Goal: Information Seeking & Learning: Learn about a topic

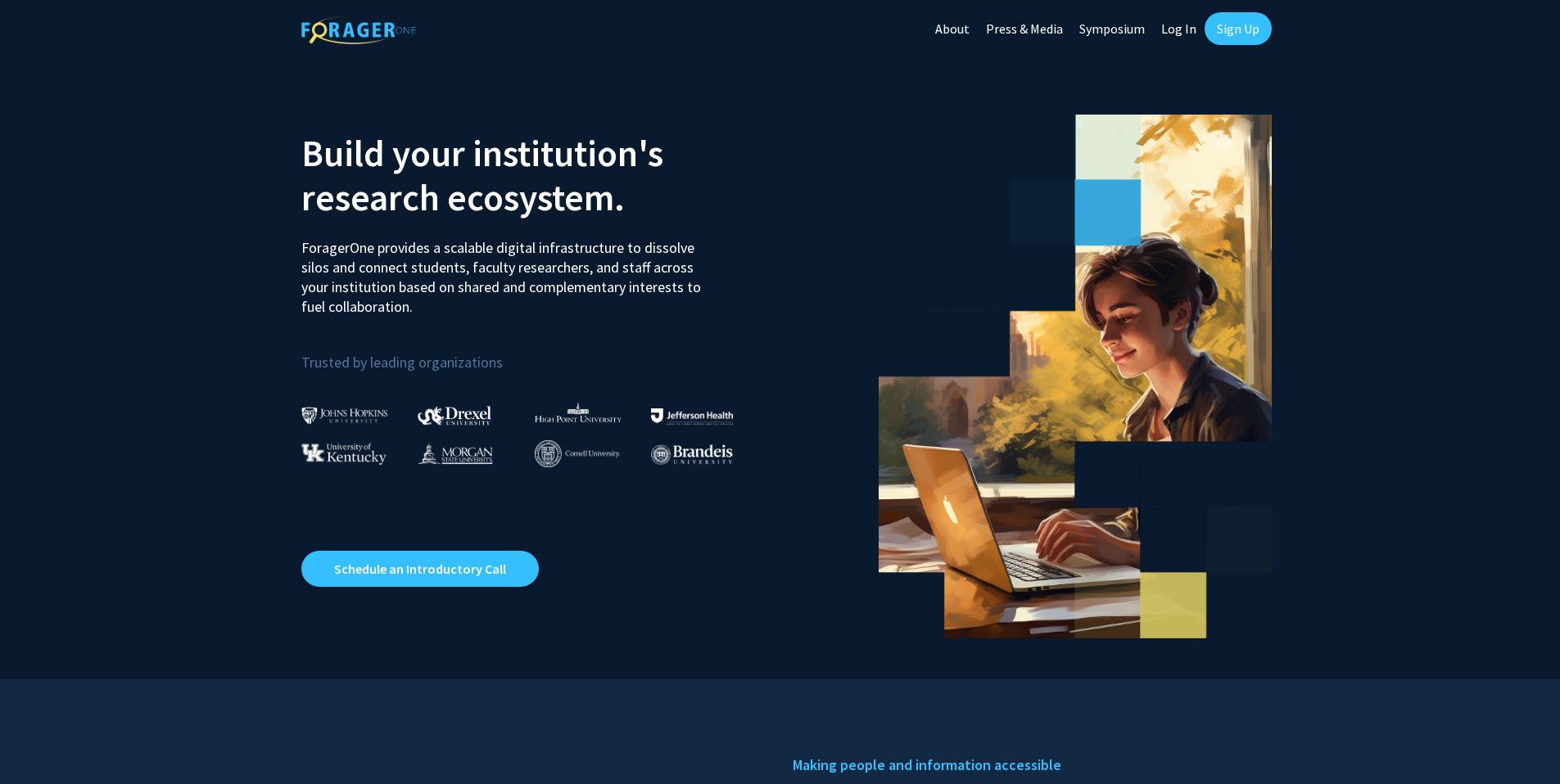
click at [1179, 28] on link "Log In" at bounding box center [1179, 28] width 52 height 58
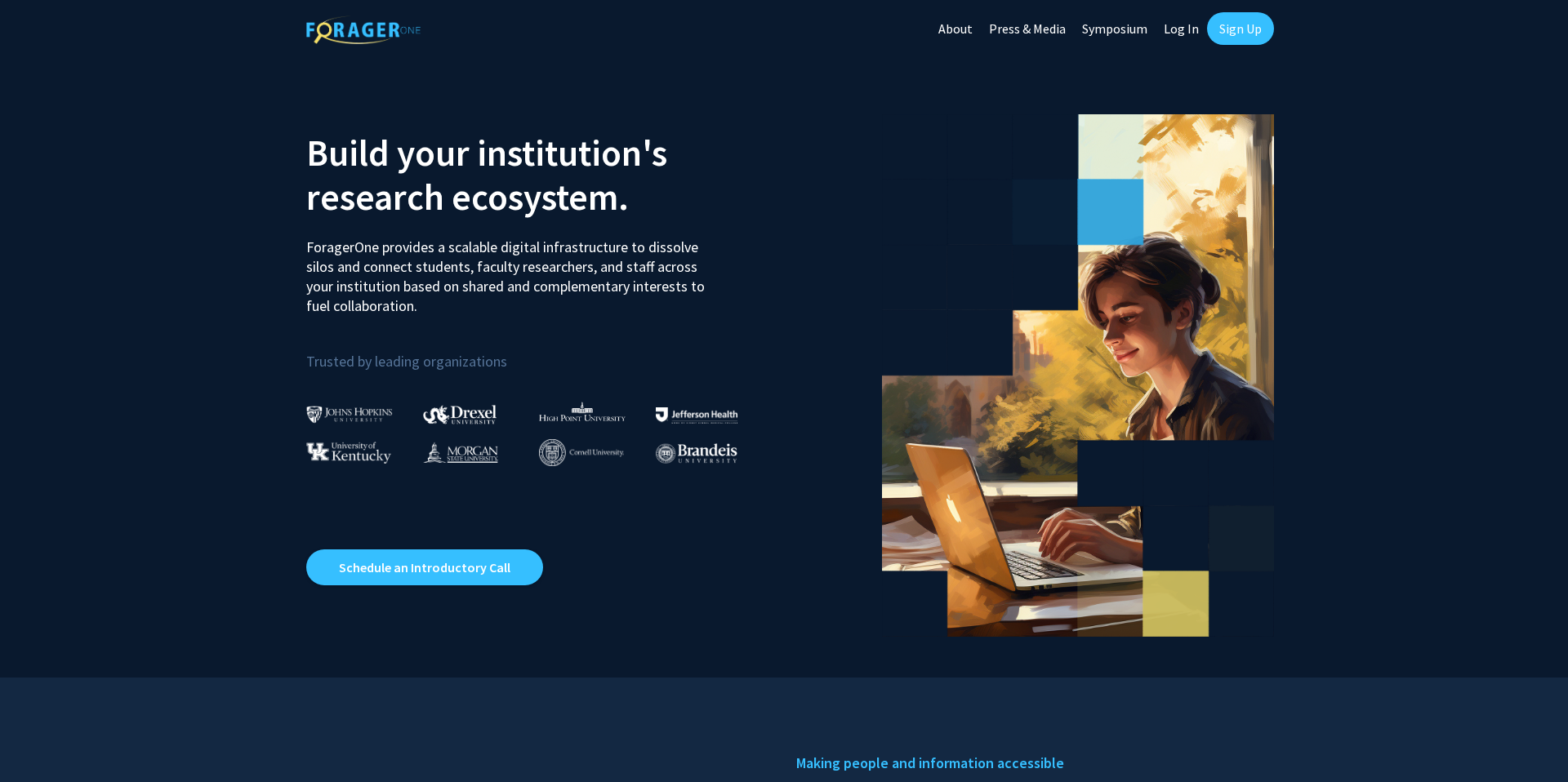
select select
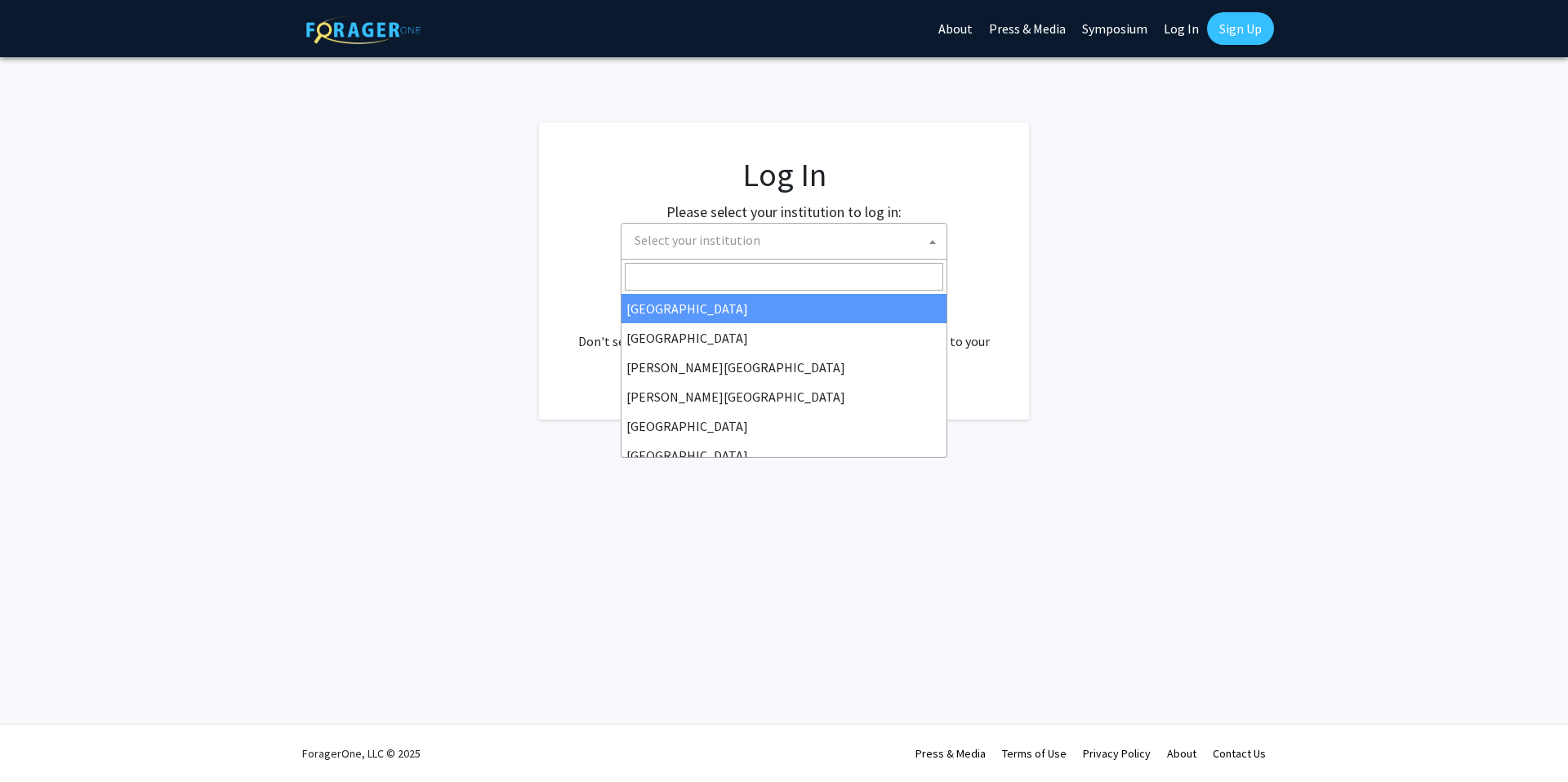
click at [819, 231] on span "Select your institution" at bounding box center [787, 240] width 318 height 33
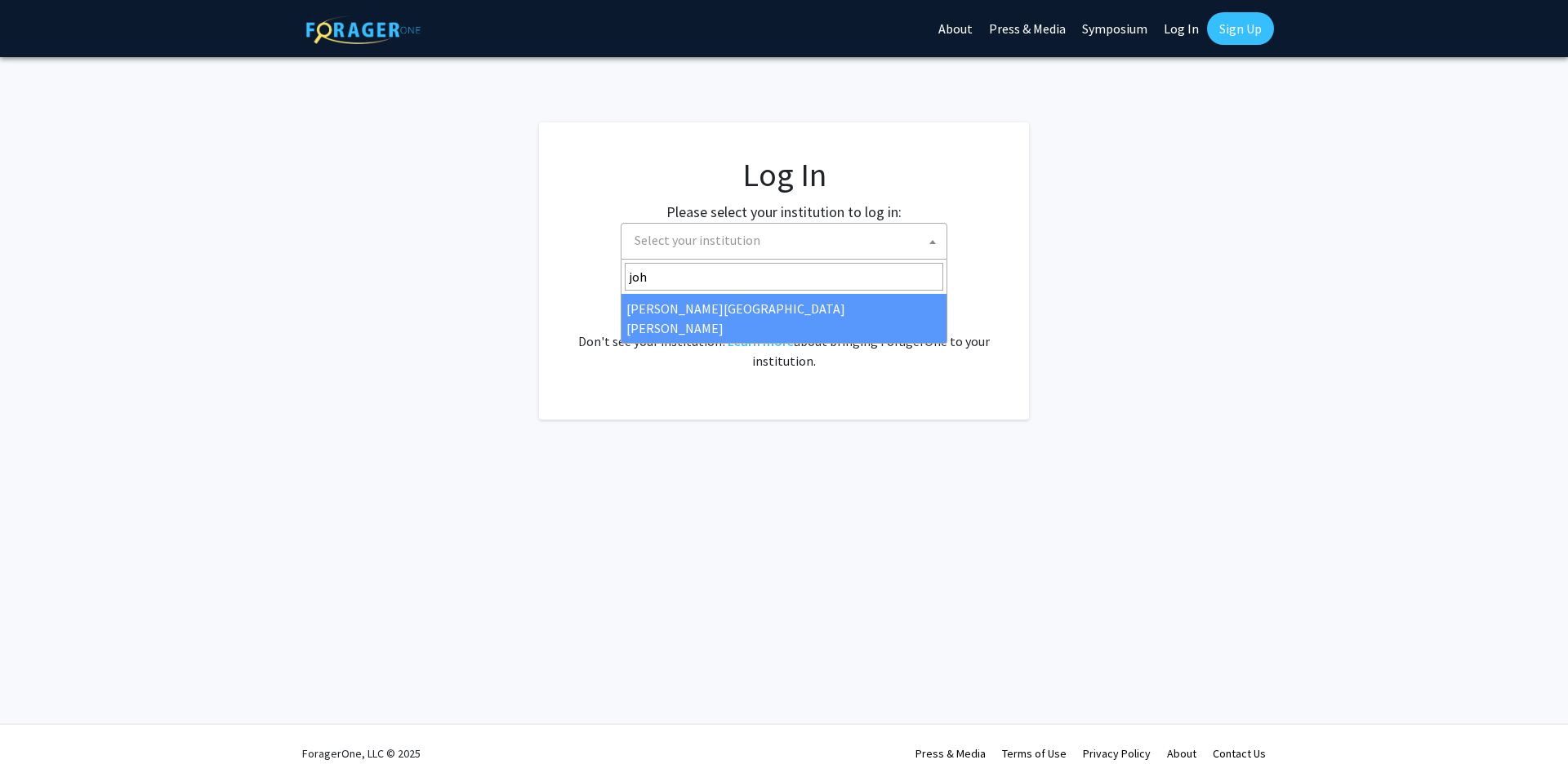
type input "john"
select select "1"
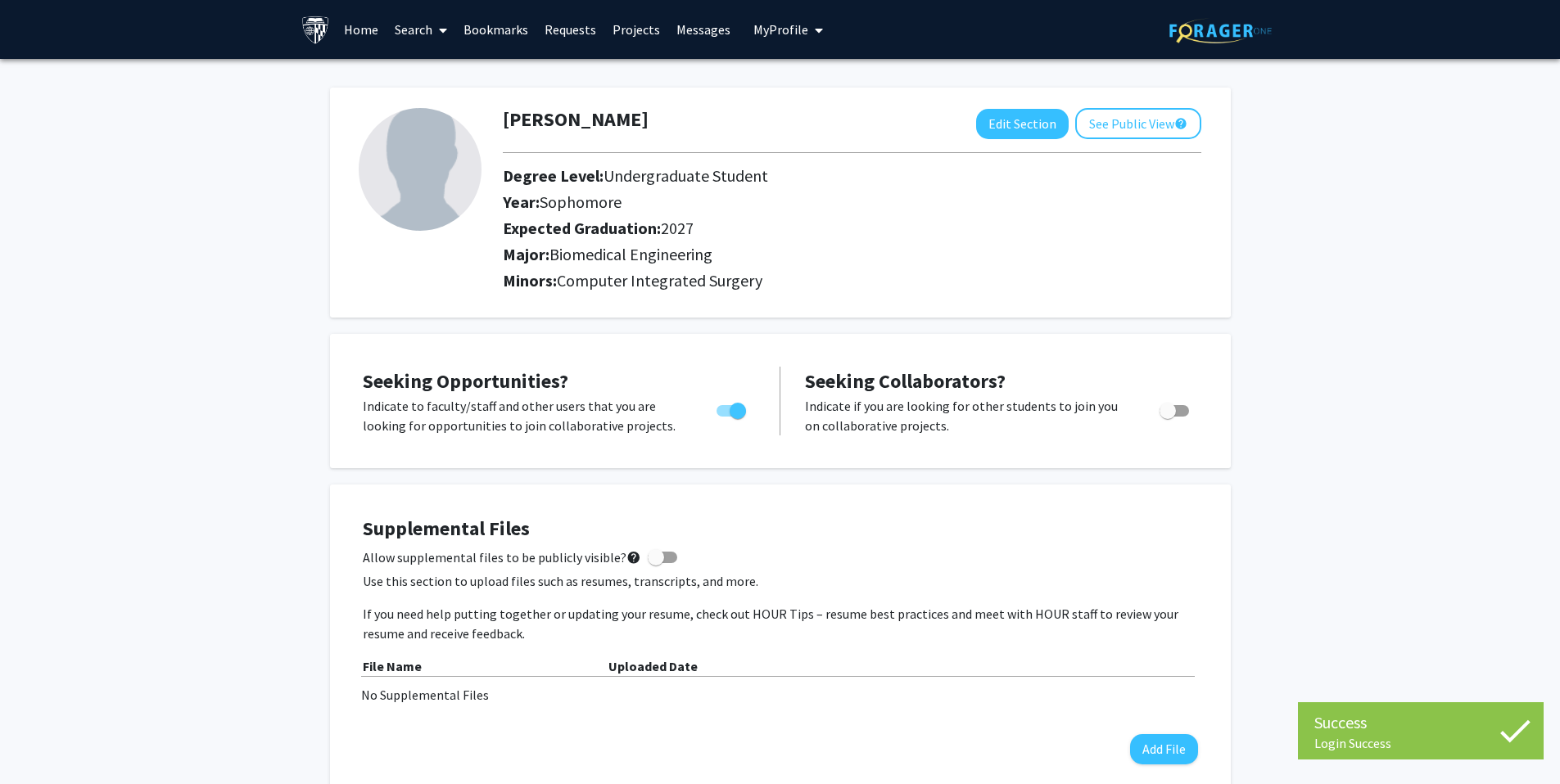
click at [1043, 100] on div "Fausto Kang Edit Section See Public View help Degree Level: Undergraduate Stude…" at bounding box center [780, 203] width 900 height 230
click at [1036, 119] on button "Edit Section" at bounding box center [1023, 124] width 93 height 30
select select "sophomore"
select select "2027"
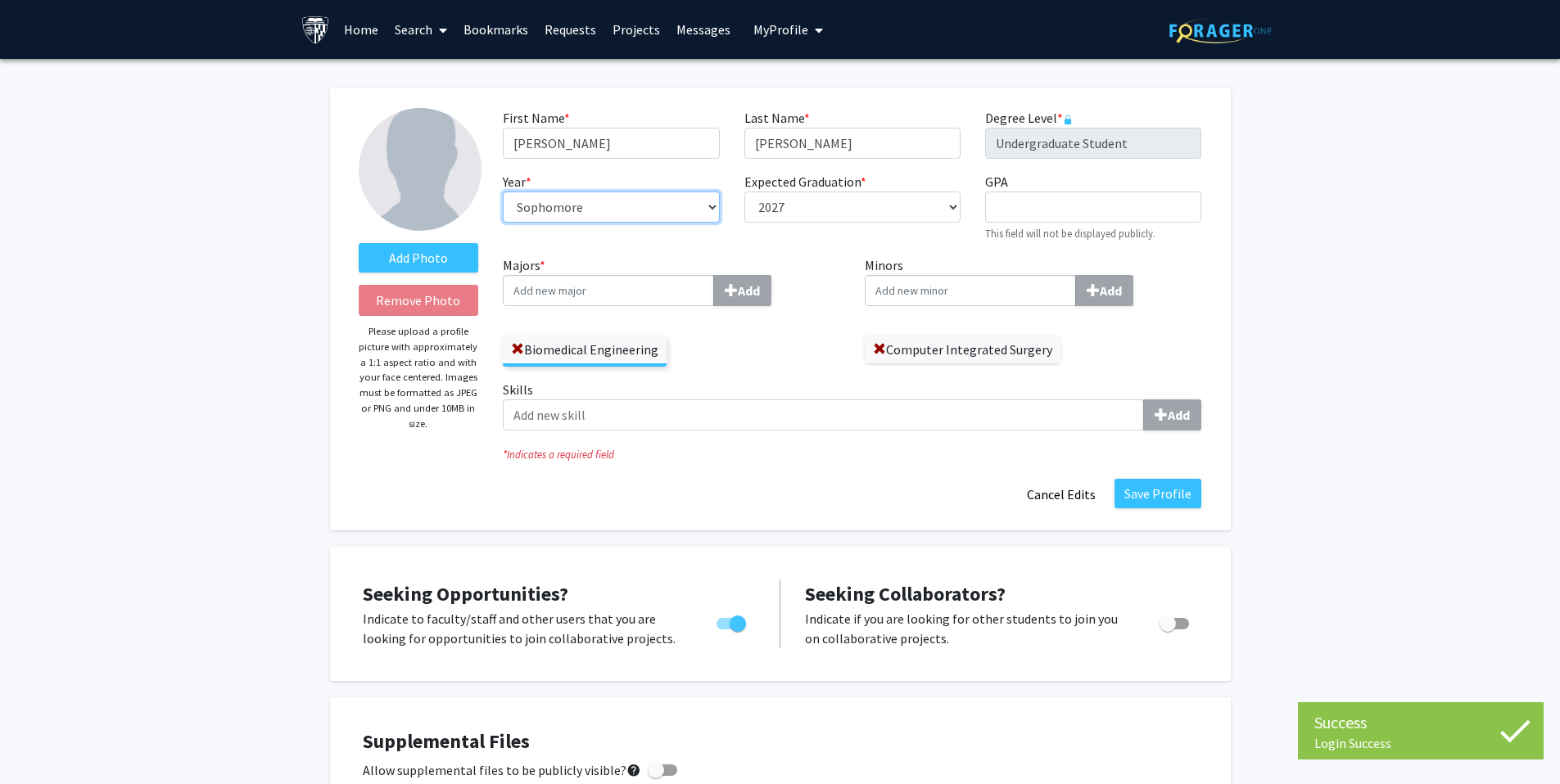
click at [660, 207] on select "--- First-year Sophomore Junior Senior Postbaccalaureate Certificate" at bounding box center [611, 207] width 216 height 31
click at [550, 204] on select "--- First-year Sophomore Junior Senior Postbaccalaureate Certificate" at bounding box center [611, 207] width 216 height 31
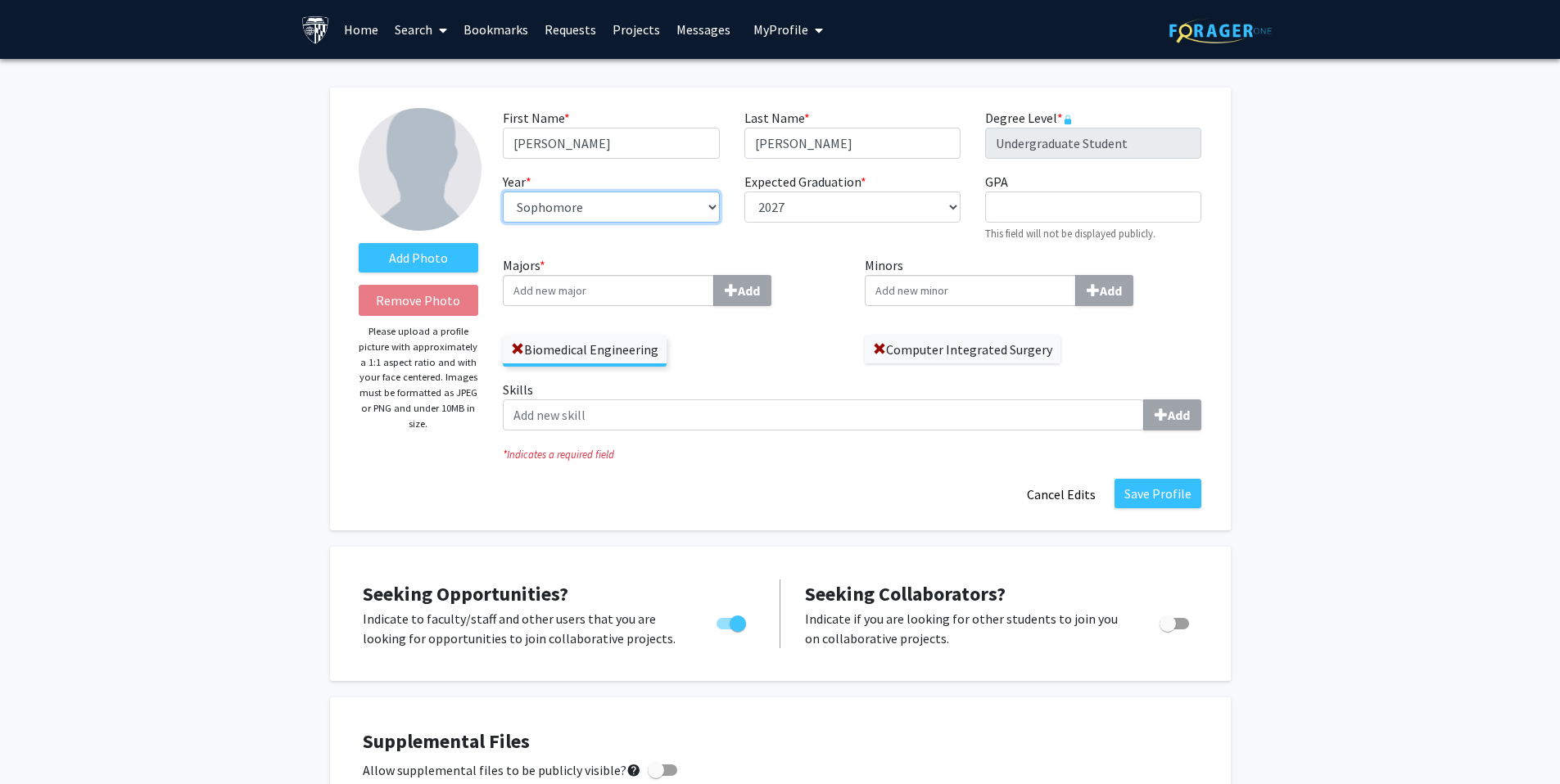
select select "junior"
click at [503, 192] on select "--- First-year Sophomore Junior Senior Postbaccalaureate Certificate" at bounding box center [611, 207] width 216 height 31
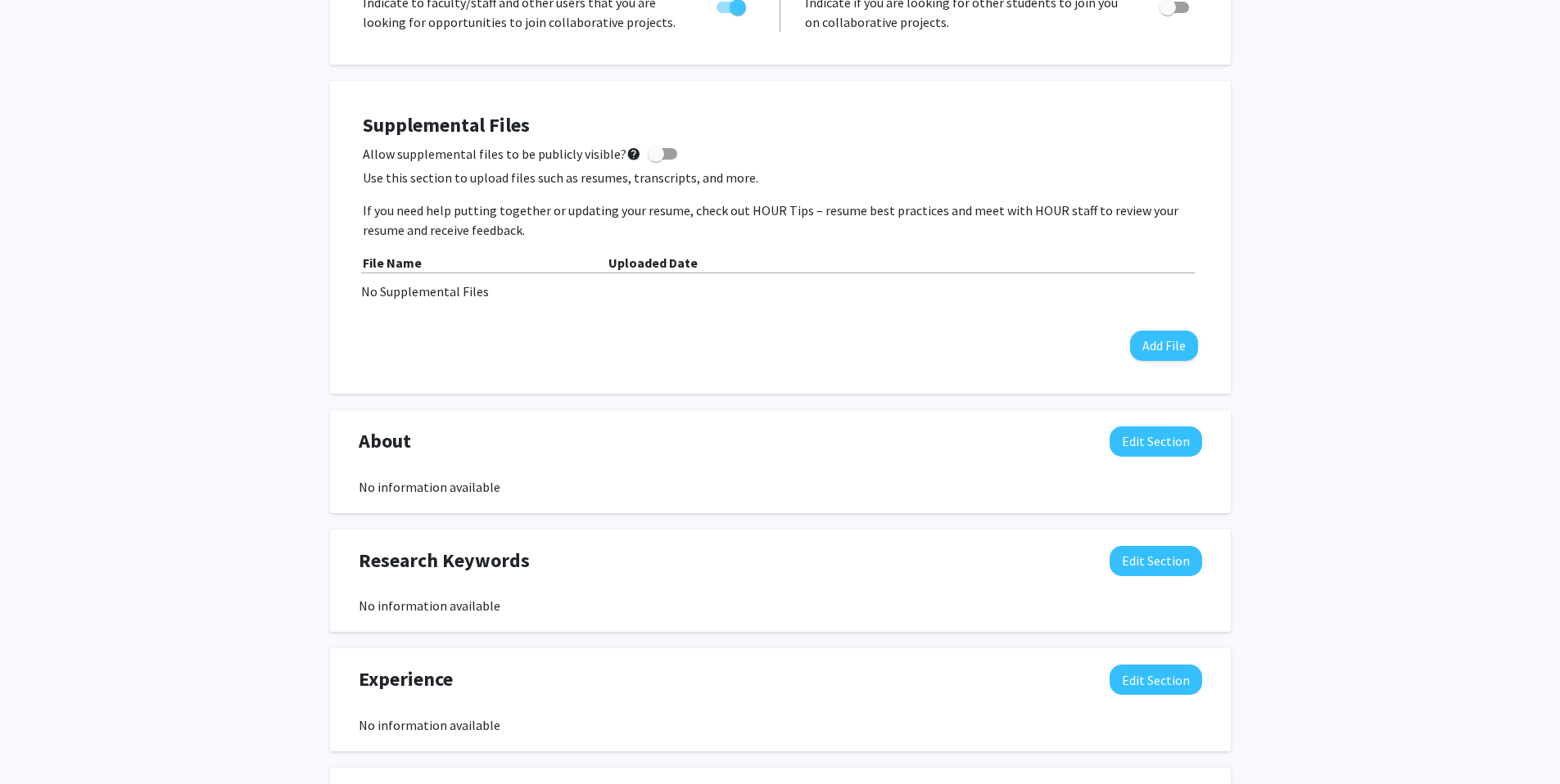
scroll to position [89, 0]
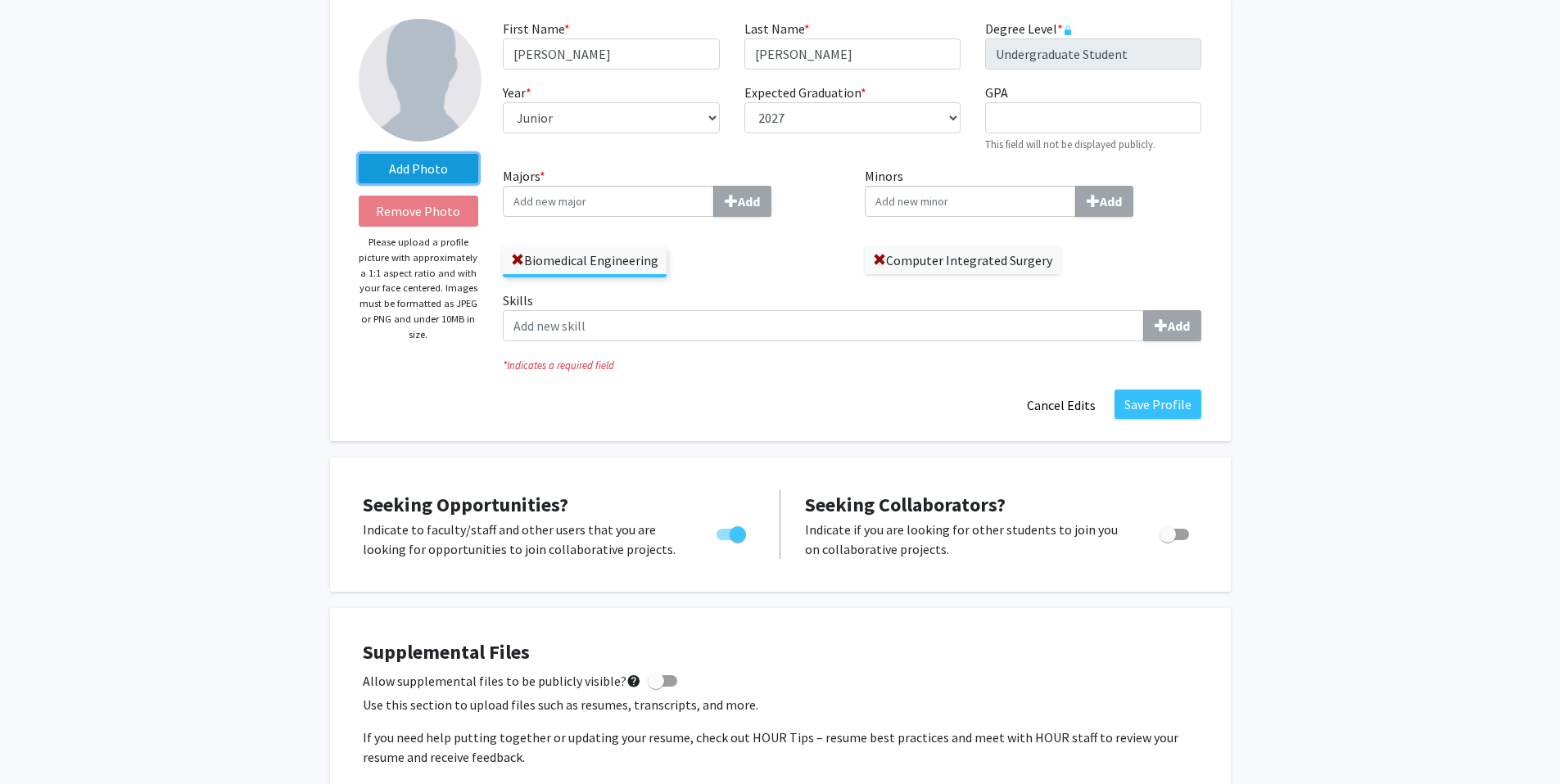
click at [458, 163] on label "Add Photo" at bounding box center [419, 168] width 120 height 29
click at [0, 0] on input "Add Photo" at bounding box center [0, 0] width 0 height 0
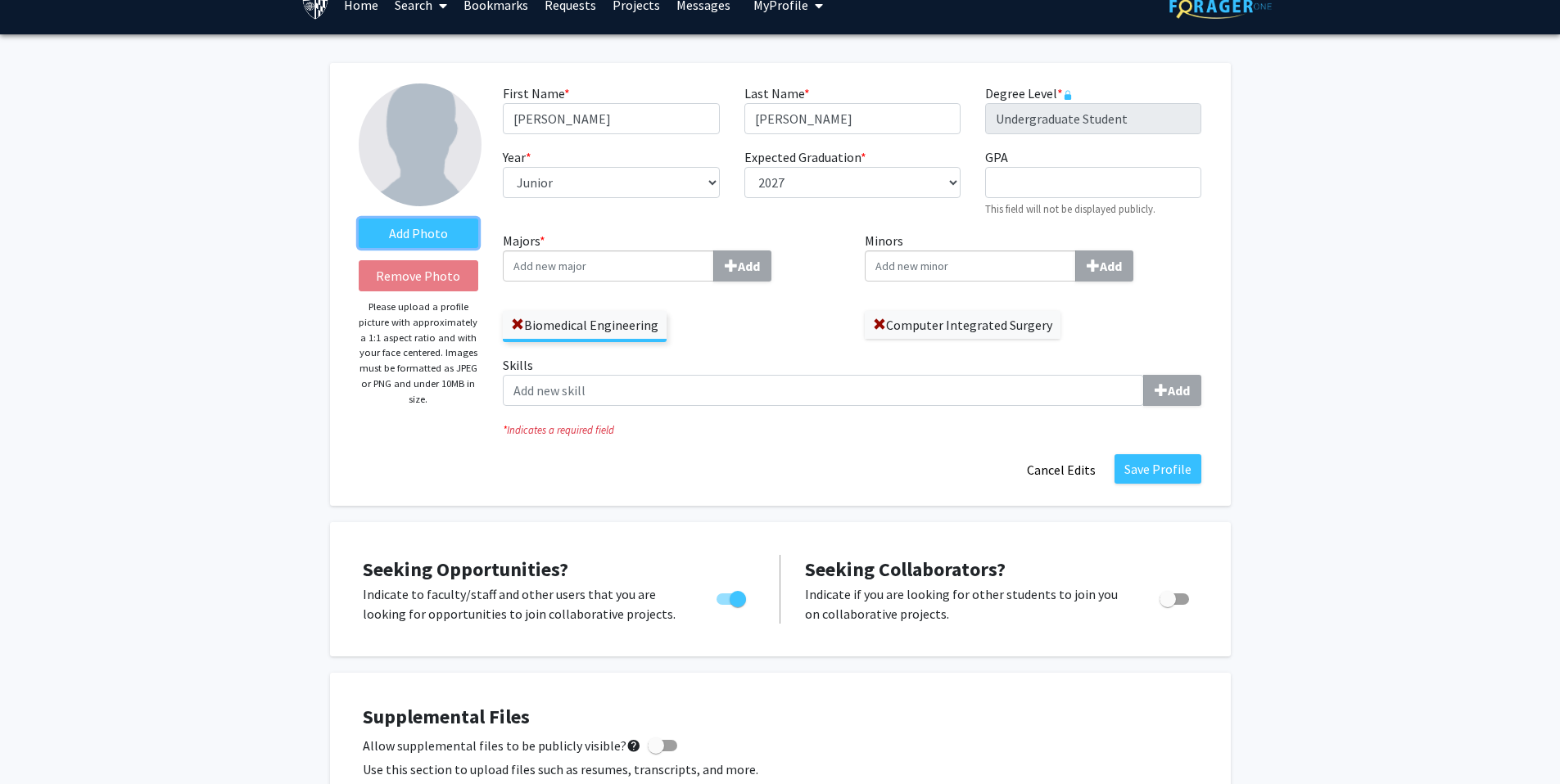
scroll to position [0, 0]
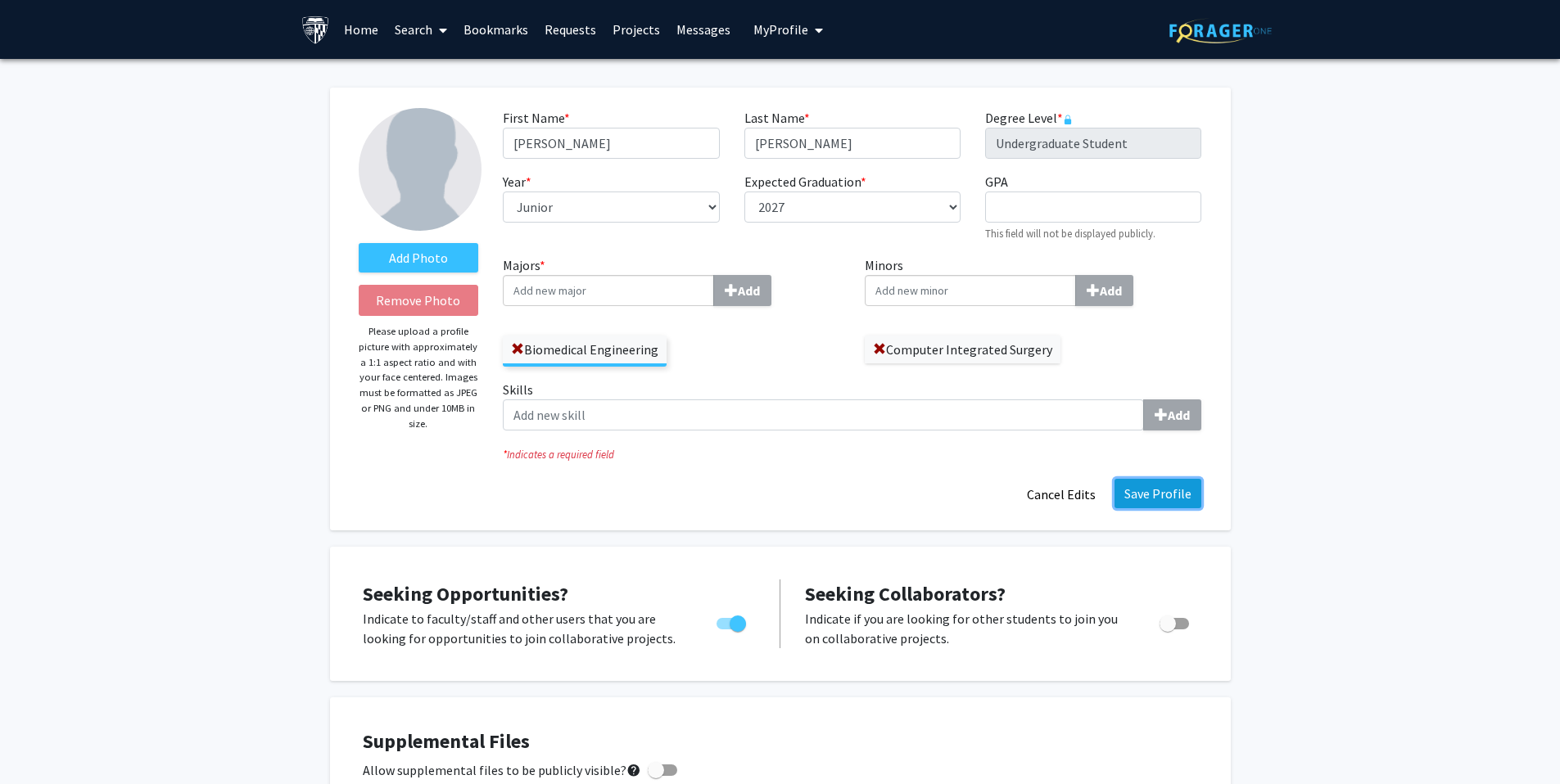
click at [1179, 500] on button "Save Profile" at bounding box center [1158, 493] width 87 height 29
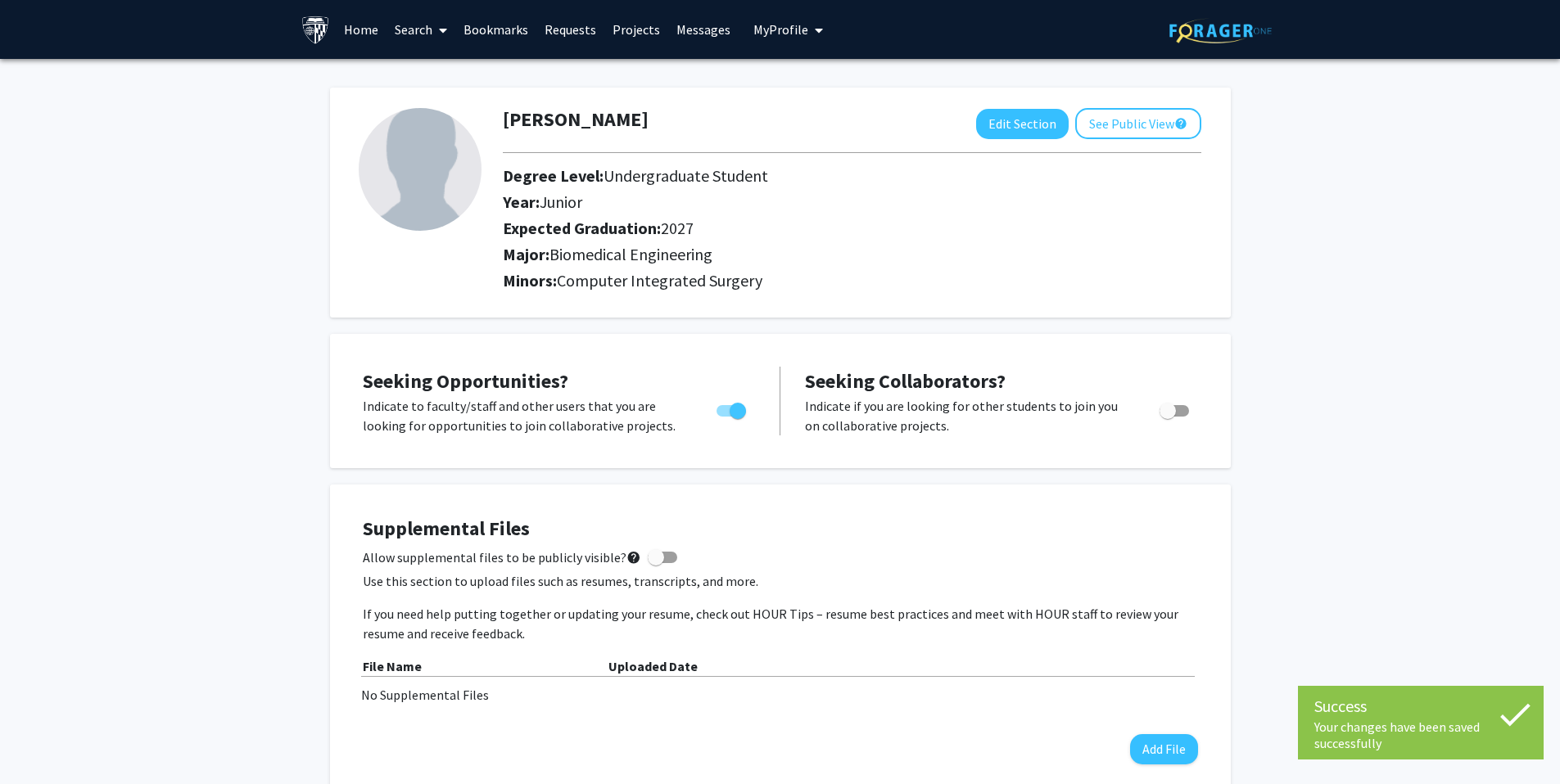
click at [456, 30] on link "Bookmarks" at bounding box center [495, 29] width 81 height 58
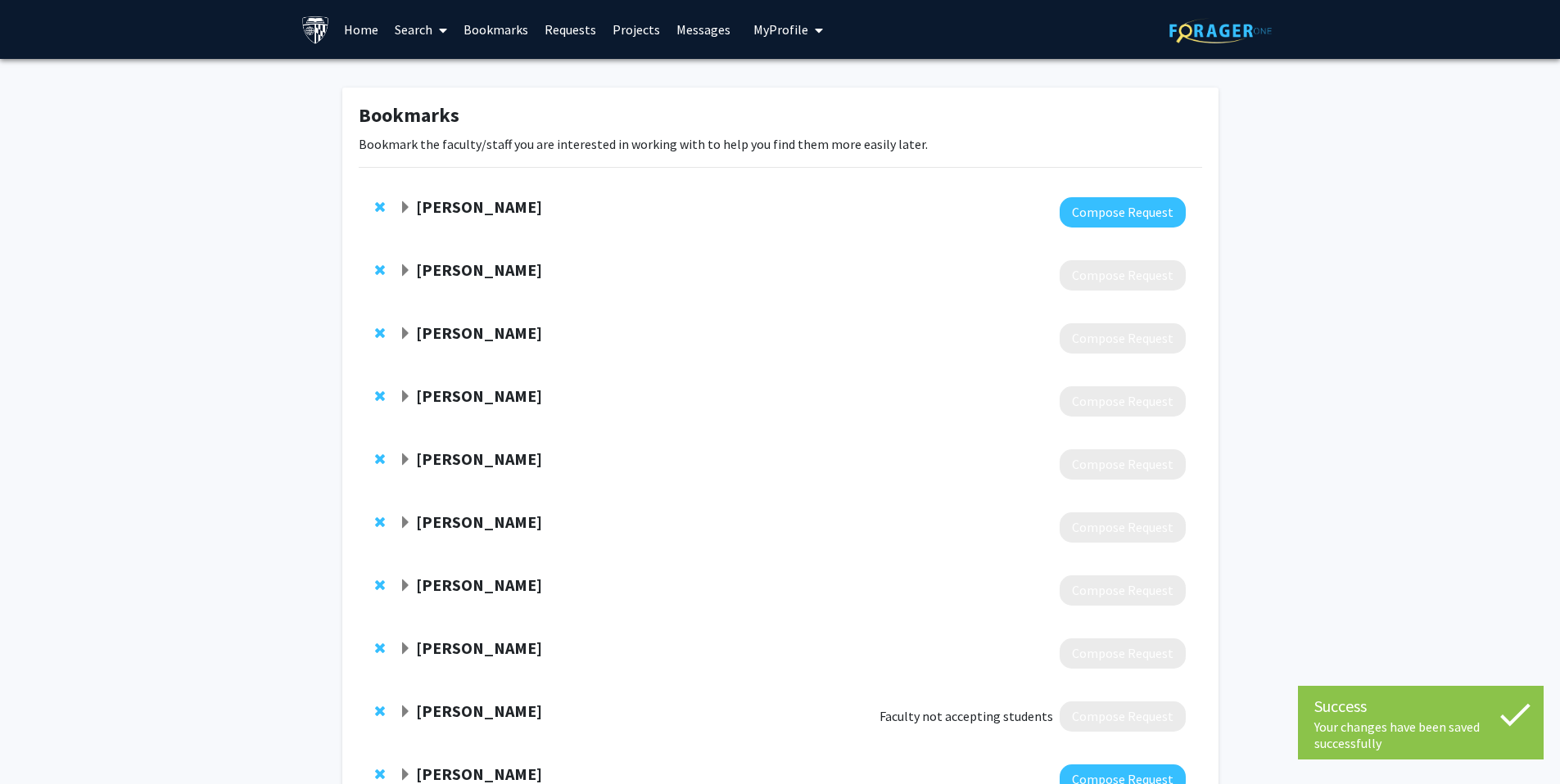
click at [446, 30] on icon at bounding box center [443, 30] width 9 height 13
click at [484, 70] on span "Faculty/Staff" at bounding box center [446, 76] width 120 height 33
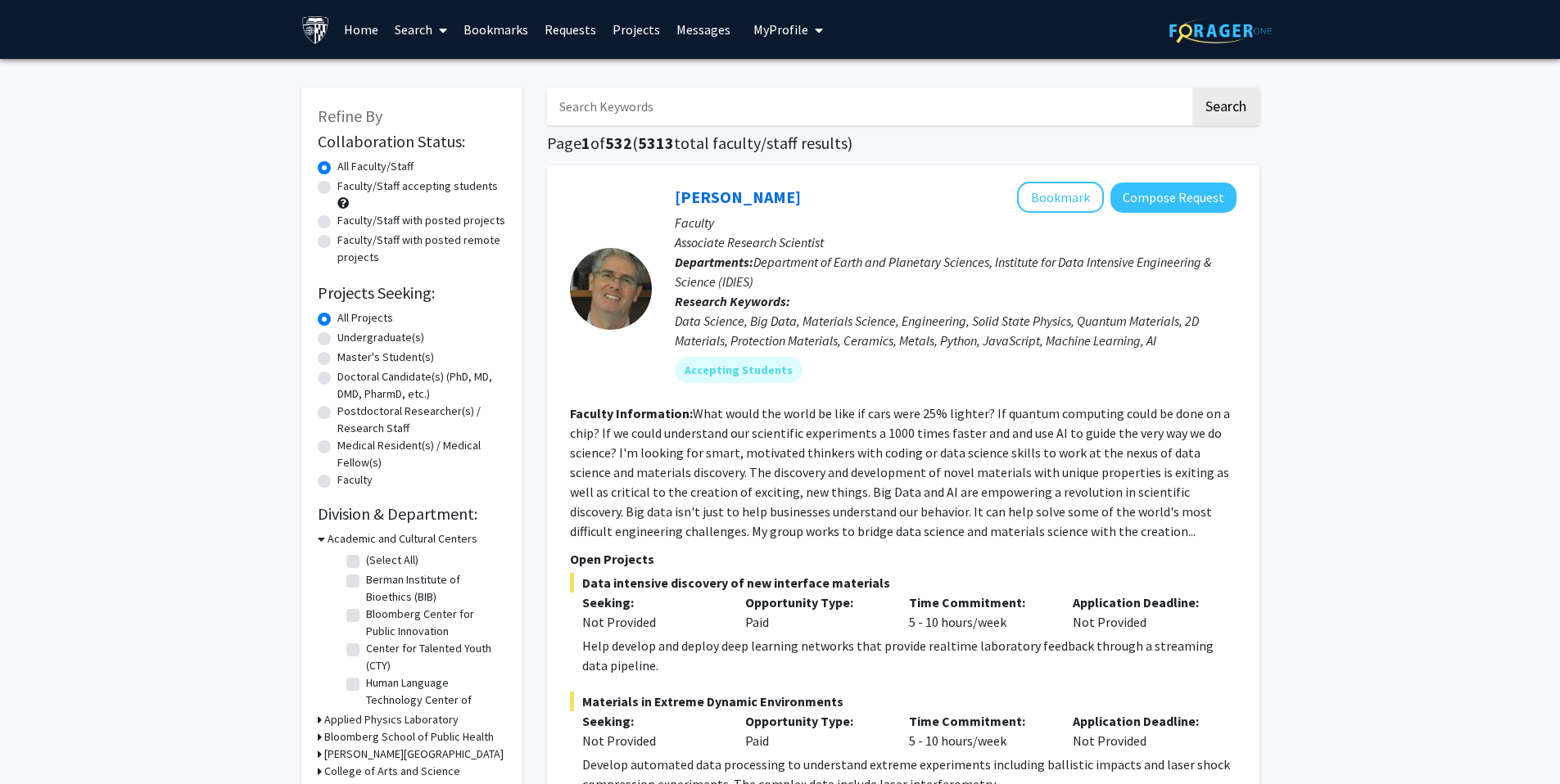
click at [671, 125] on input "Search Keywords" at bounding box center [868, 107] width 642 height 38
type input "clinical"
click at [1192, 88] on button "Search" at bounding box center [1225, 107] width 67 height 38
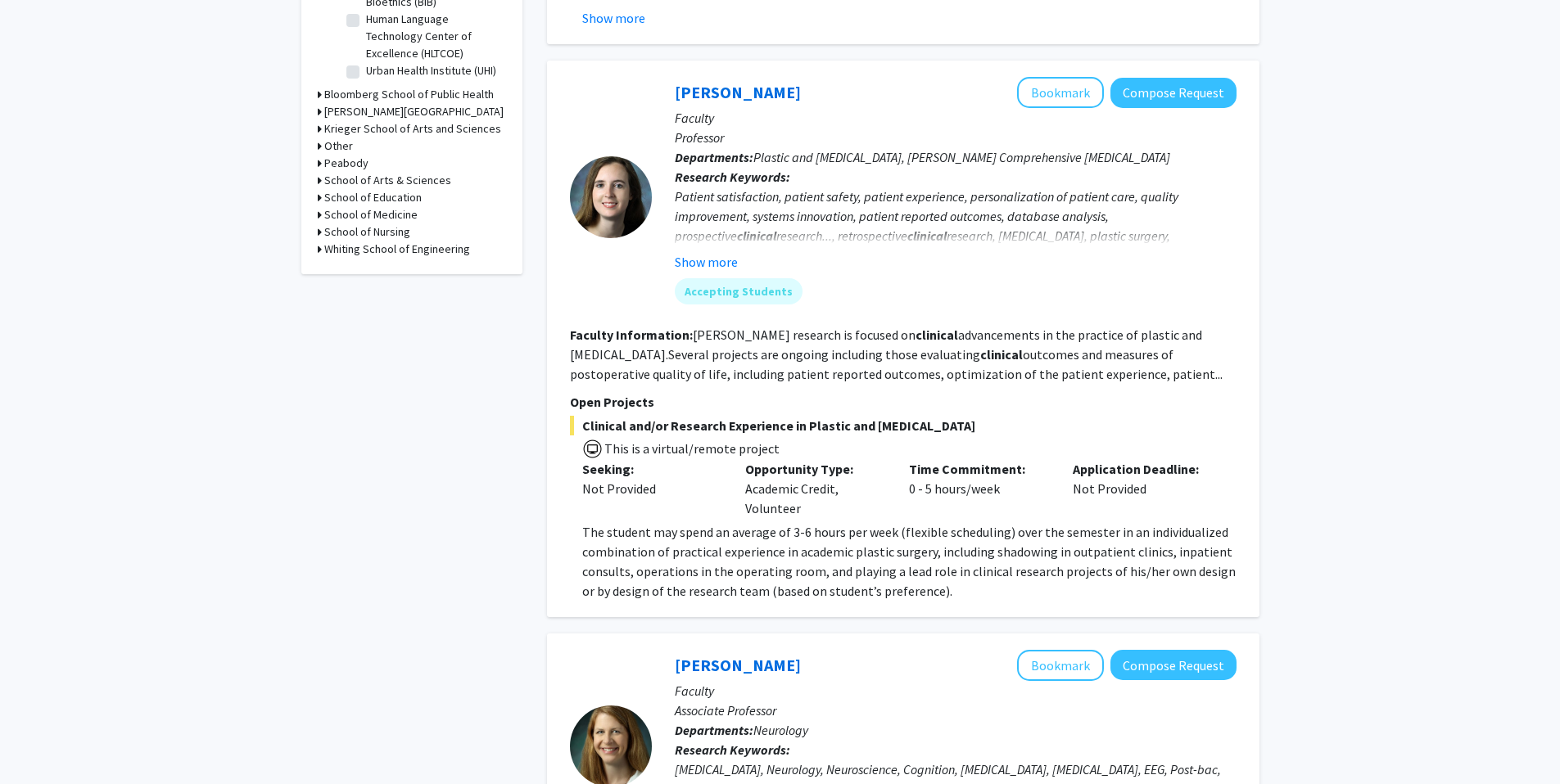
scroll to position [79, 0]
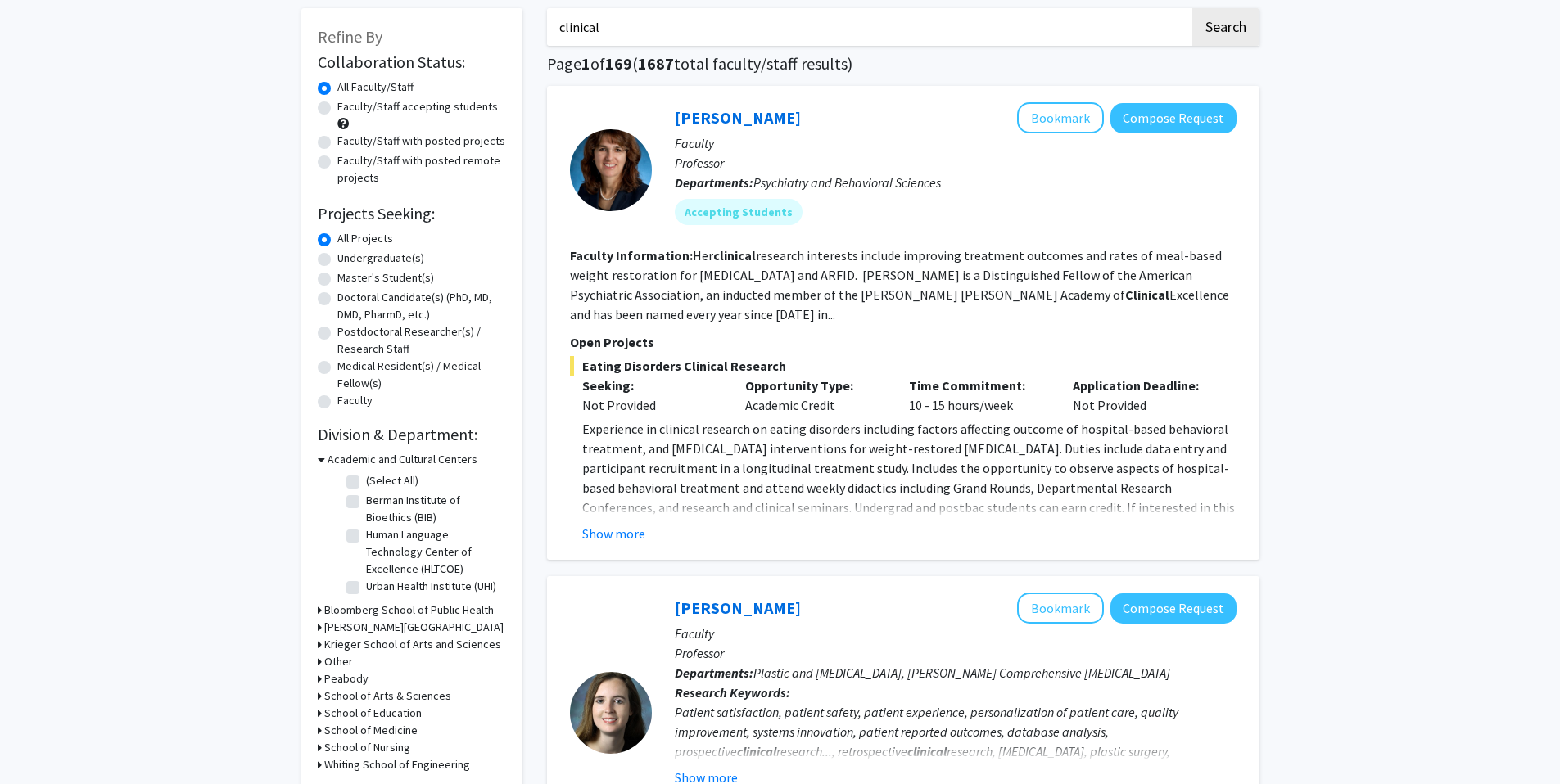
click at [882, 341] on p "Open Projects" at bounding box center [903, 342] width 666 height 20
click at [614, 531] on button "Show more" at bounding box center [613, 533] width 63 height 20
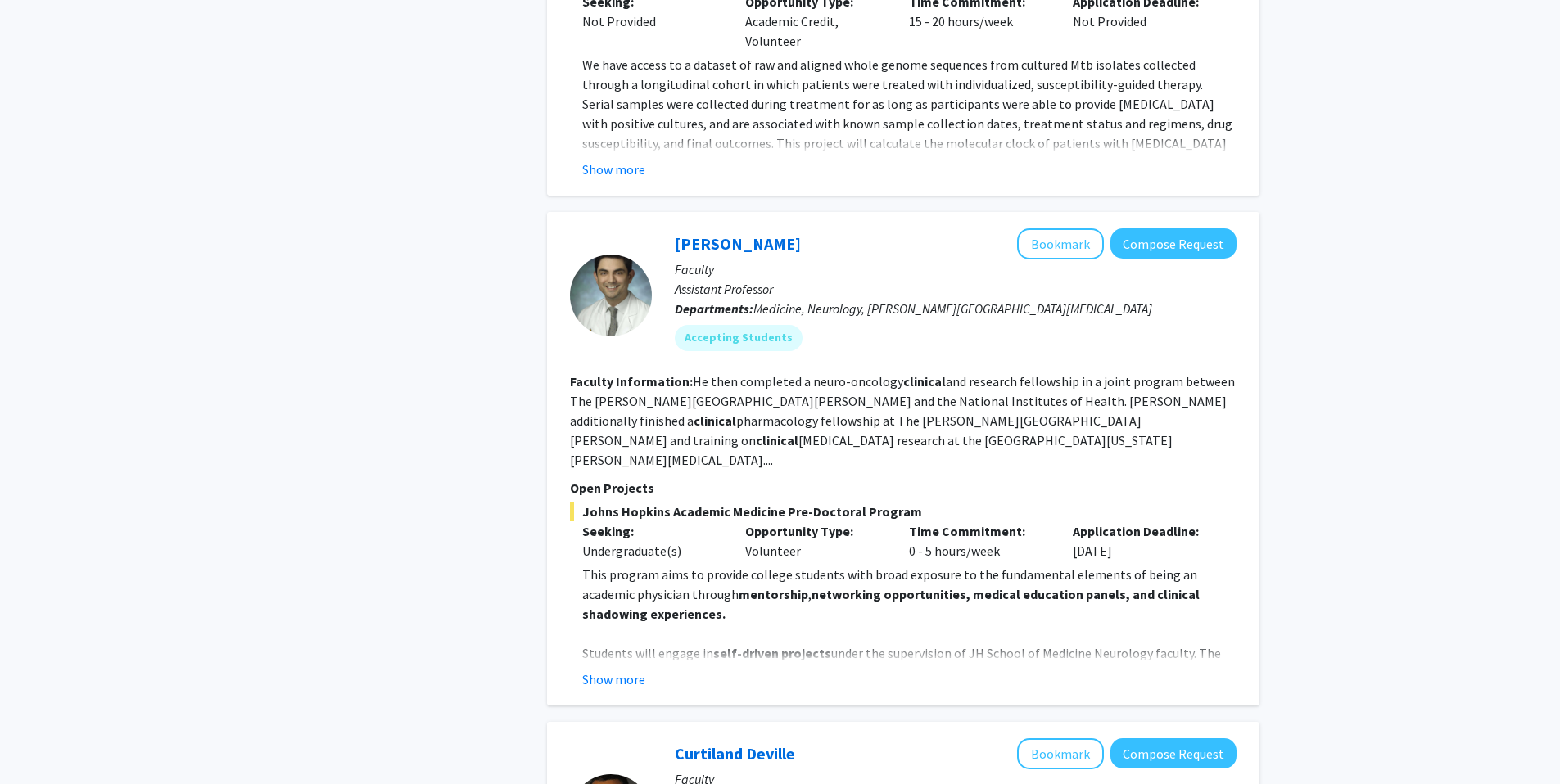
scroll to position [3932, 0]
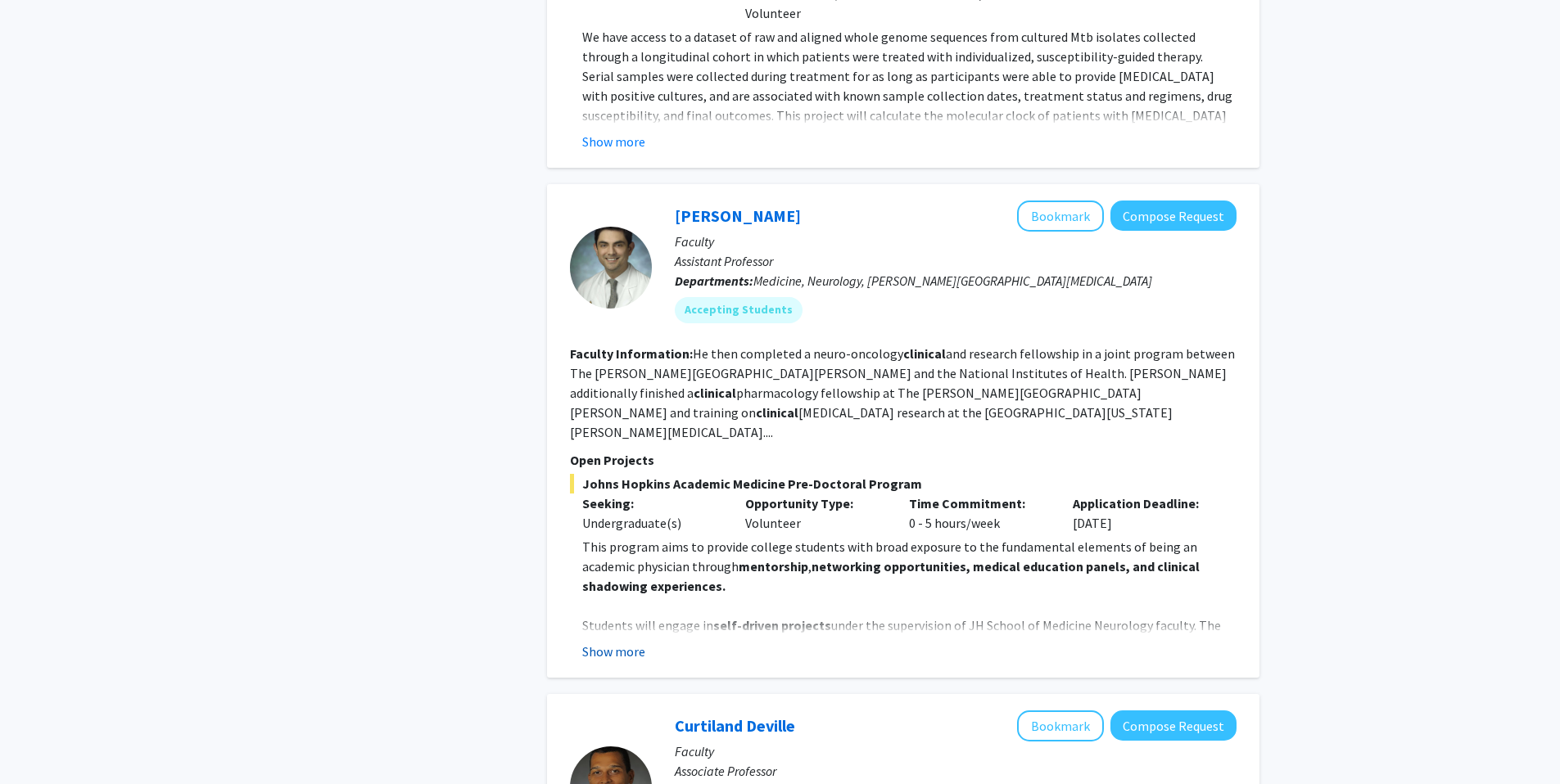
click at [625, 642] on button "Show more" at bounding box center [613, 652] width 63 height 20
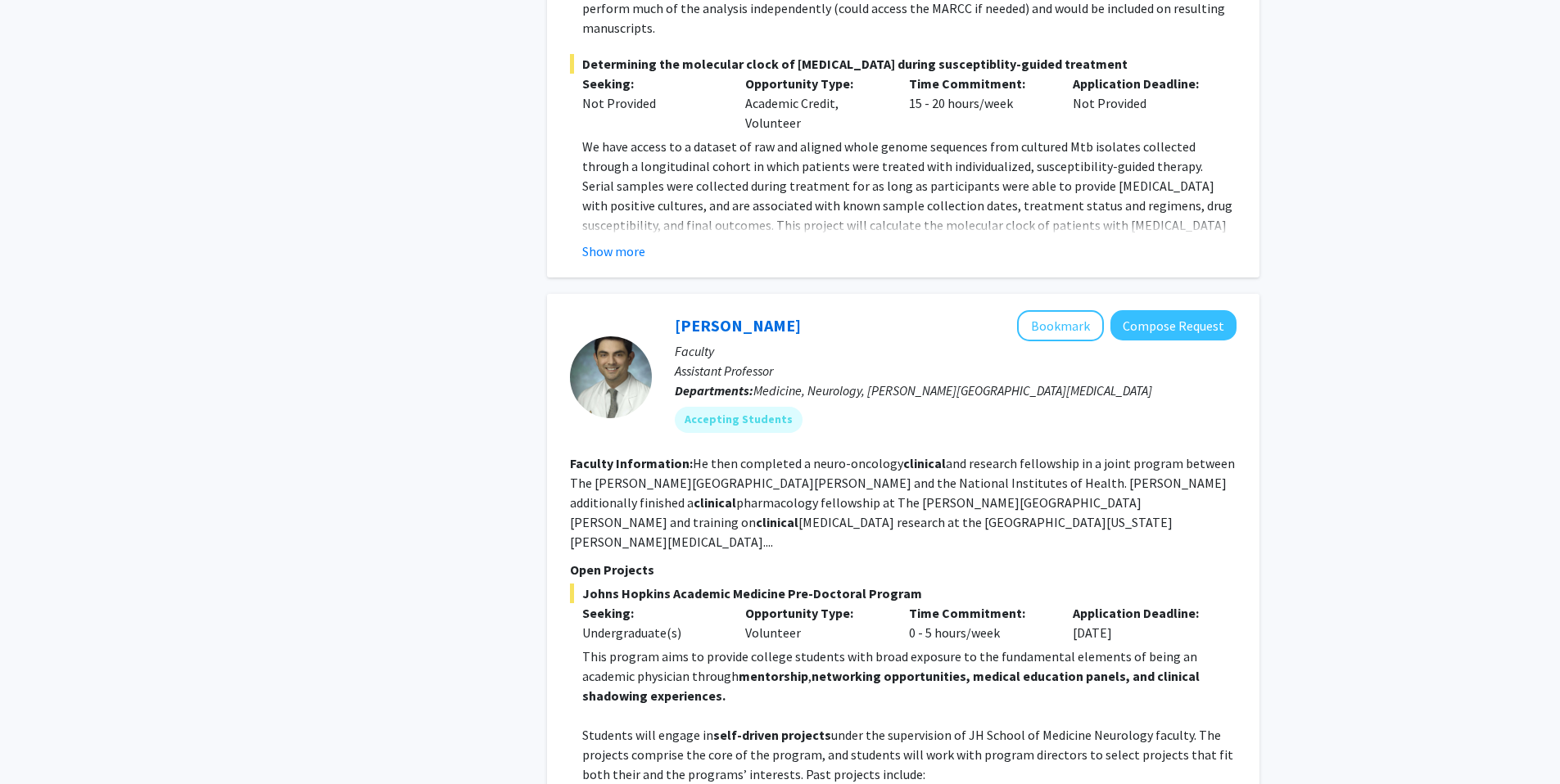
scroll to position [3780, 0]
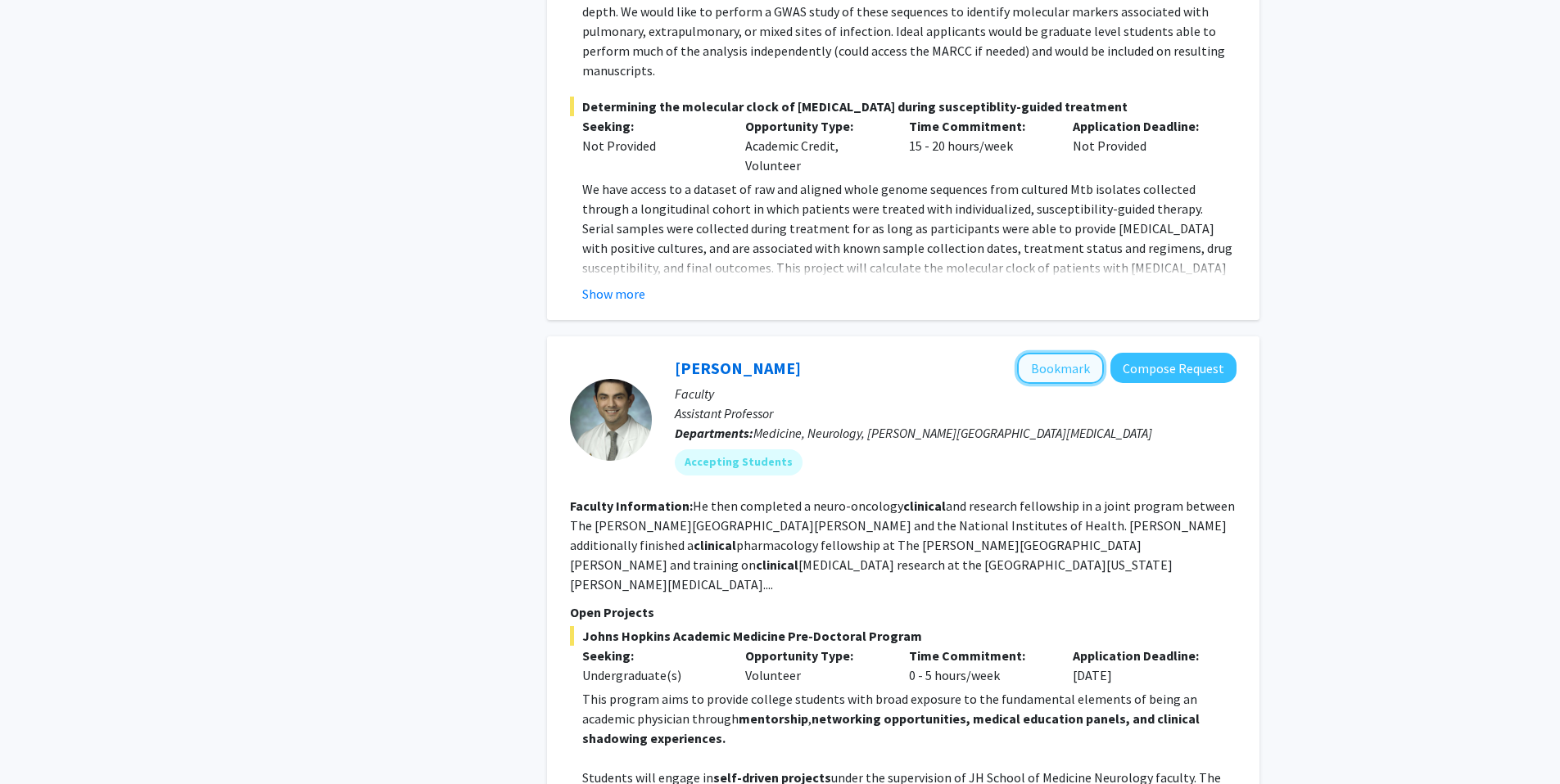
click at [1055, 352] on button "Bookmark" at bounding box center [1060, 368] width 87 height 31
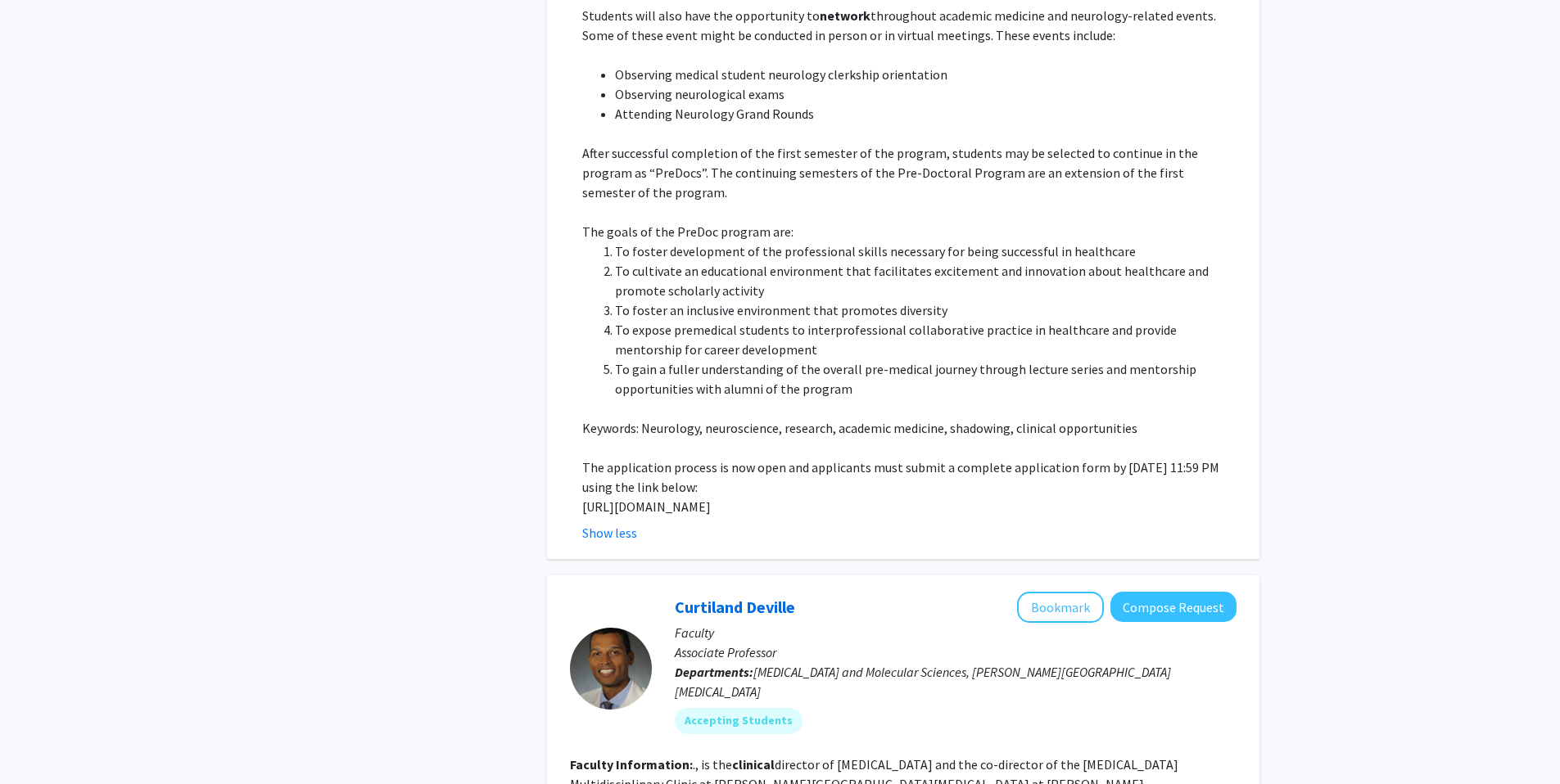
scroll to position [4574, 0]
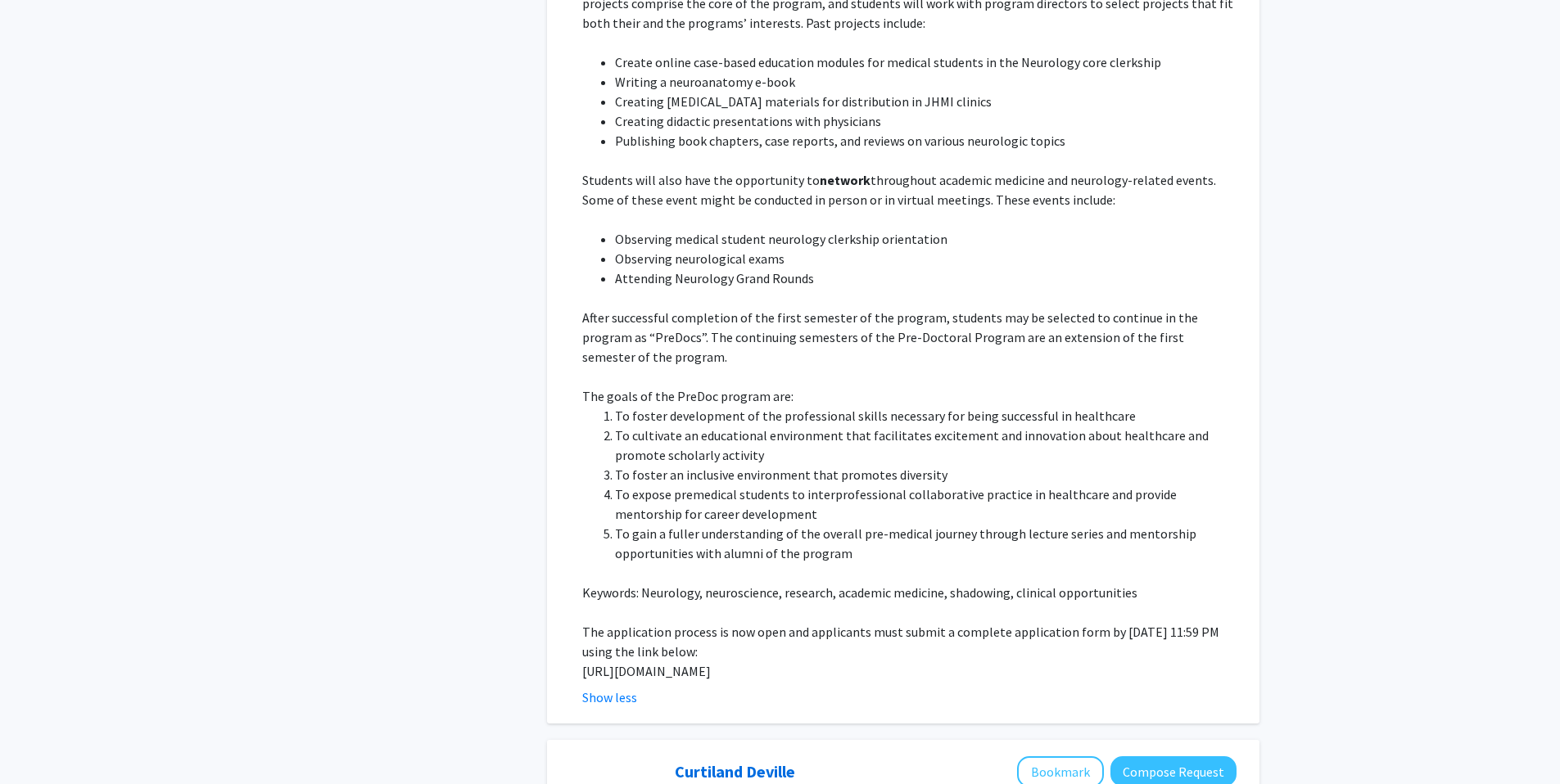
drag, startPoint x: 585, startPoint y: 552, endPoint x: 647, endPoint y: 575, distance: 66.1
click at [646, 661] on p "https://docs.google.com/forms/d/e/1FAIpQLSfs9lKRobckOITW585IvGZb3cvsBE6oiZybaV9…" at bounding box center [909, 671] width 654 height 20
copy p "https://docs.google.com/forms/d/e/1FAIpQLSfs9lKRobckOITW585IvGZb3cvsBE6oiZybaV9…"
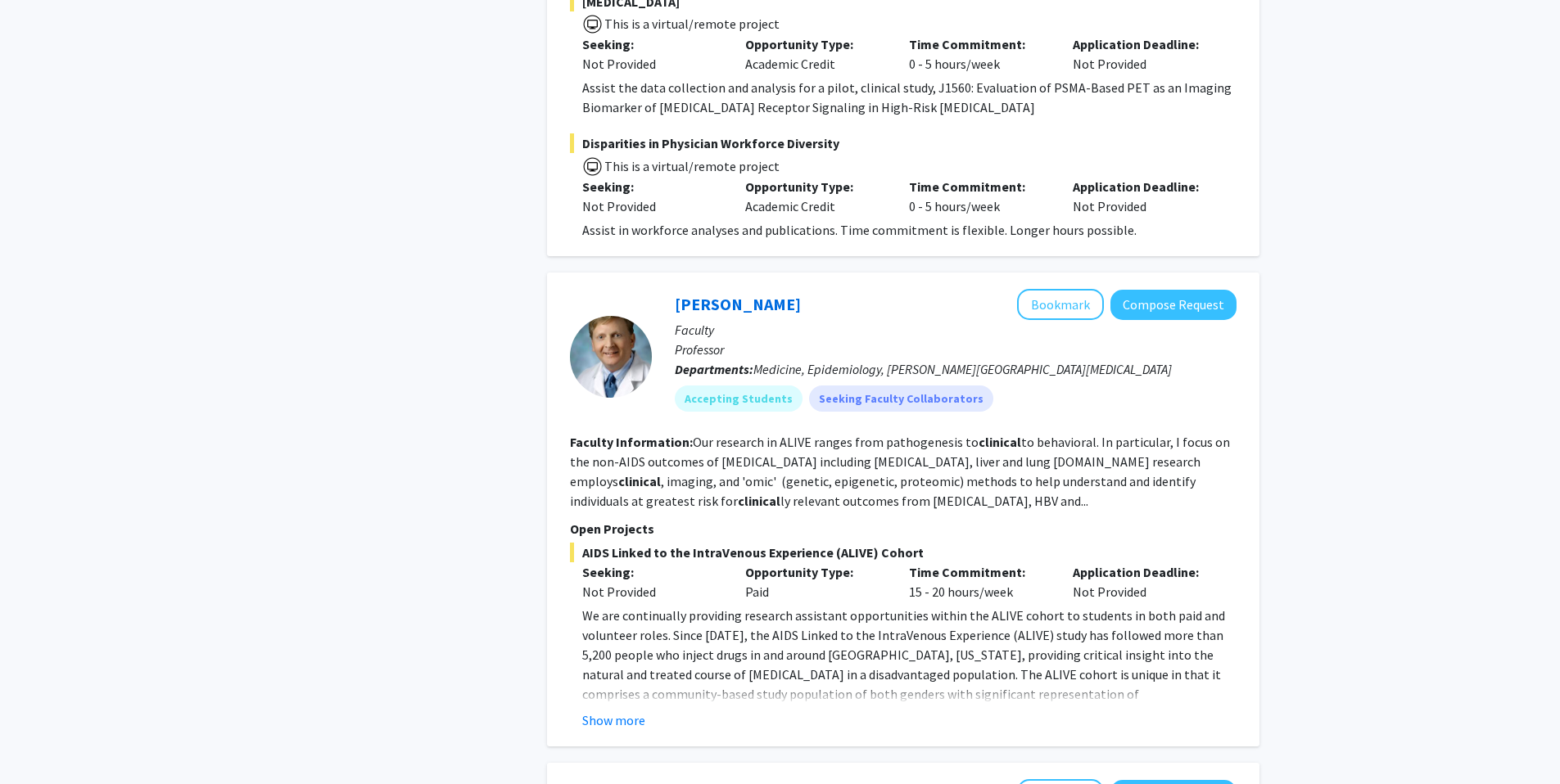
scroll to position [5813, 0]
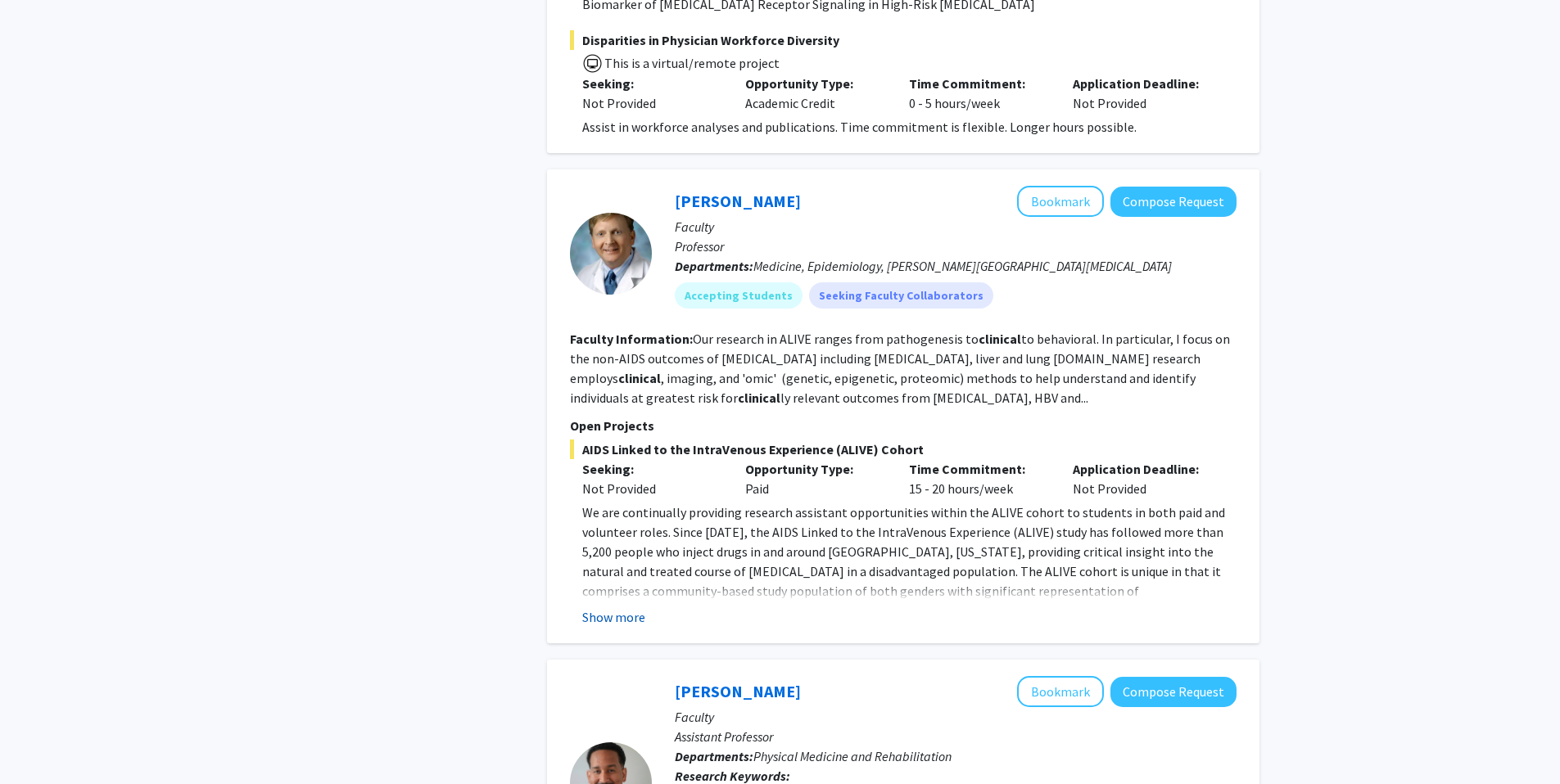
click at [636, 608] on button "Show more" at bounding box center [613, 617] width 63 height 20
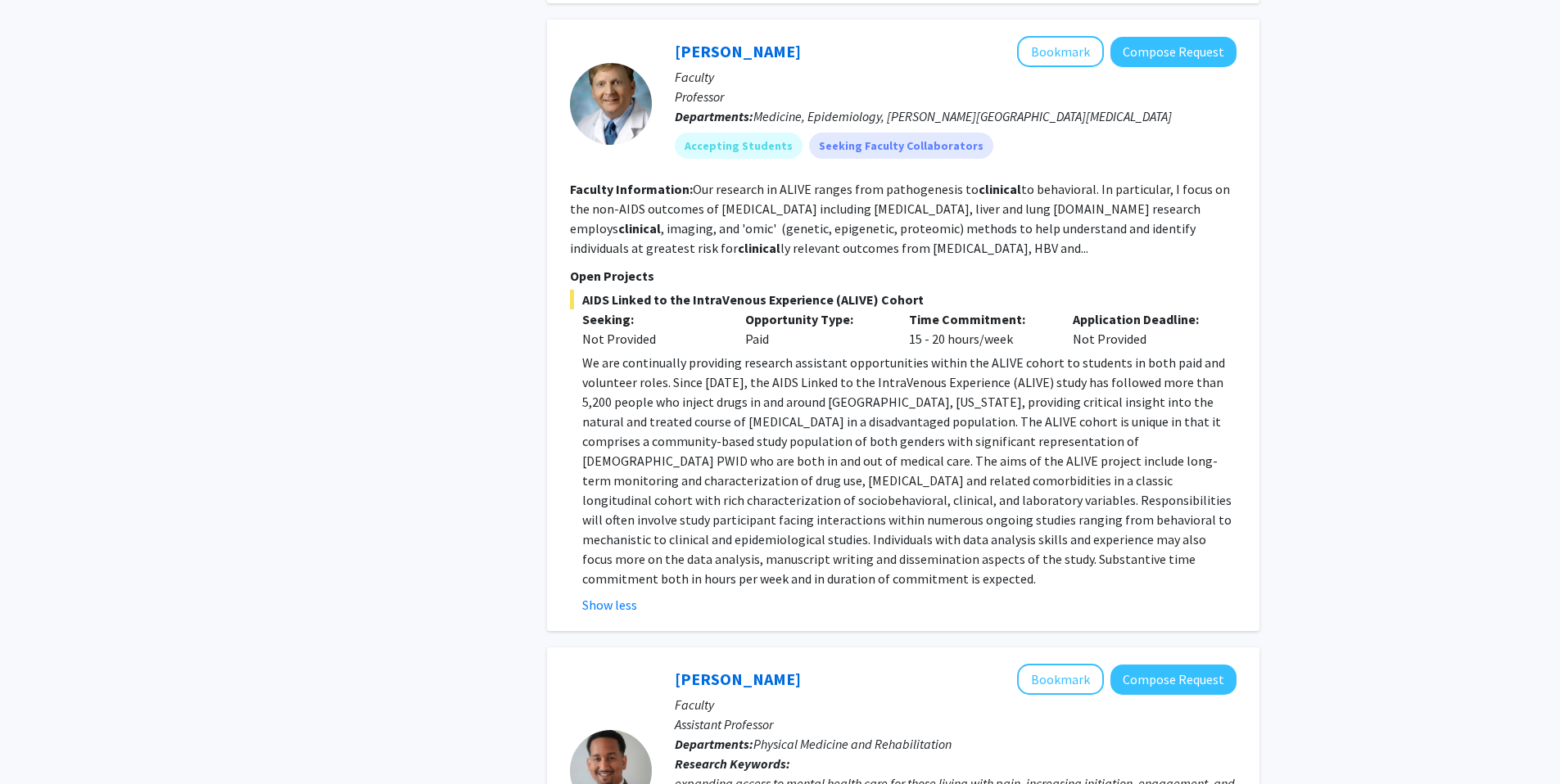
scroll to position [5581, 0]
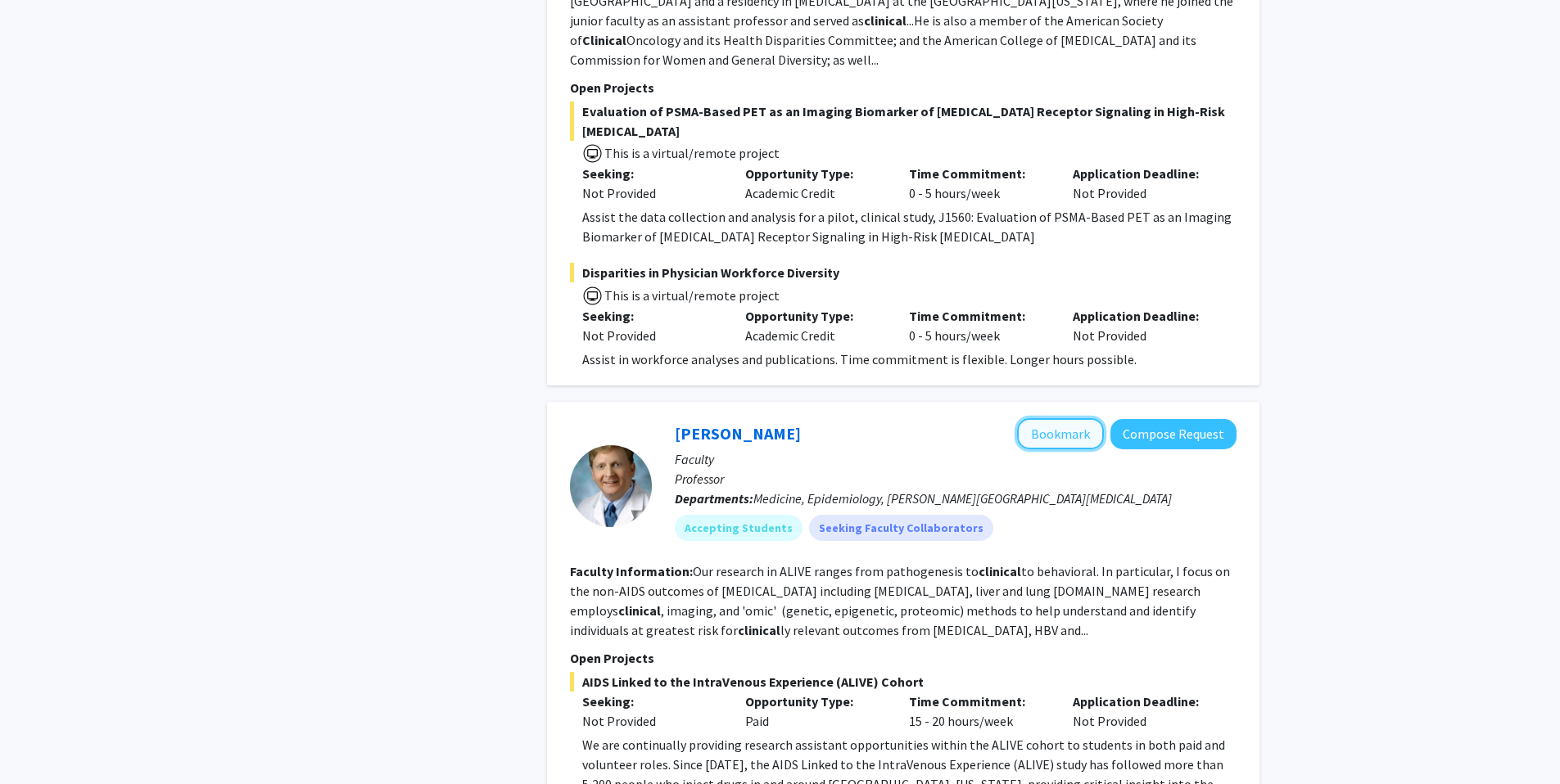
click at [1070, 419] on button "Bookmark" at bounding box center [1060, 434] width 87 height 31
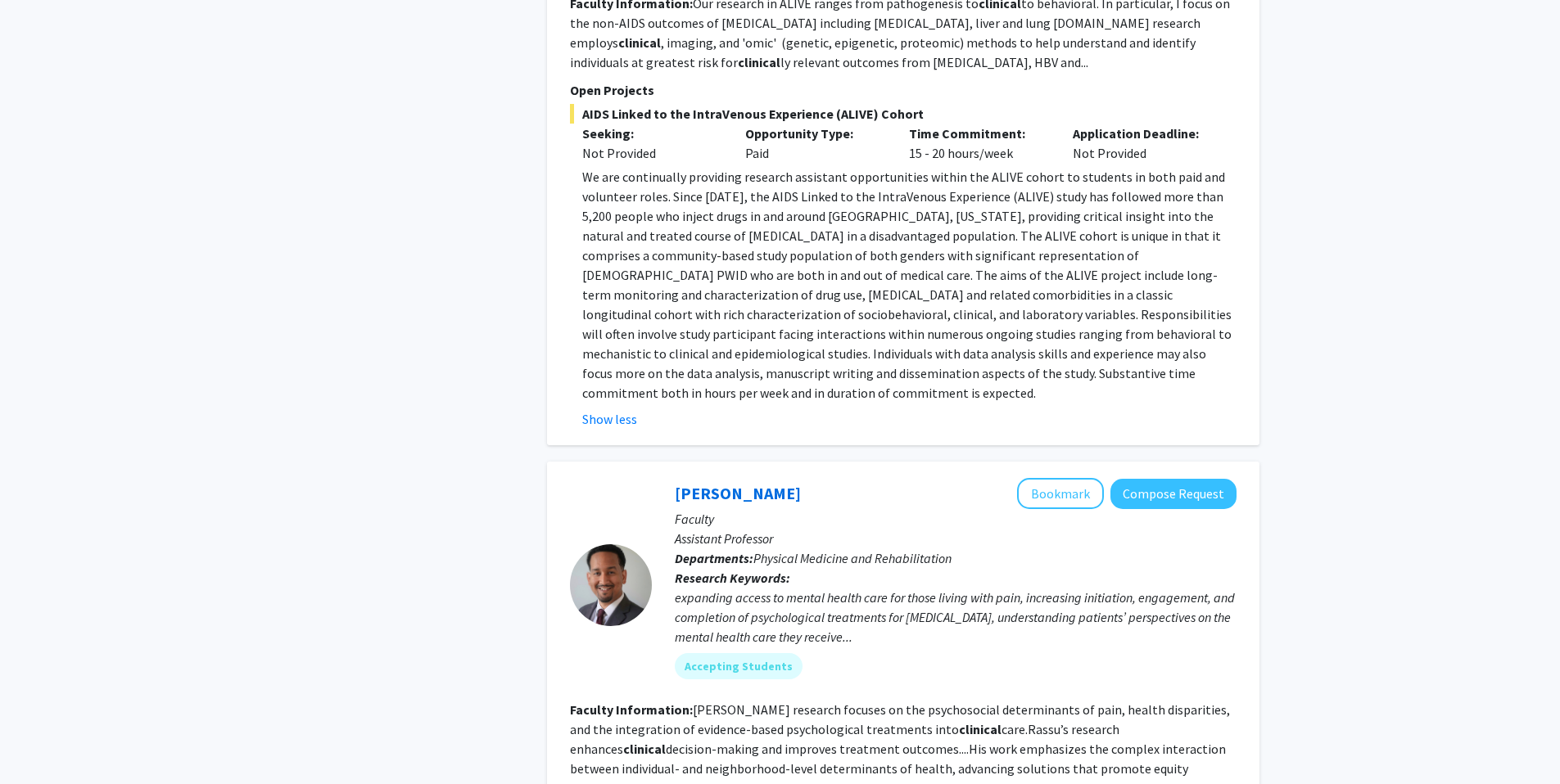
scroll to position [6434, 0]
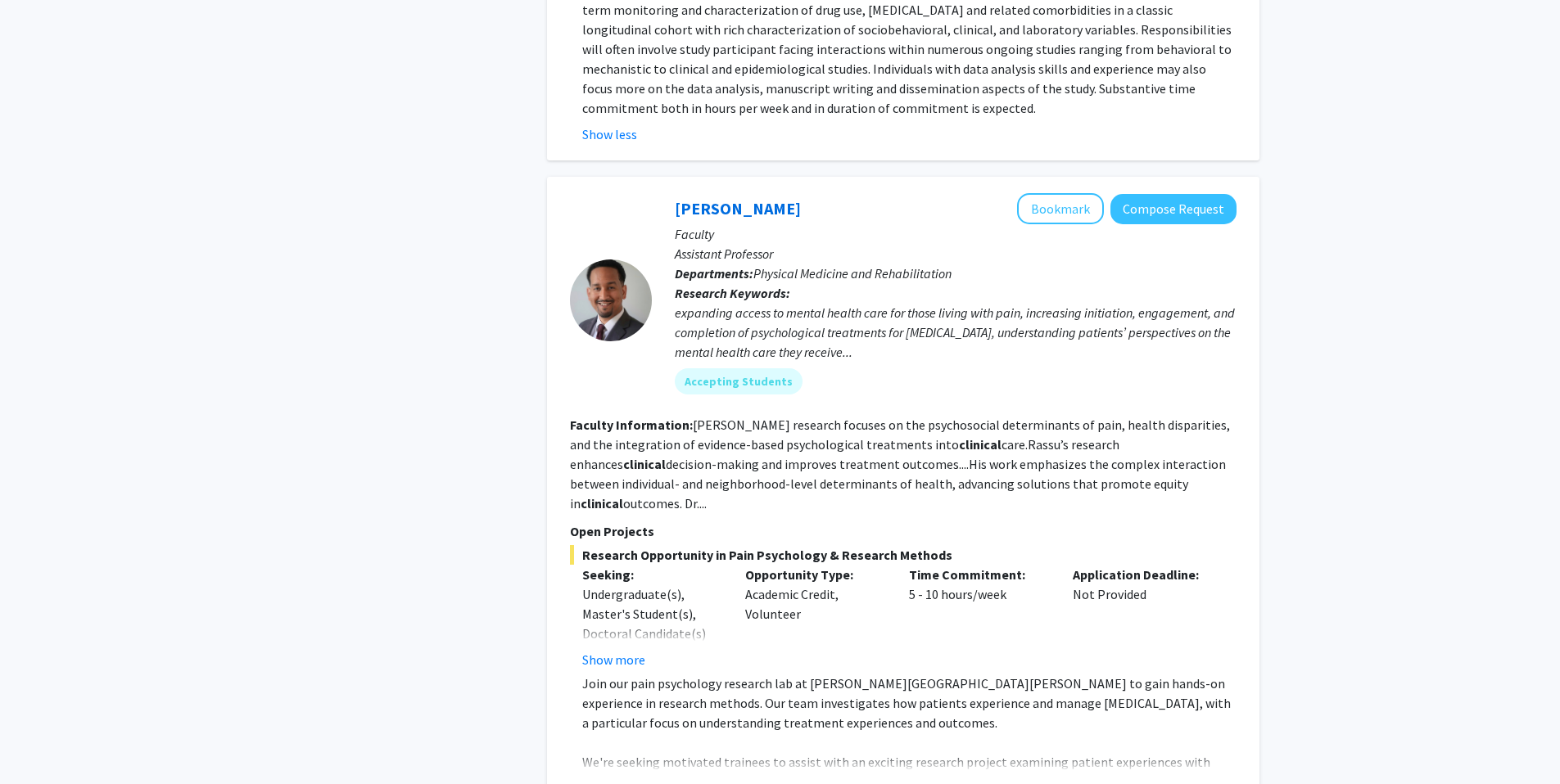
click at [605, 779] on button "Show more" at bounding box center [613, 788] width 63 height 20
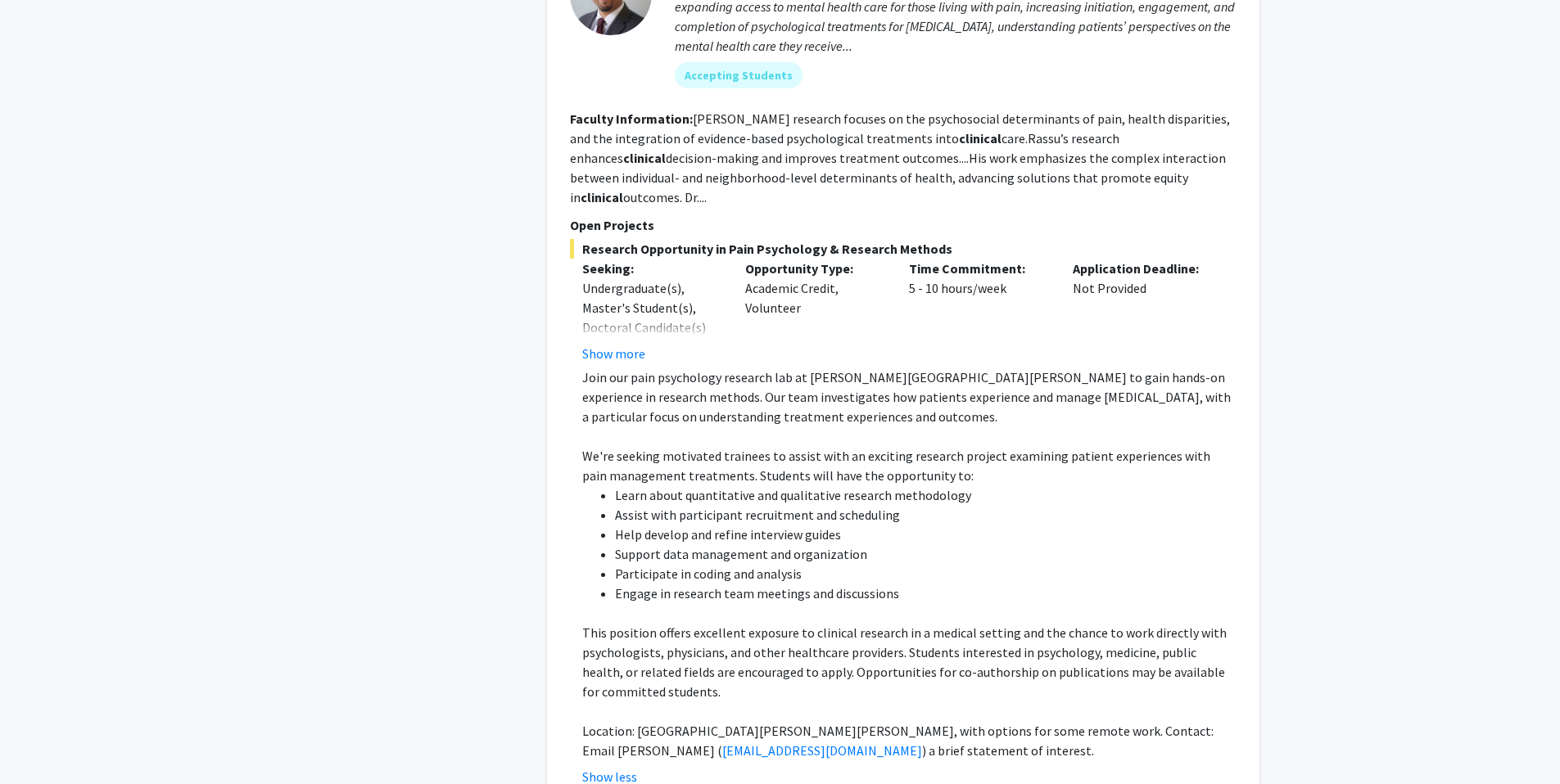
scroll to position [6751, 0]
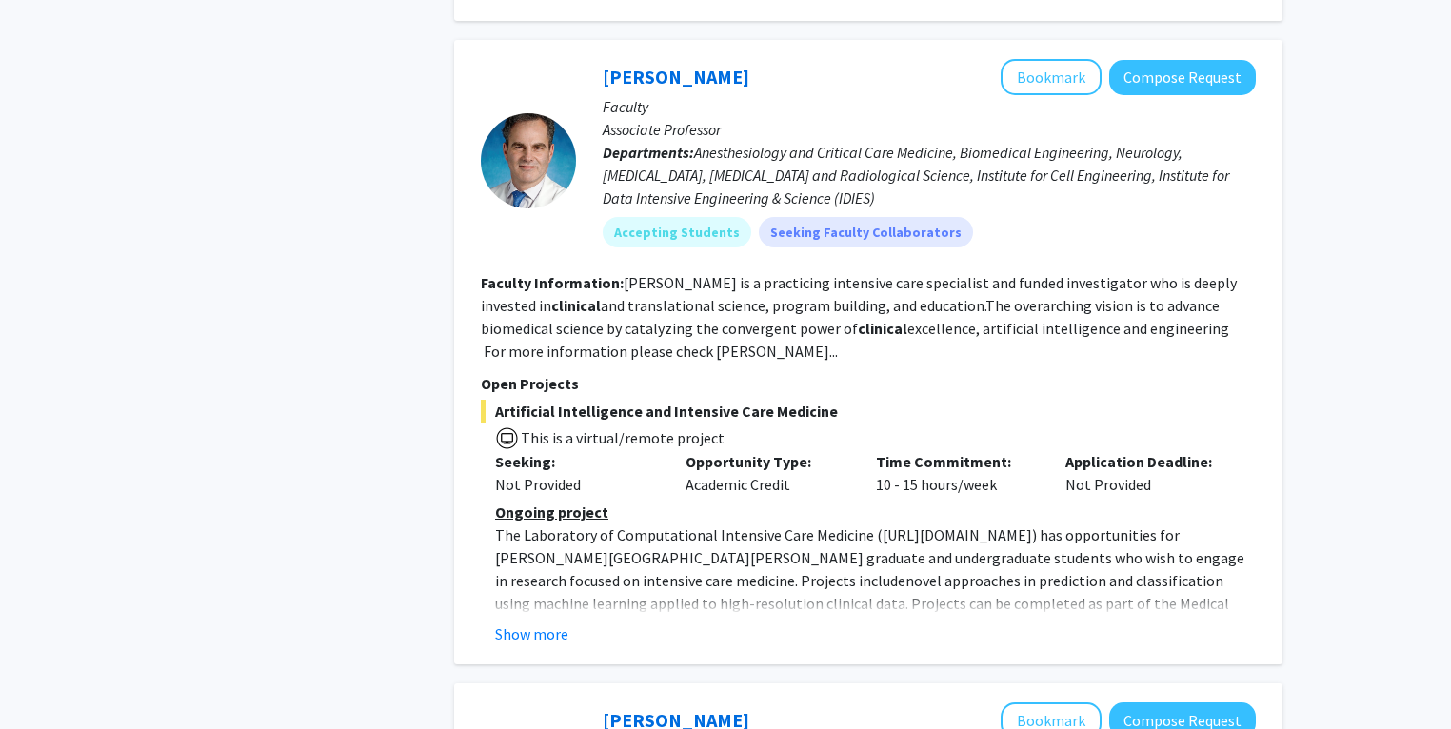
scroll to position [1852, 0]
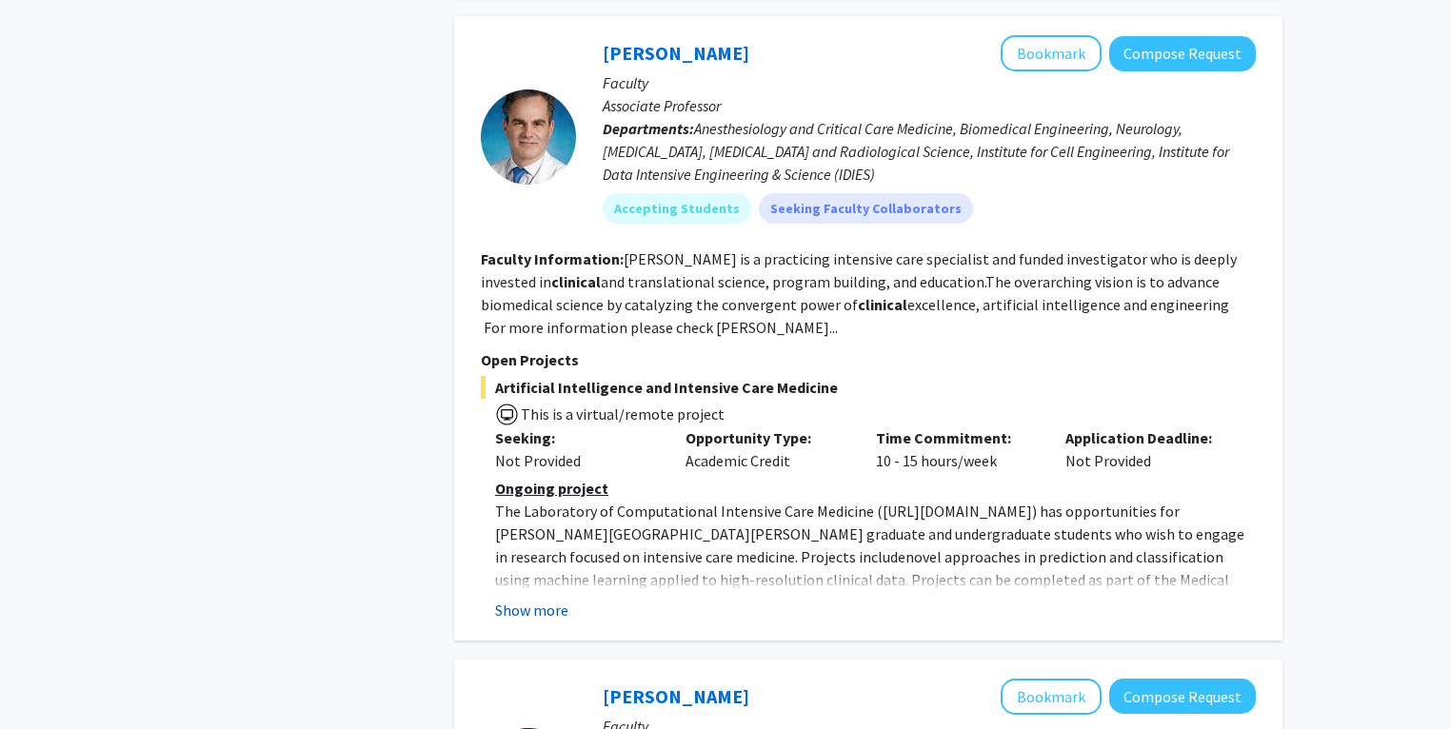
click at [552, 599] on button "Show more" at bounding box center [531, 610] width 73 height 23
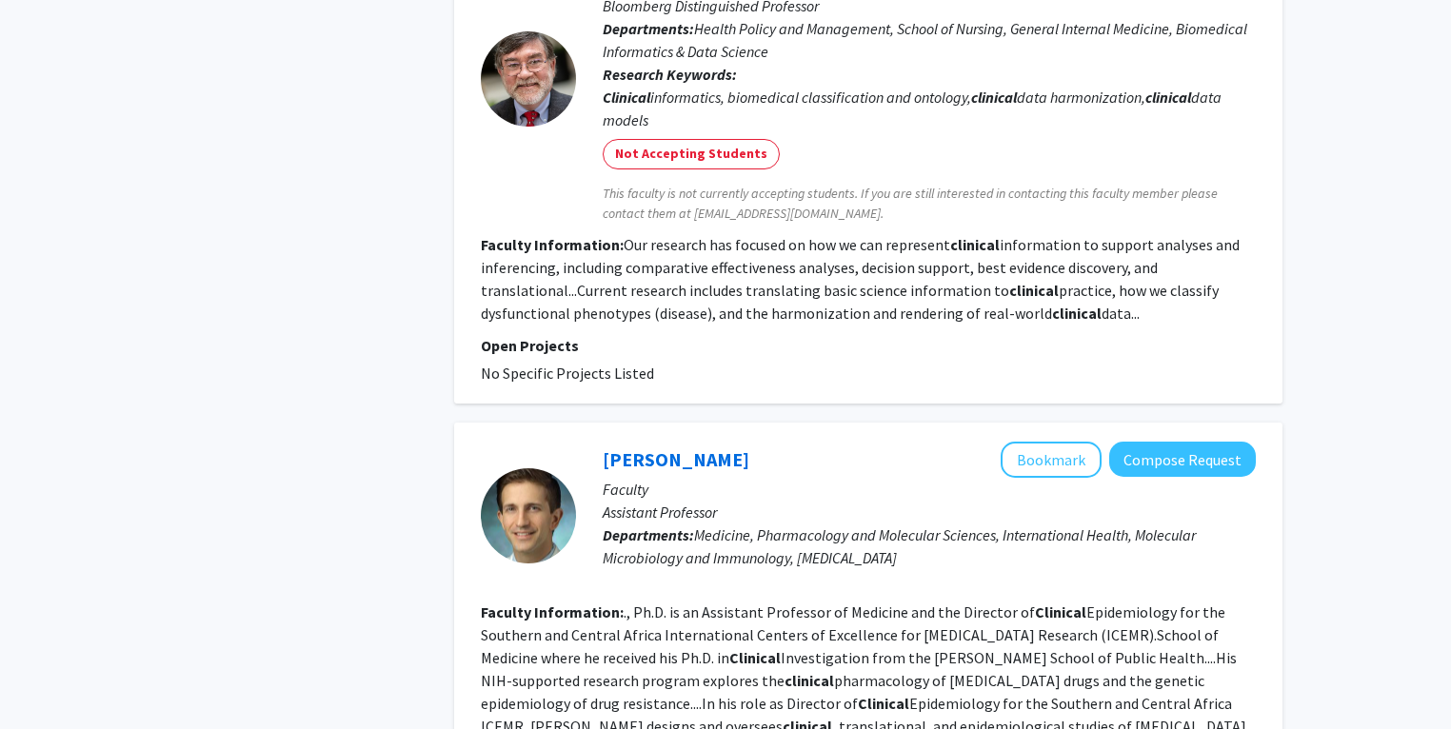
scroll to position [3931, 0]
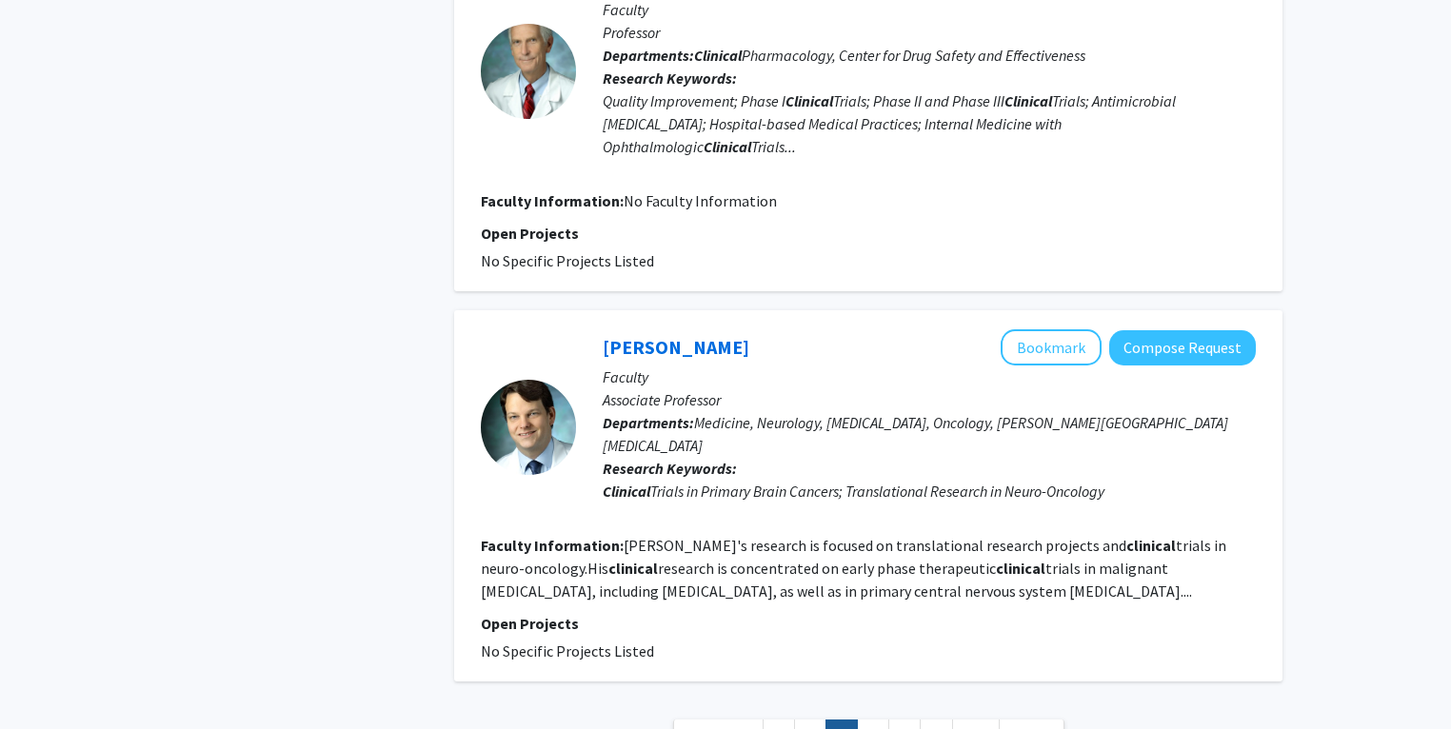
scroll to position [3570, 0]
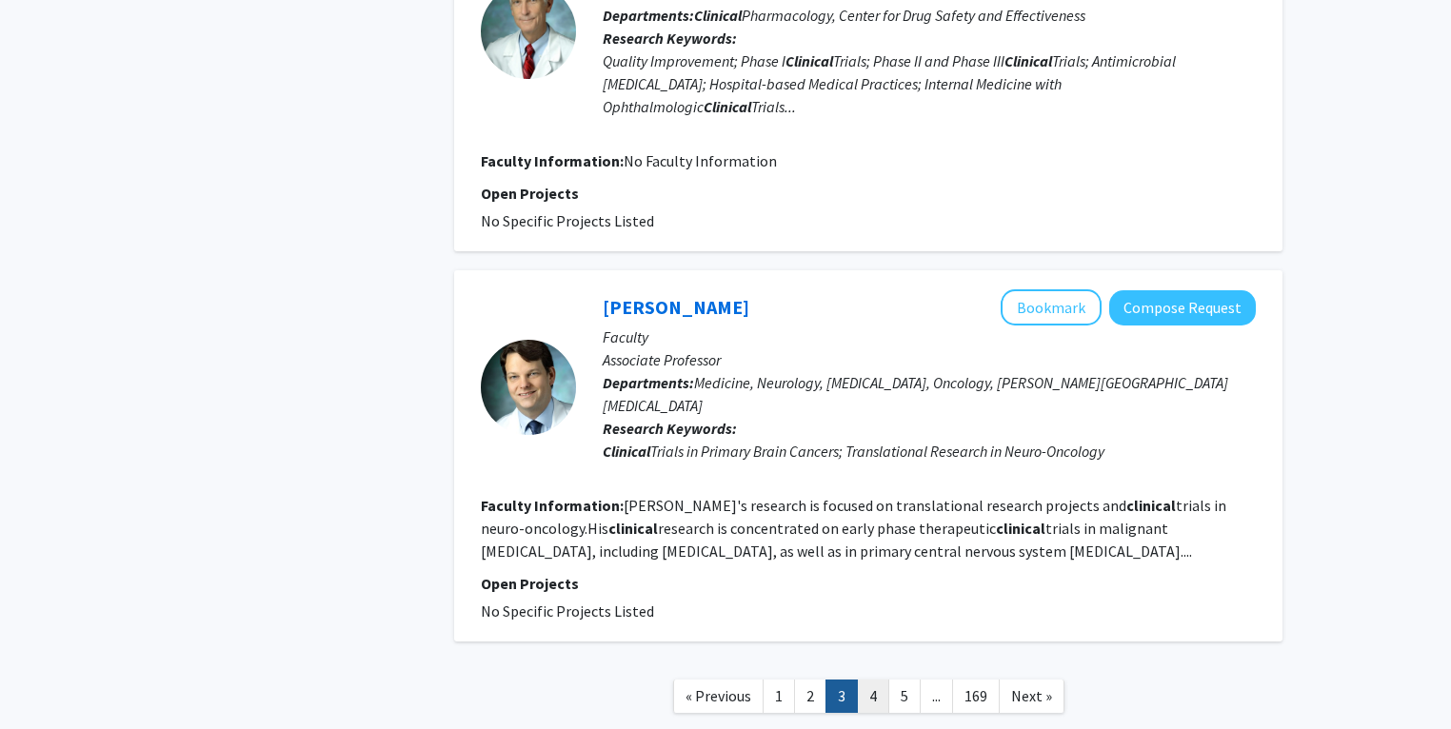
click at [868, 680] on link "4" at bounding box center [873, 696] width 32 height 33
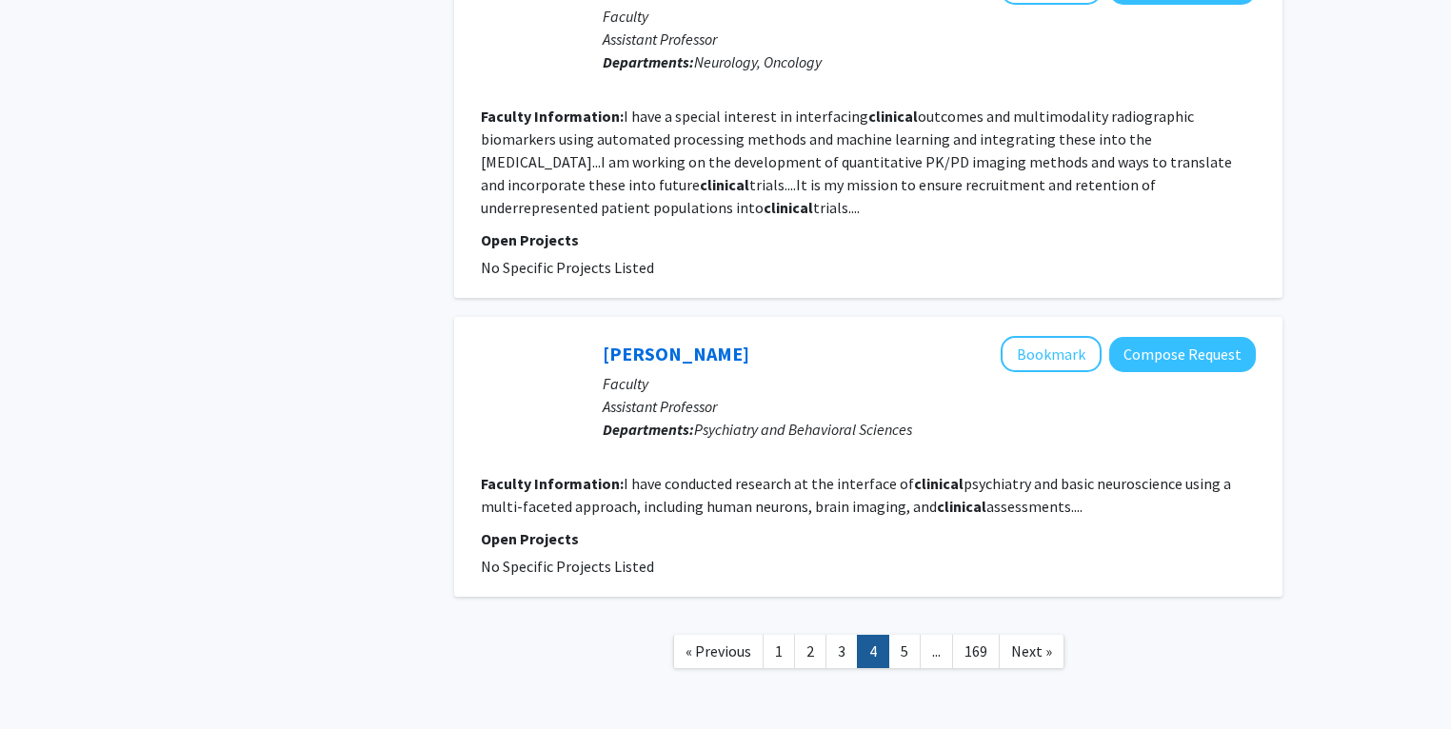
scroll to position [3512, 0]
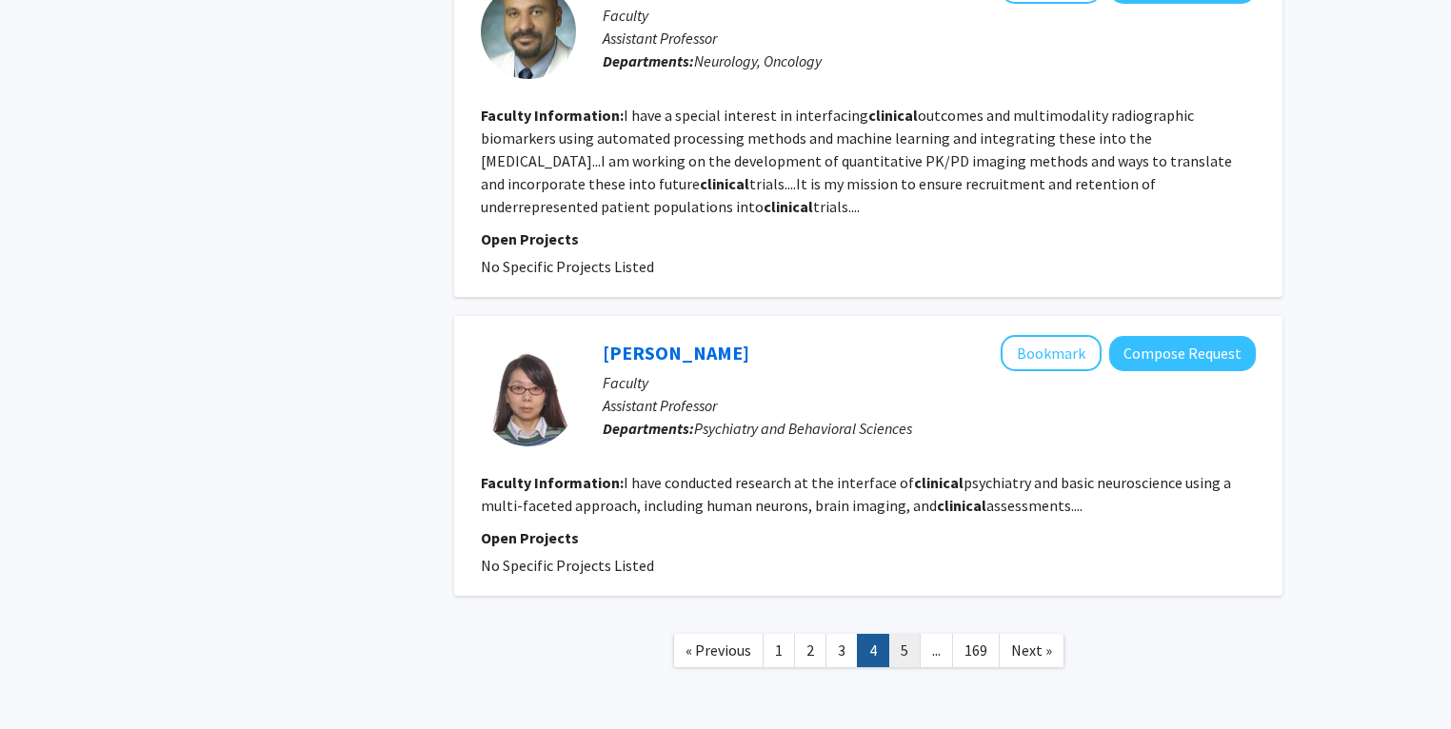
click at [894, 634] on link "5" at bounding box center [904, 650] width 32 height 33
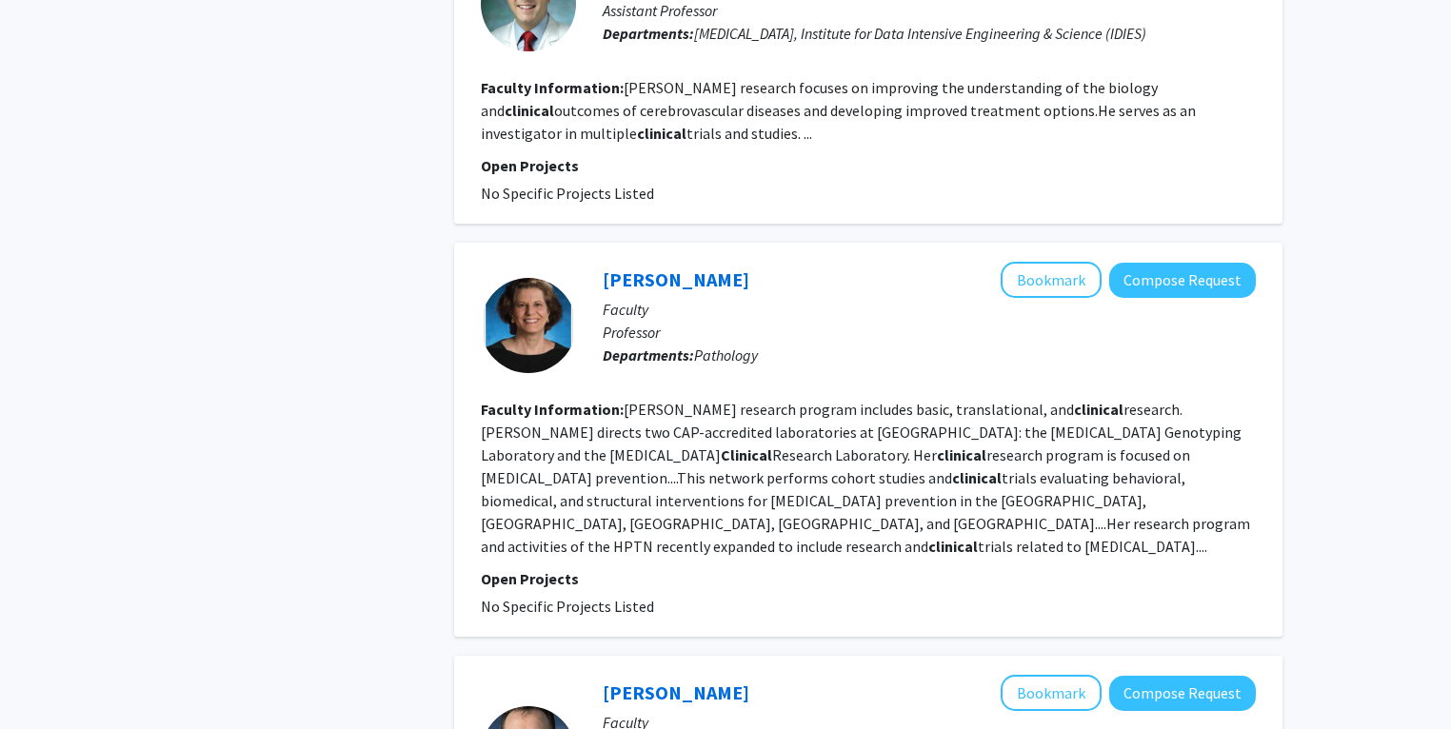
scroll to position [2262, 0]
drag, startPoint x: 1334, startPoint y: 477, endPoint x: 1336, endPoint y: 506, distance: 28.6
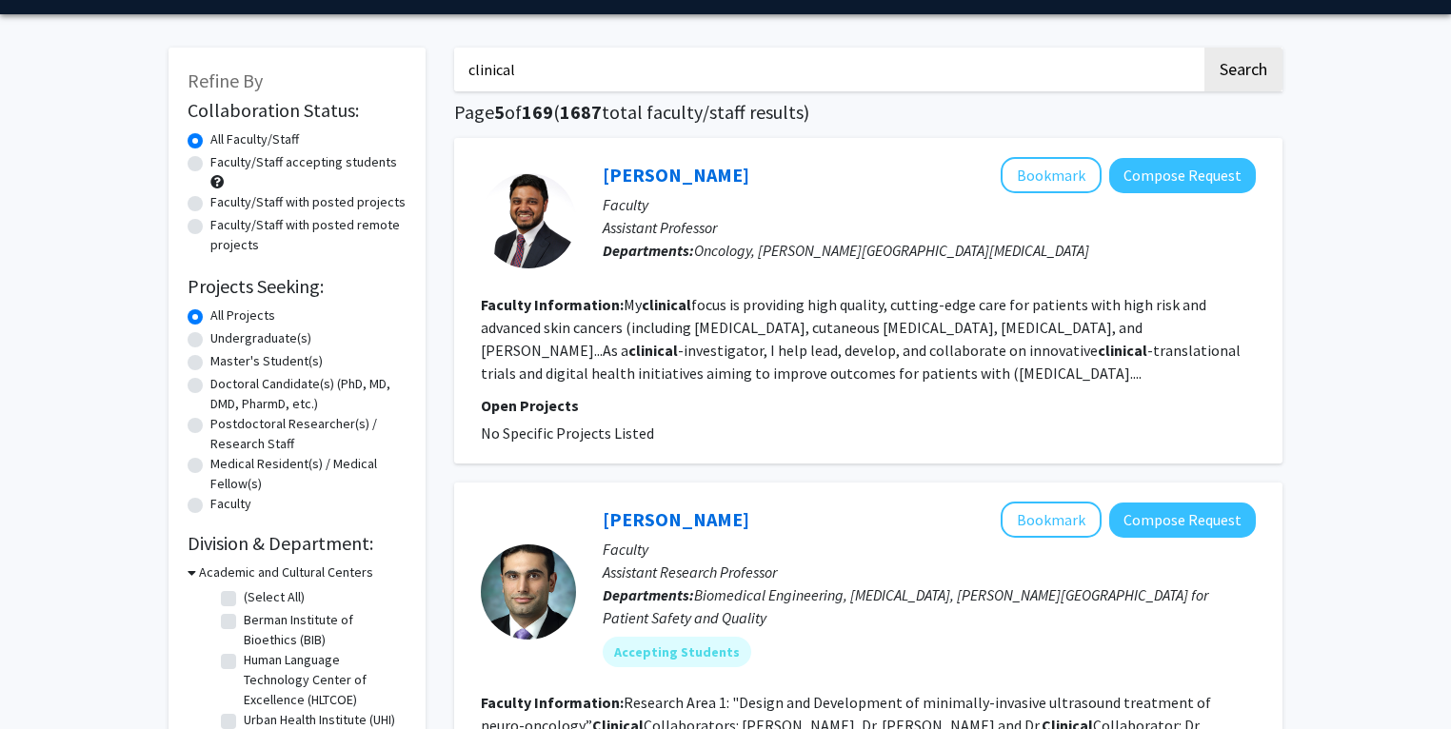
scroll to position [0, 0]
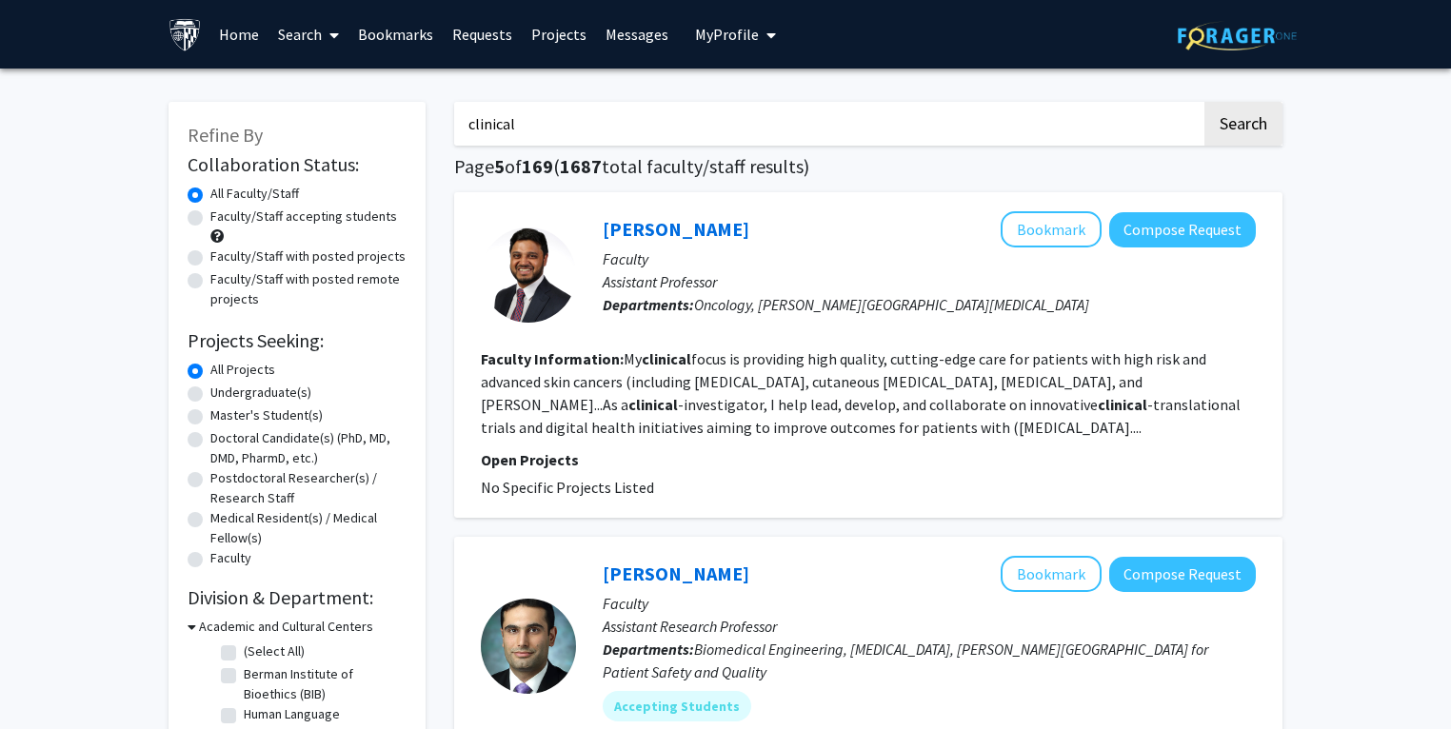
click at [210, 257] on label "Faculty/Staff with posted projects" at bounding box center [307, 257] width 195 height 20
click at [210, 257] on input "Faculty/Staff with posted projects" at bounding box center [216, 253] width 12 height 12
radio input "true"
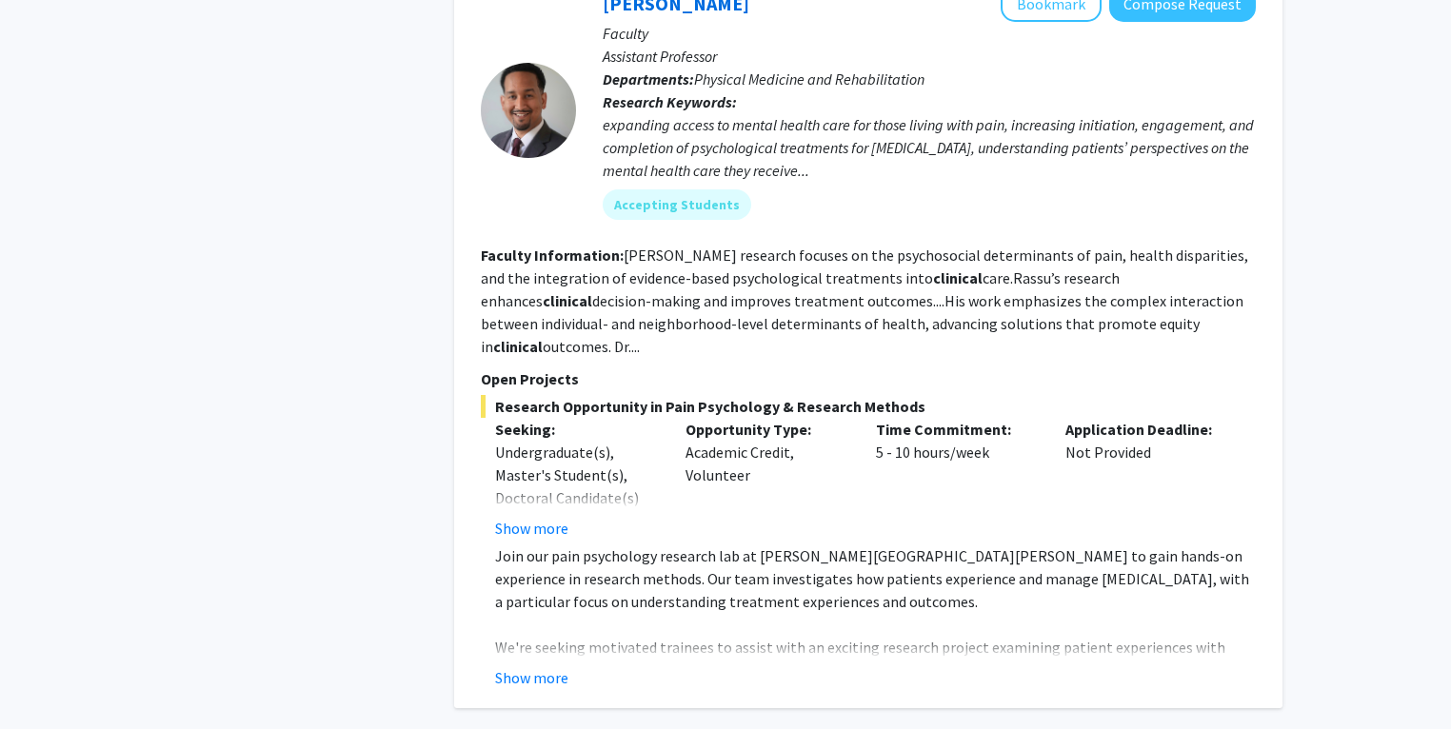
scroll to position [6719, 0]
click at [507, 666] on button "Show more" at bounding box center [531, 677] width 73 height 23
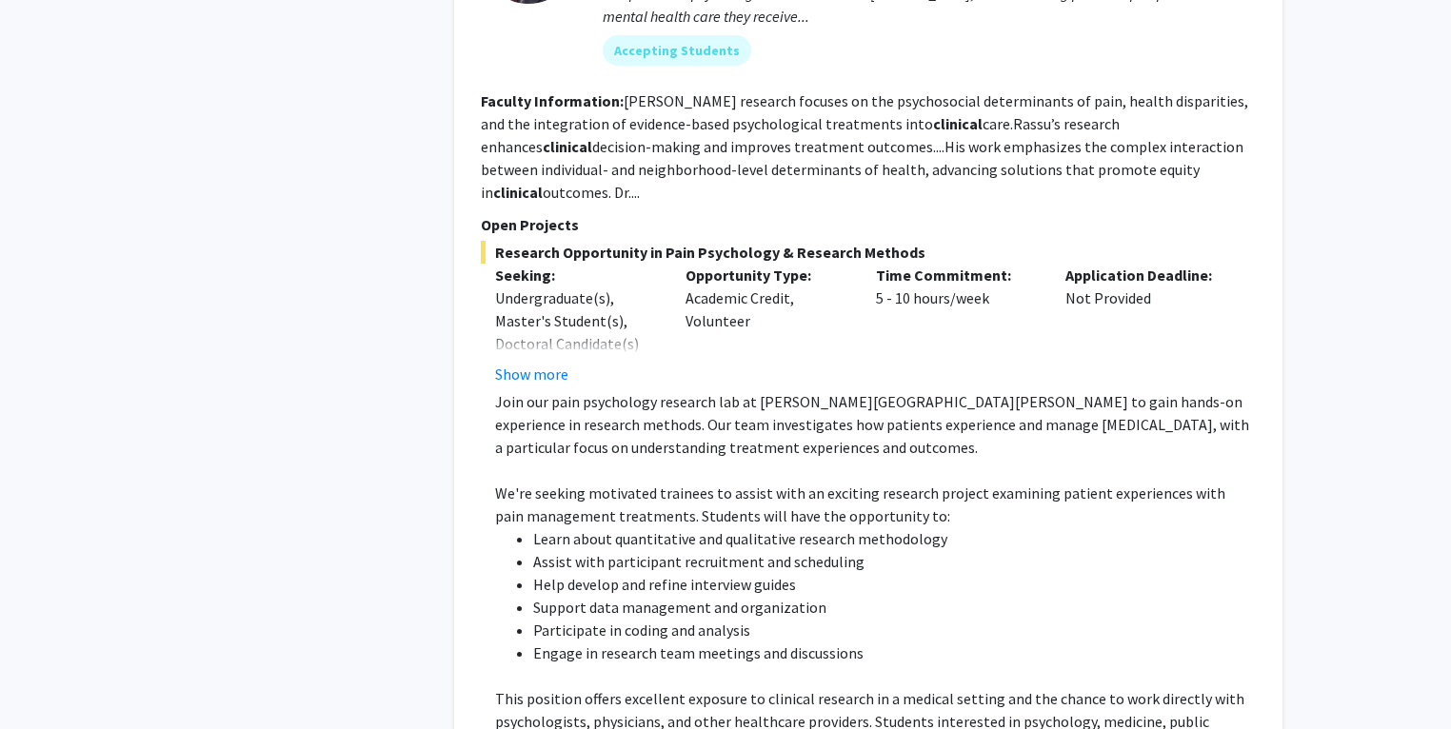
scroll to position [7061, 0]
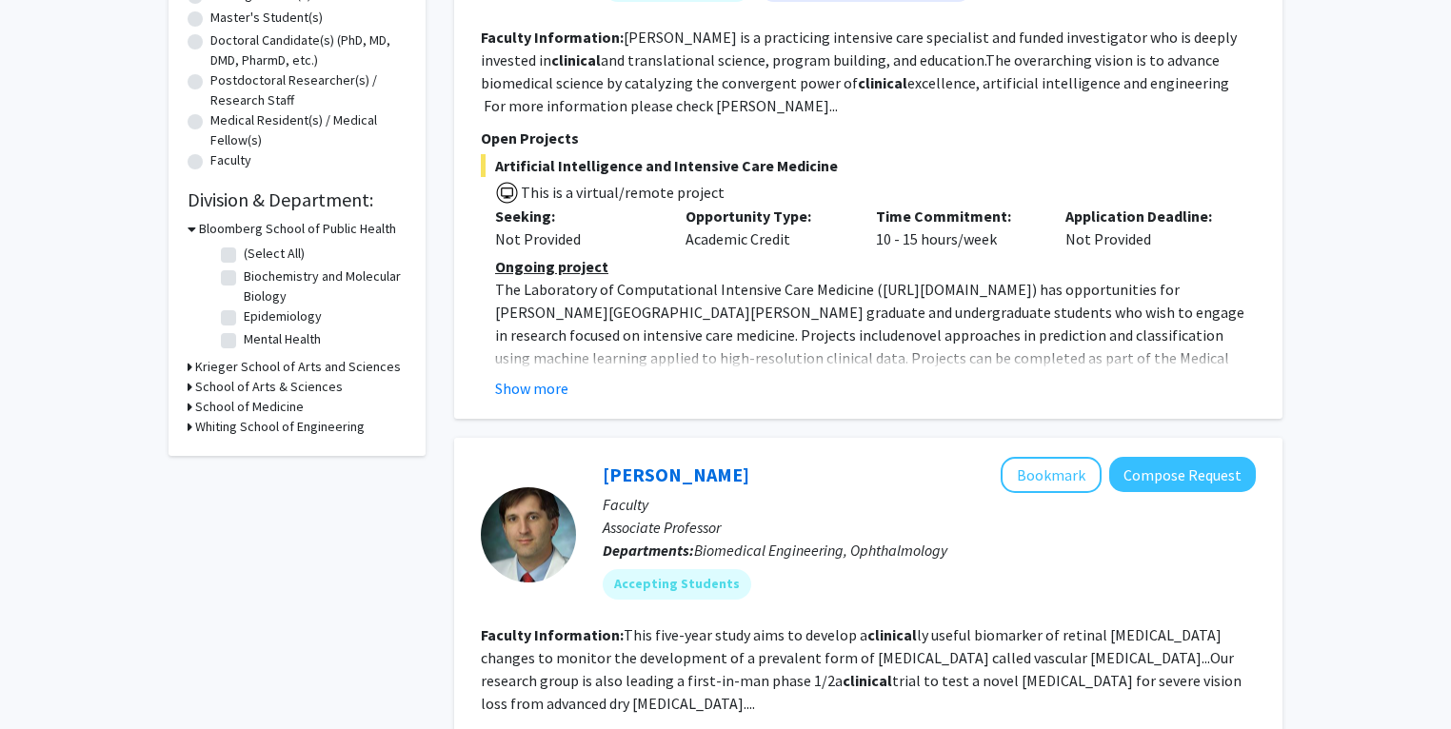
scroll to position [490, 0]
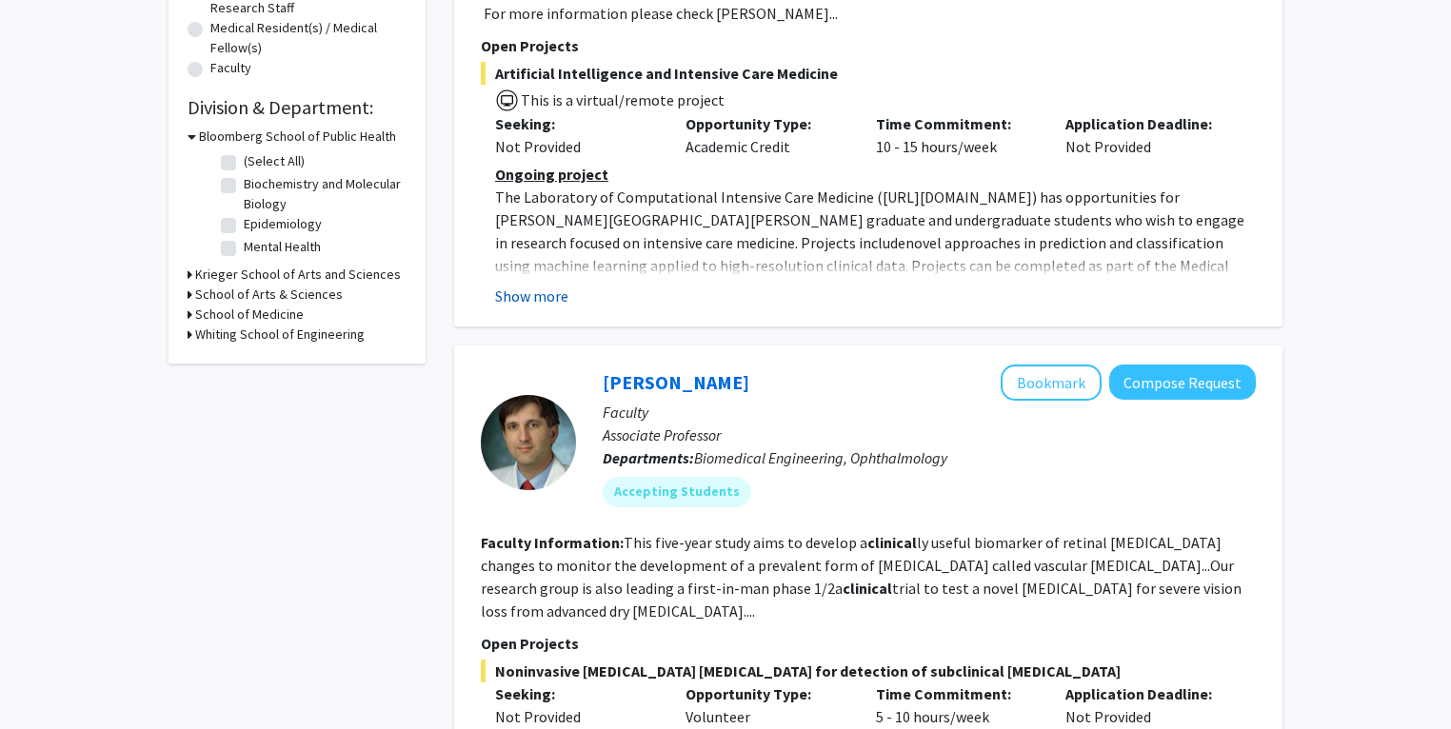
click at [557, 295] on button "Show more" at bounding box center [531, 296] width 73 height 23
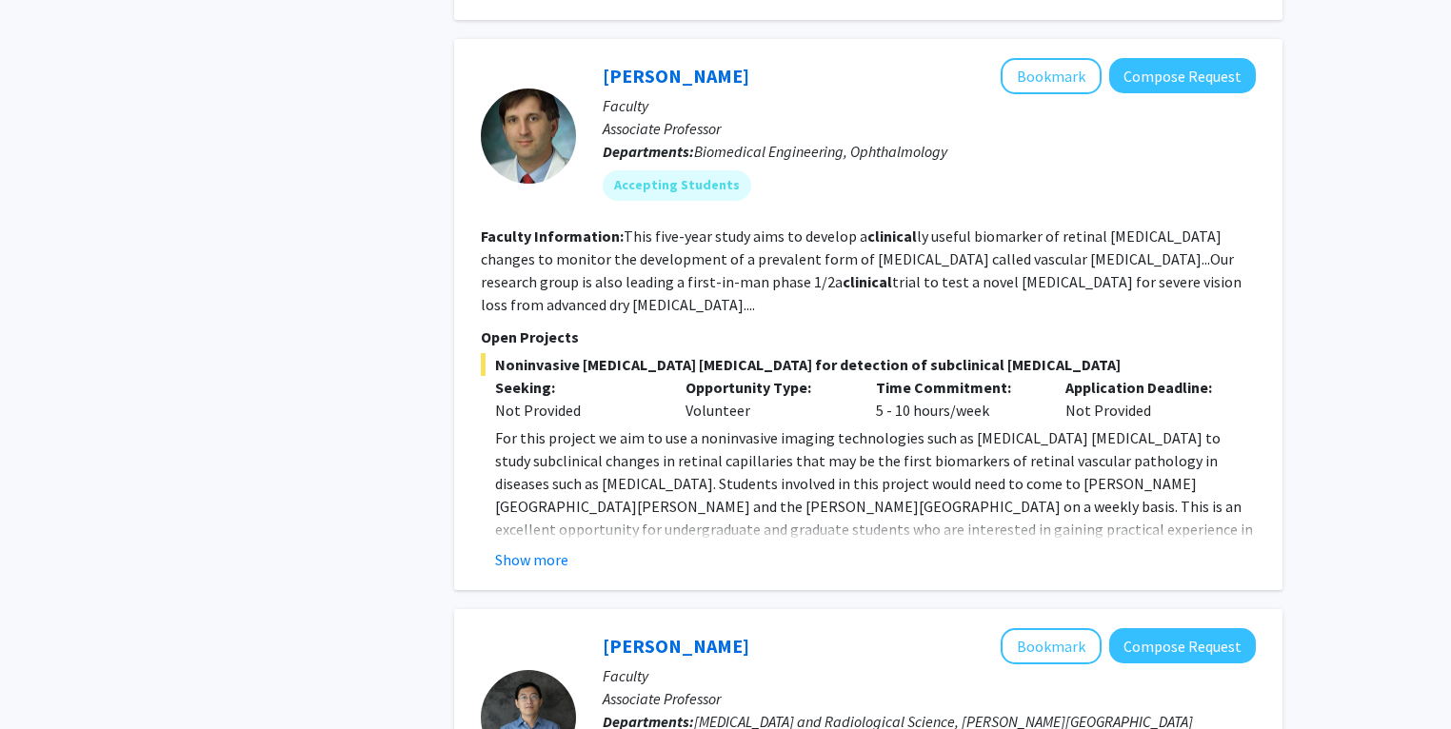
scroll to position [968, 0]
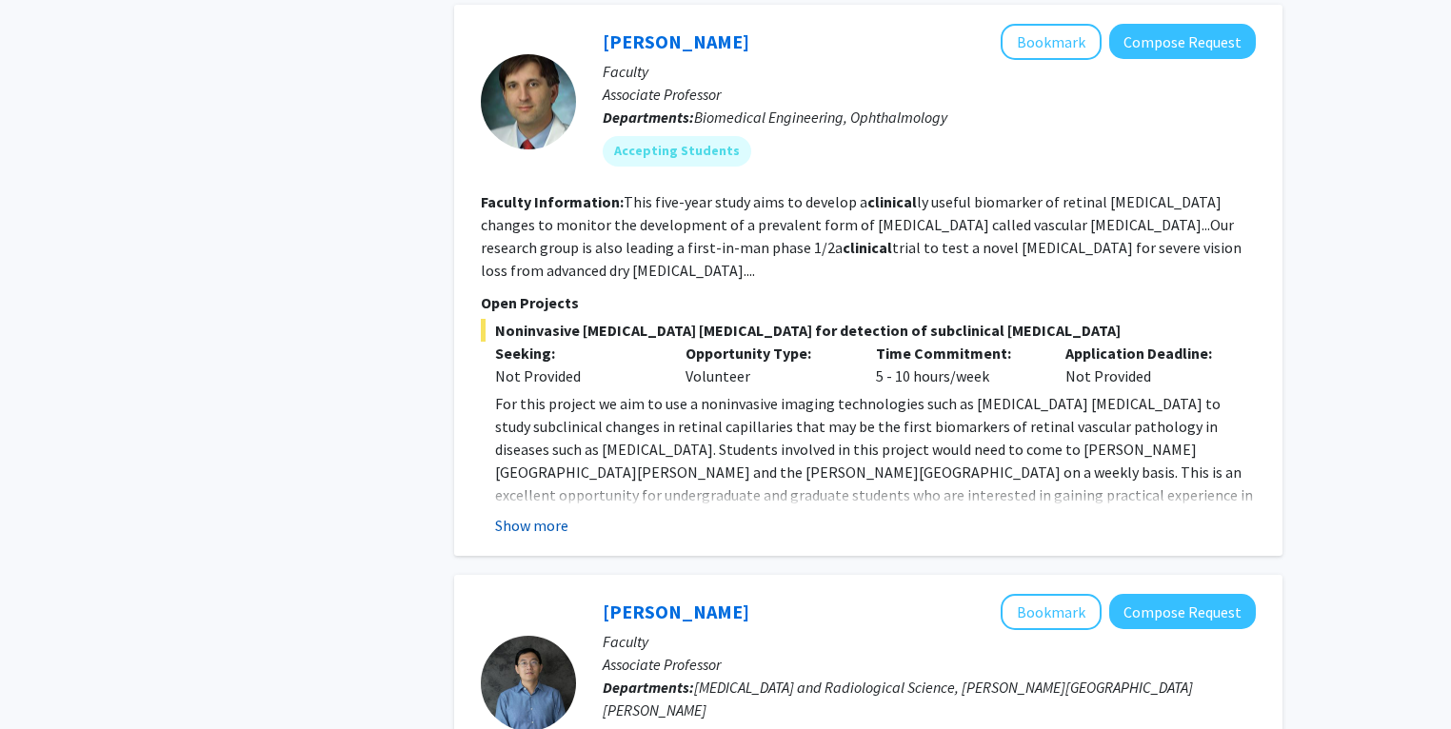
click at [571, 514] on div "Show more" at bounding box center [875, 525] width 761 height 23
click at [555, 514] on button "Show more" at bounding box center [531, 525] width 73 height 23
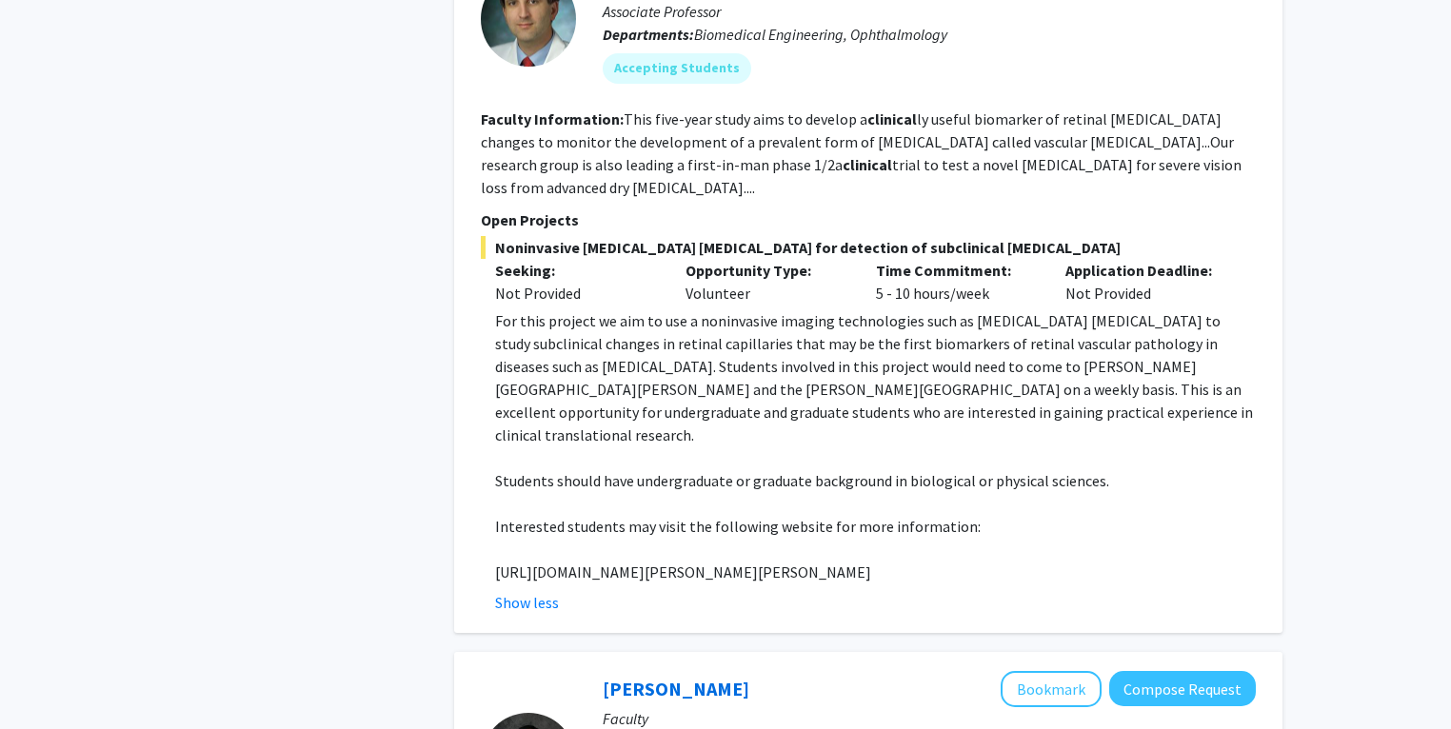
scroll to position [1099, 0]
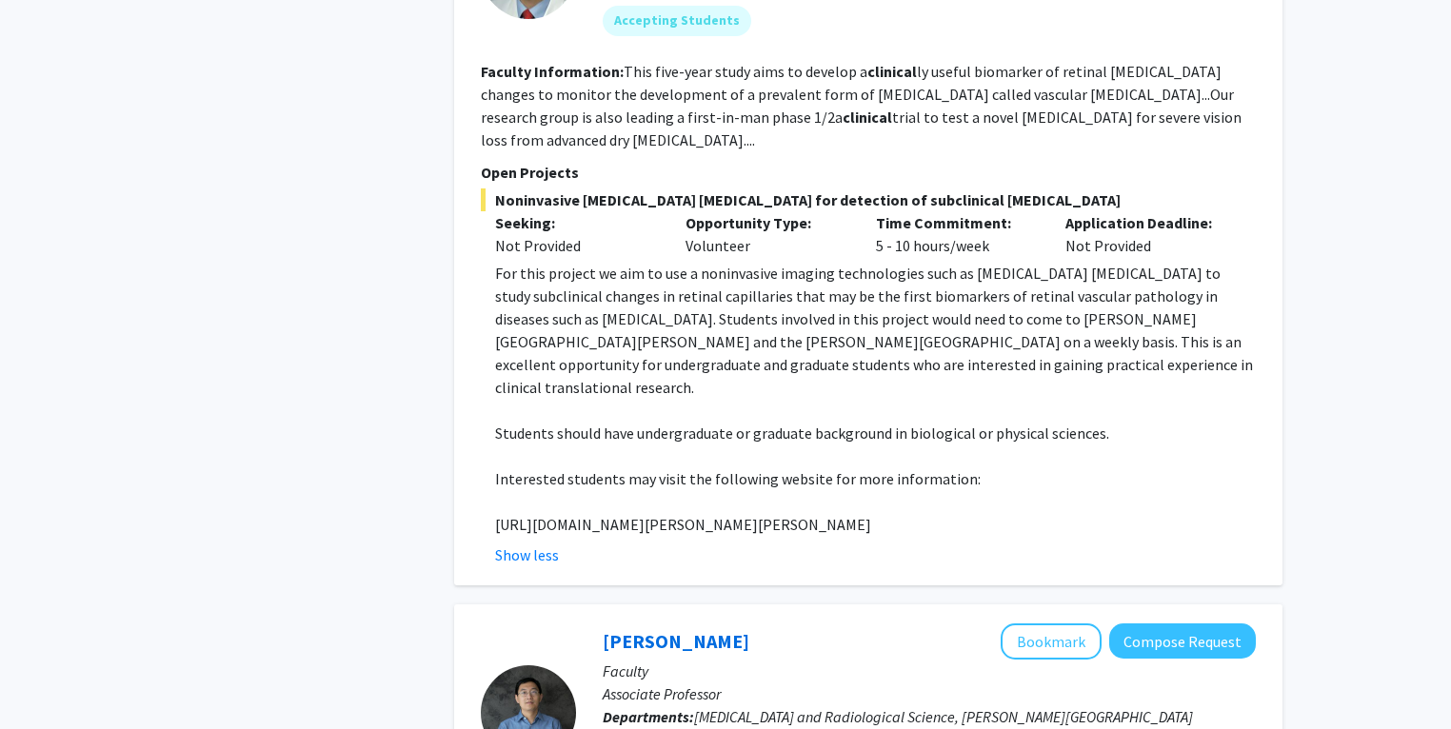
drag, startPoint x: 954, startPoint y: 482, endPoint x: 496, endPoint y: 482, distance: 458.0
click at [496, 513] on p "[URL][DOMAIN_NAME][PERSON_NAME][PERSON_NAME]" at bounding box center [875, 524] width 761 height 23
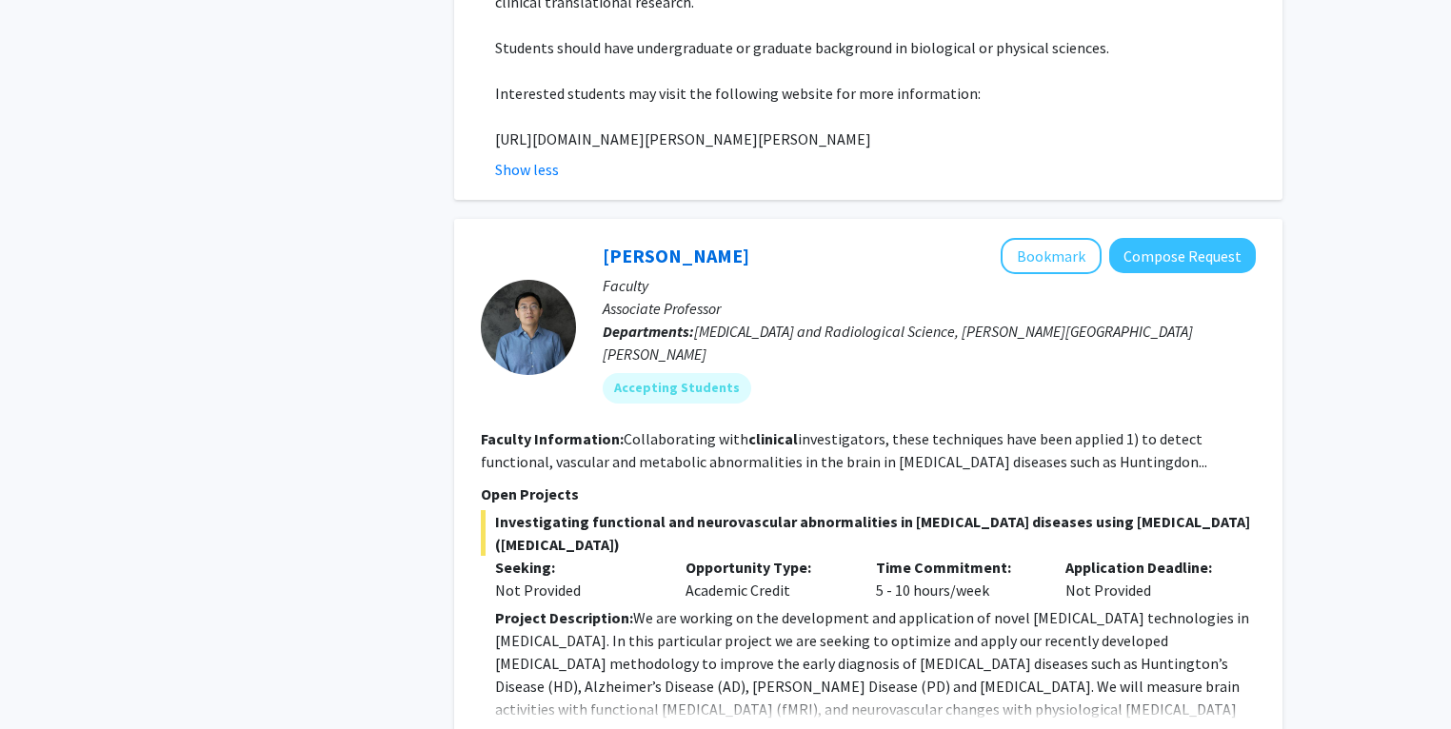
scroll to position [1655, 0]
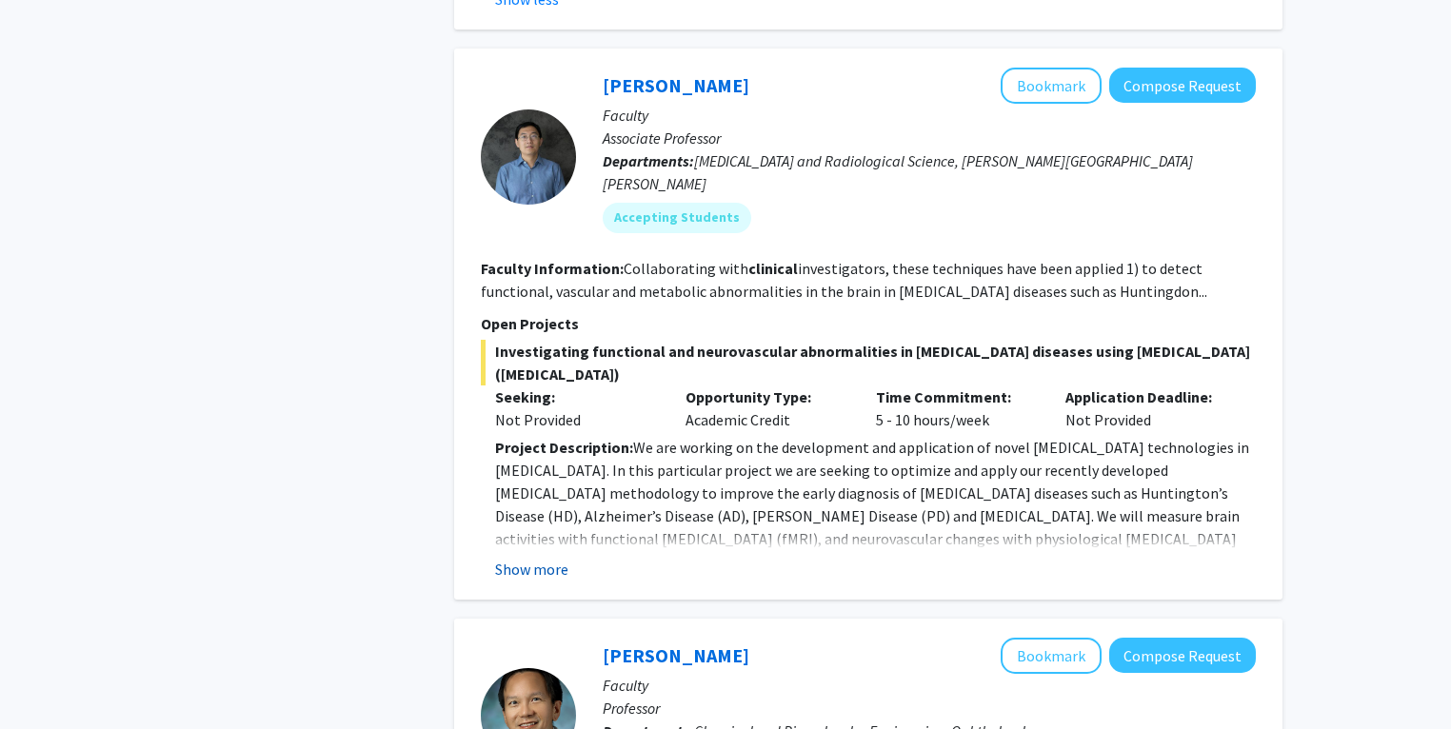
click at [530, 558] on button "Show more" at bounding box center [531, 569] width 73 height 23
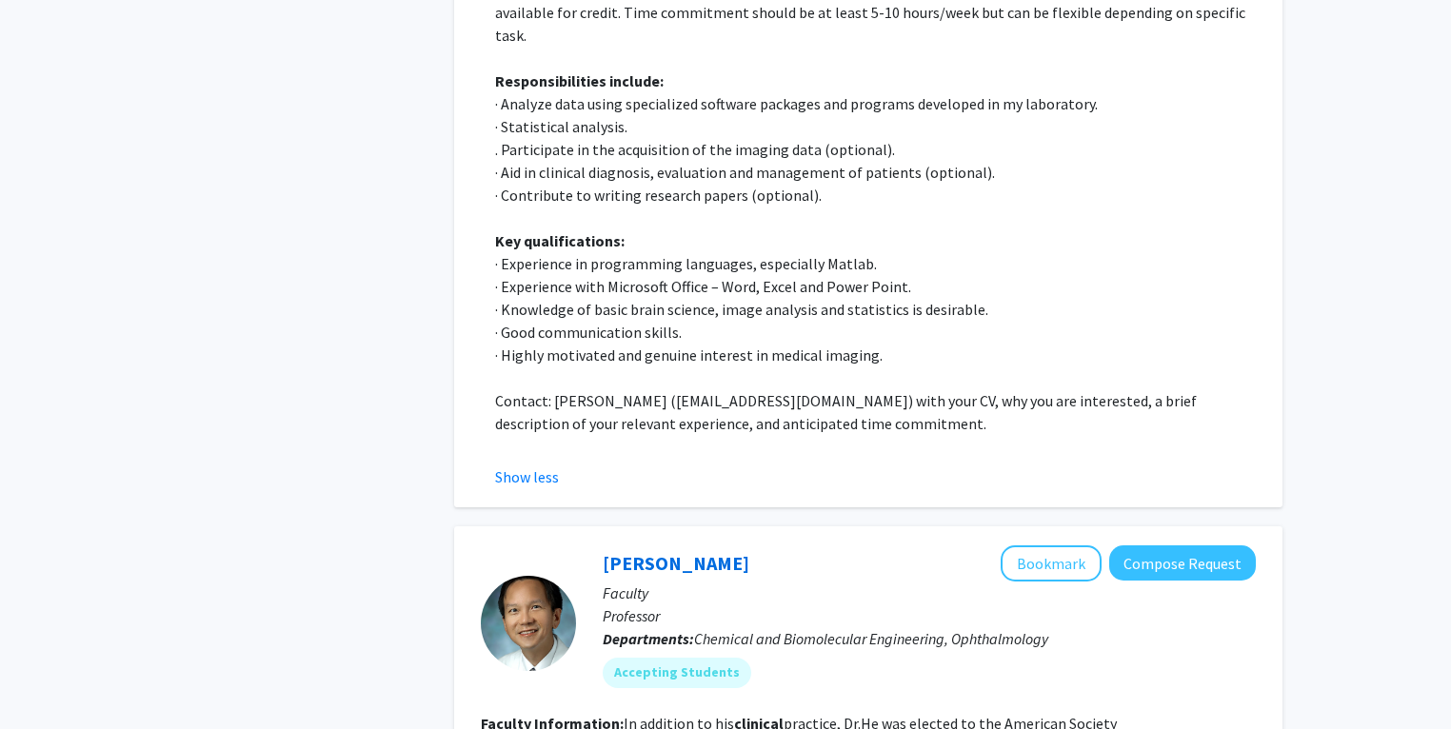
scroll to position [2584, 0]
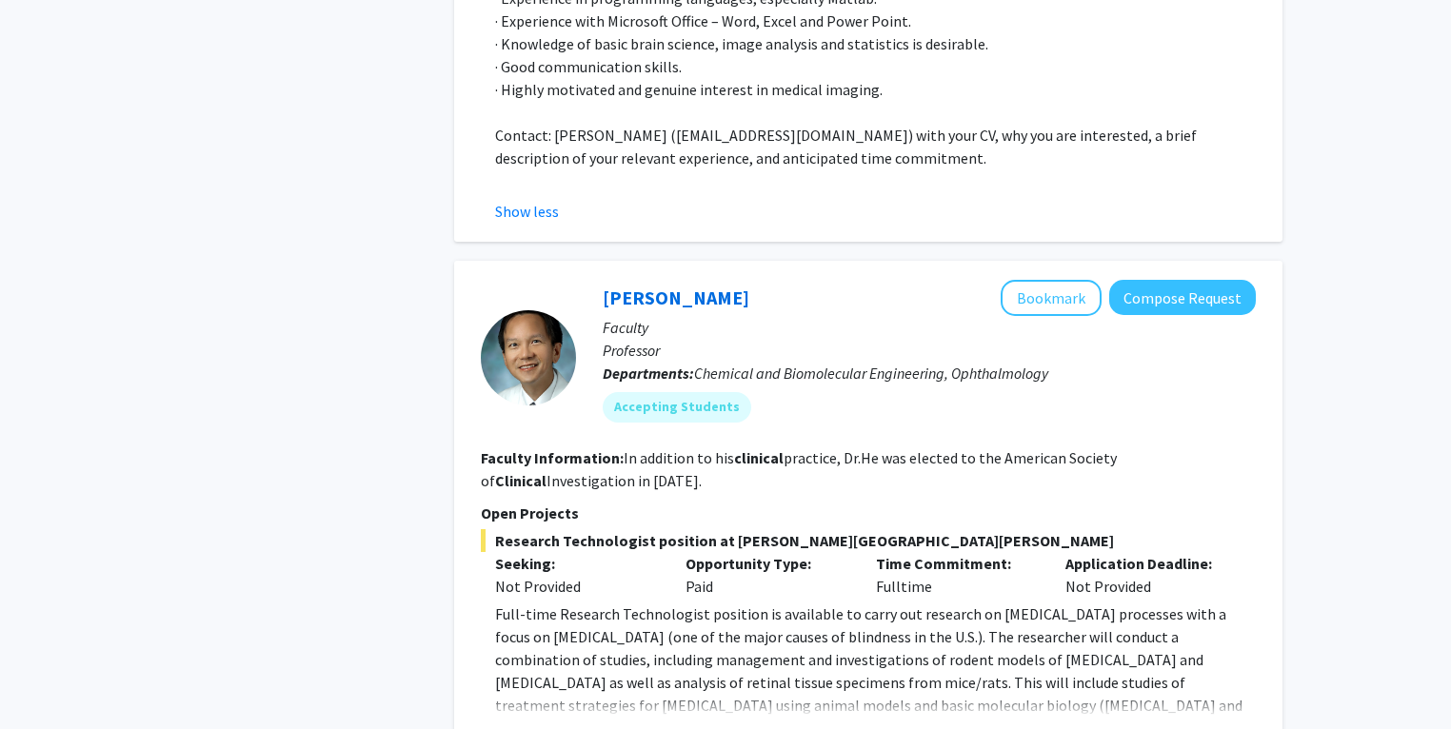
click at [551, 725] on button "Show more" at bounding box center [531, 736] width 73 height 23
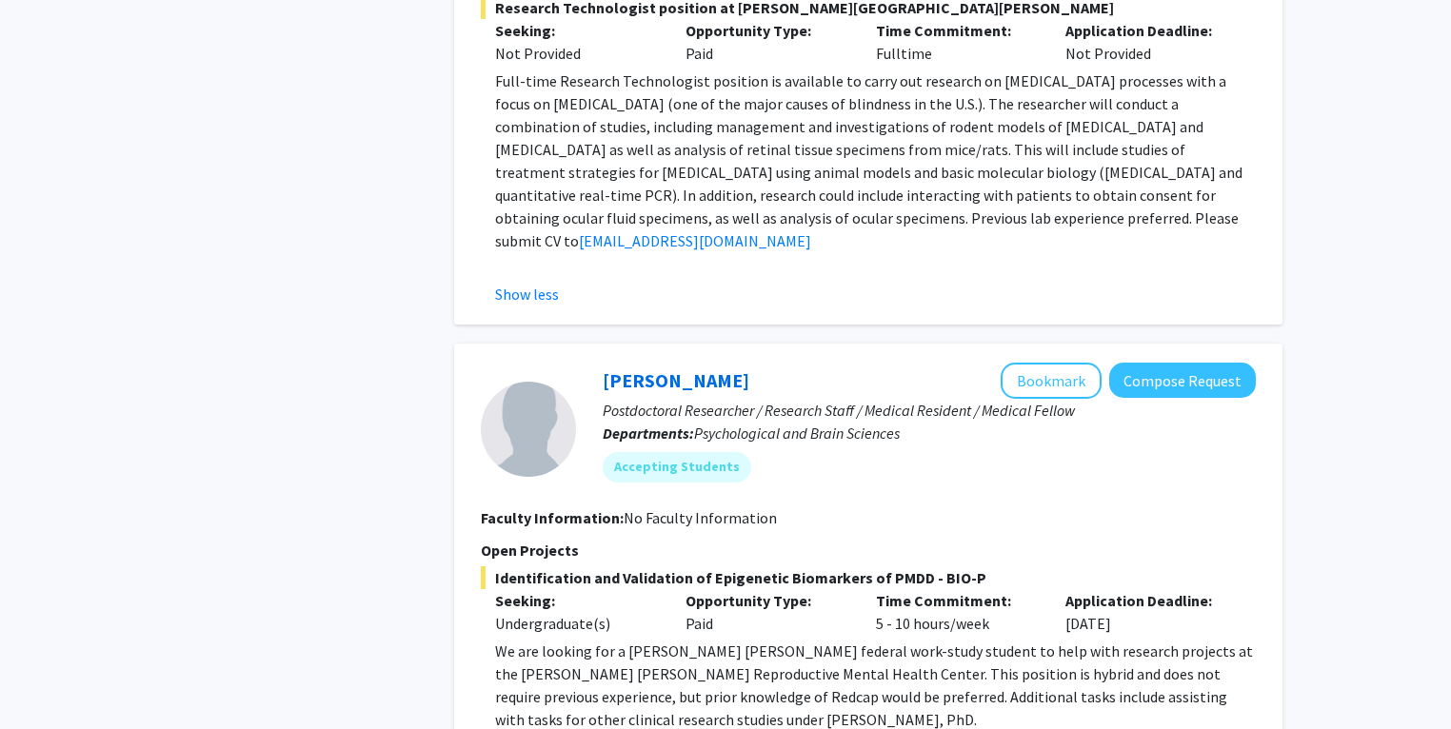
scroll to position [3136, 0]
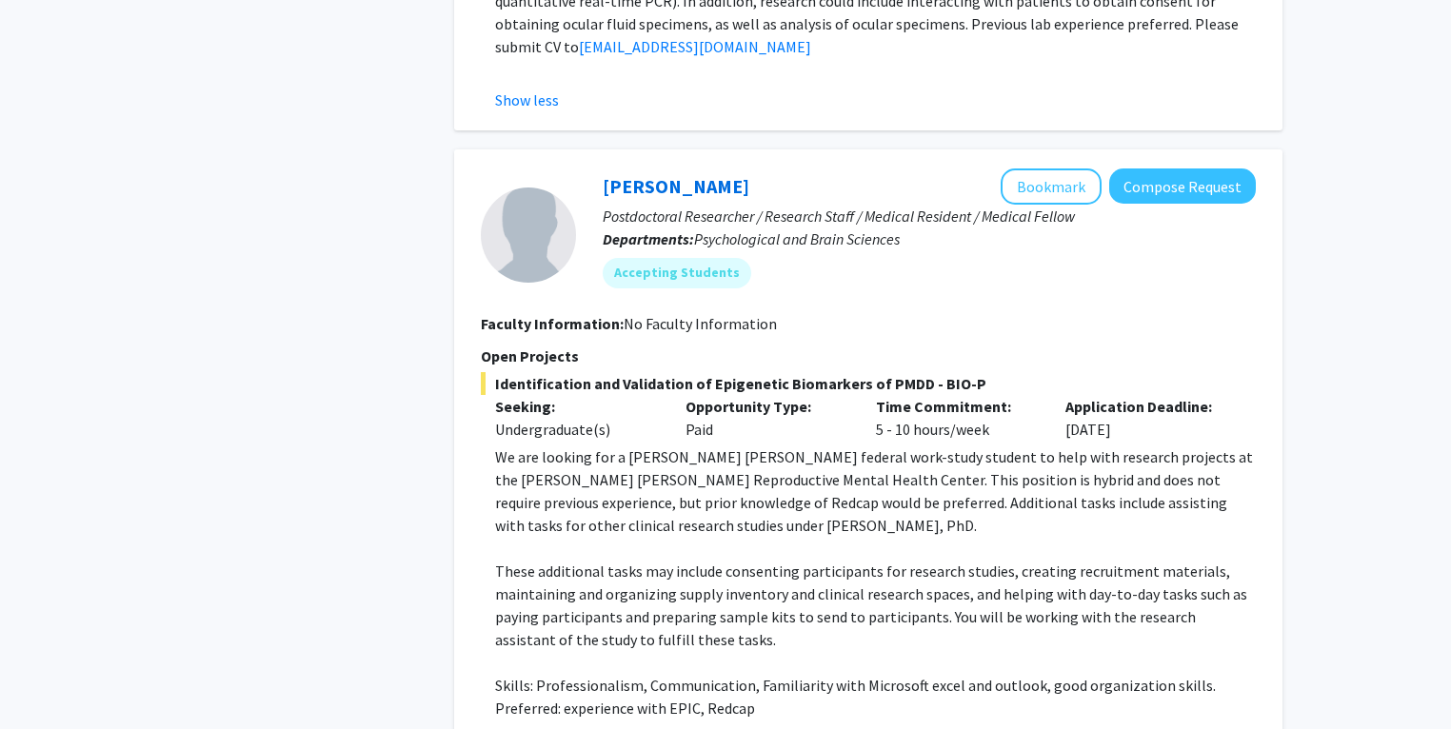
scroll to position [3318, 0]
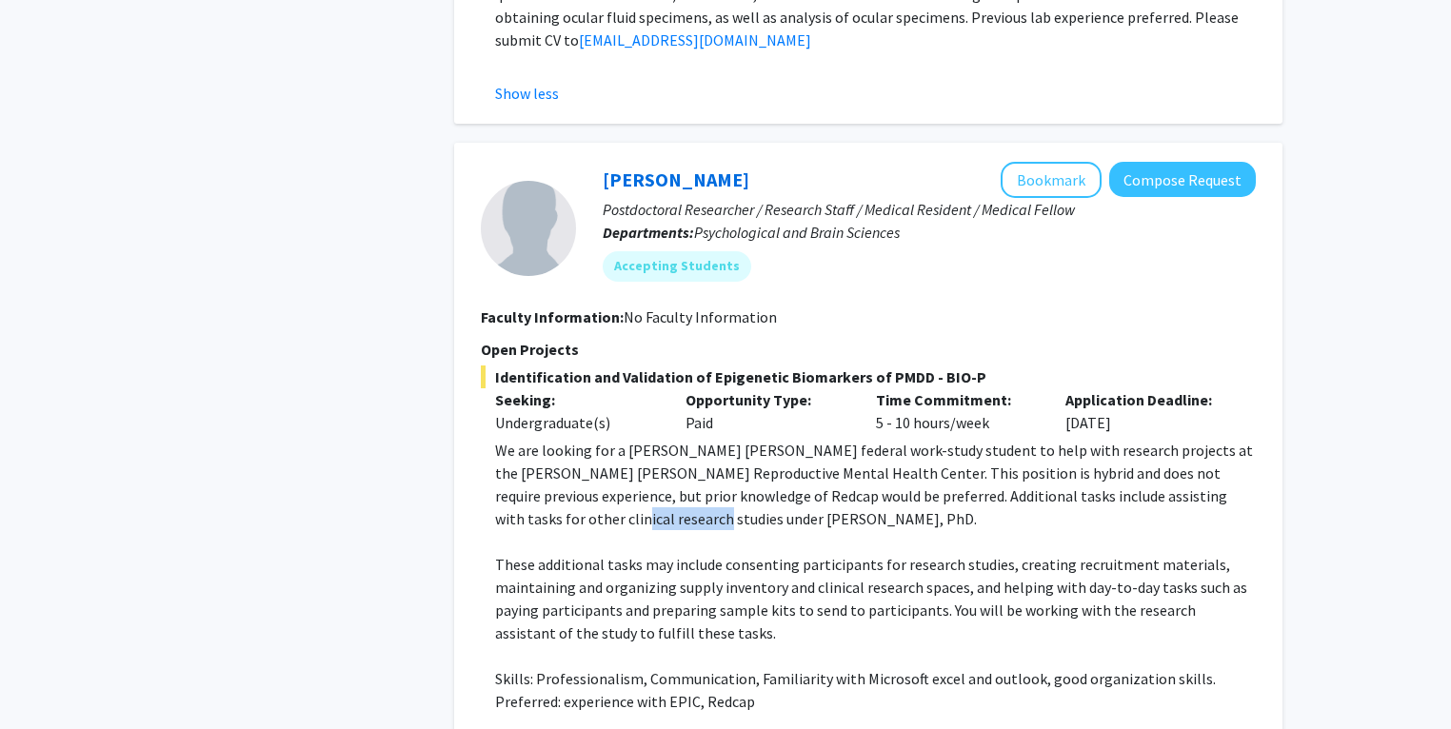
drag, startPoint x: 537, startPoint y: 404, endPoint x: 622, endPoint y: 405, distance: 84.7
click at [622, 439] on p "We are looking for a [PERSON_NAME] [PERSON_NAME] federal work-study student to …" at bounding box center [875, 484] width 761 height 91
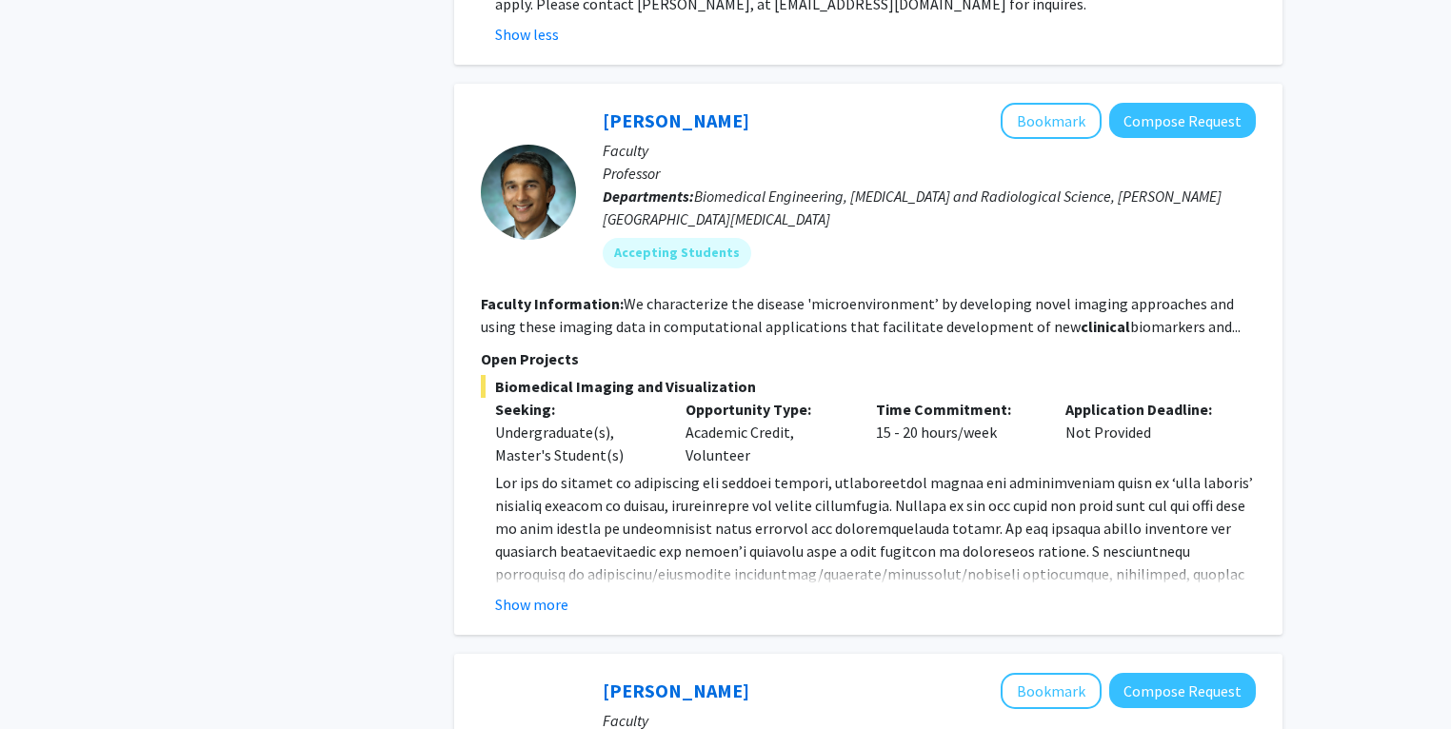
scroll to position [4115, 0]
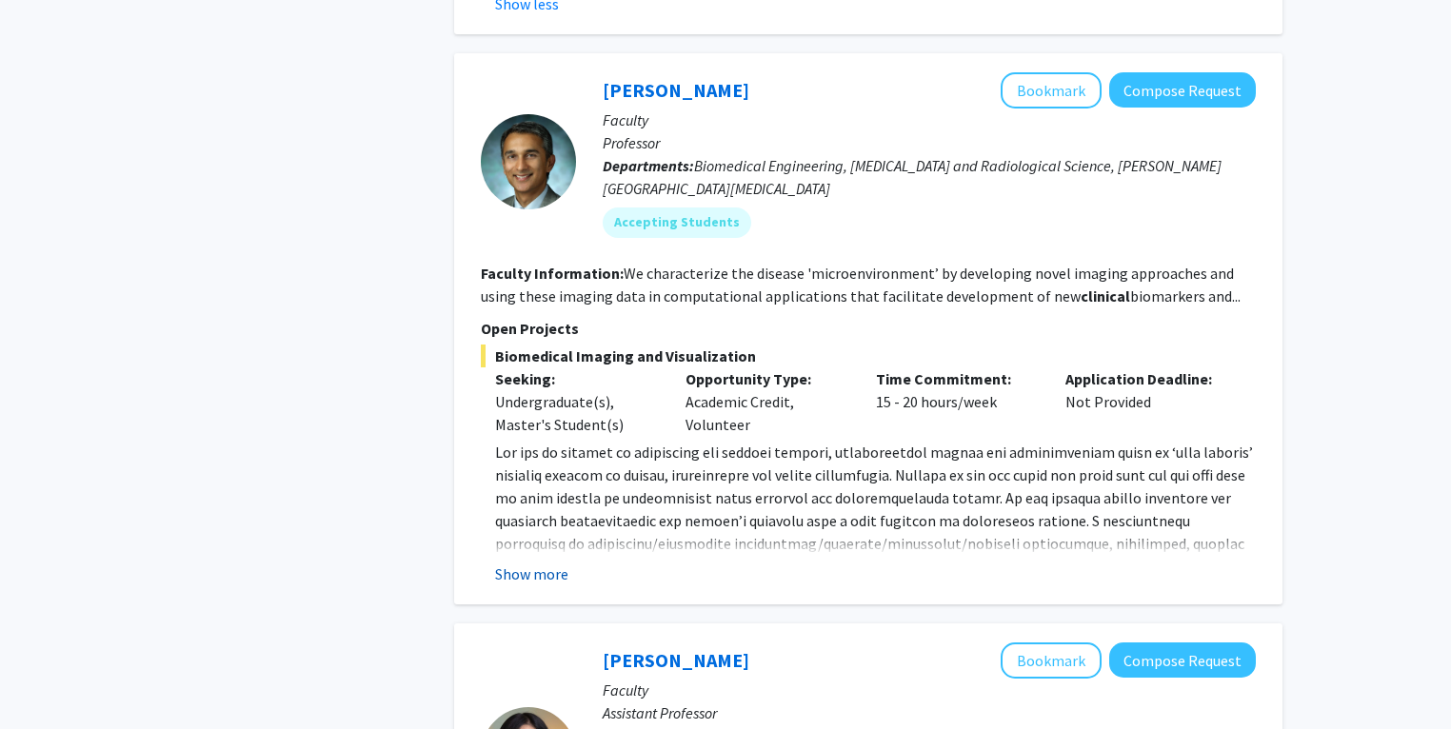
click at [555, 563] on button "Show more" at bounding box center [531, 574] width 73 height 23
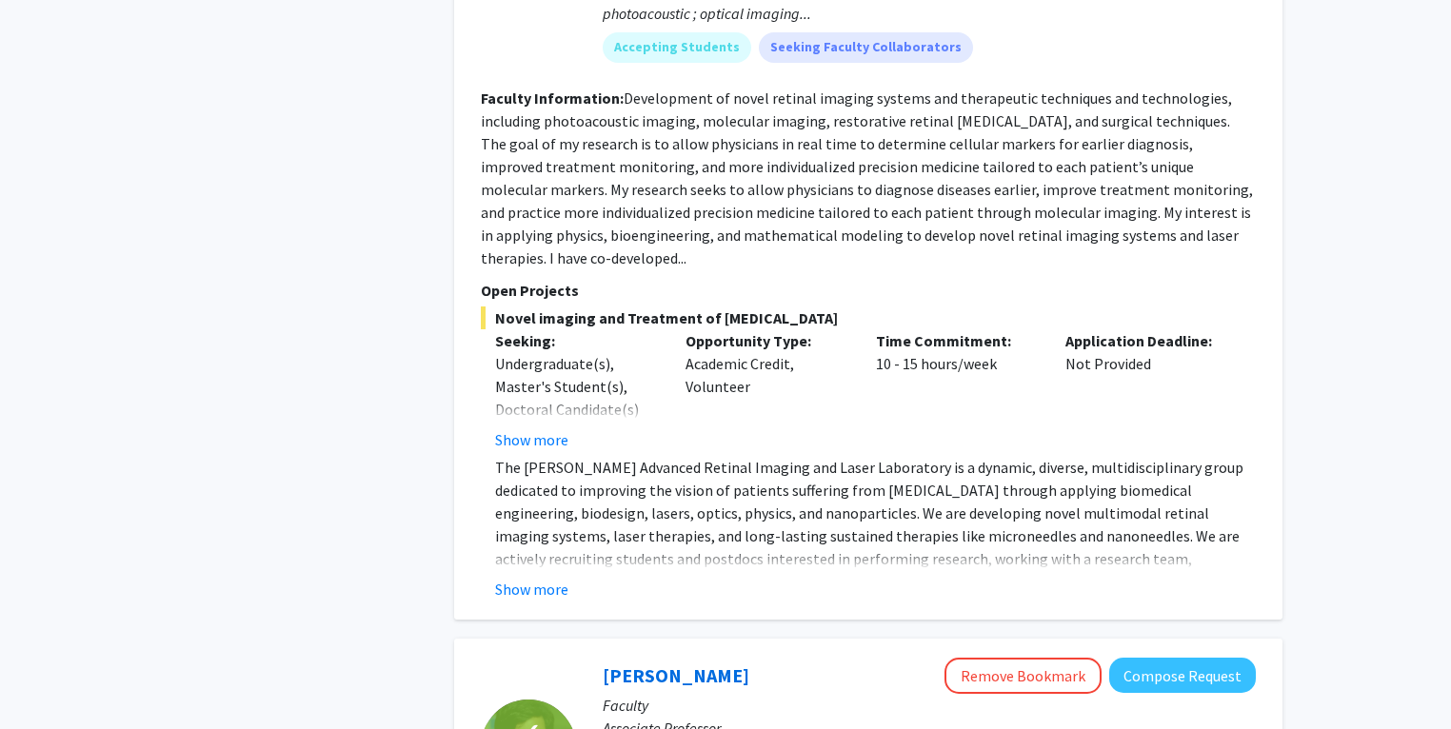
scroll to position [5816, 0]
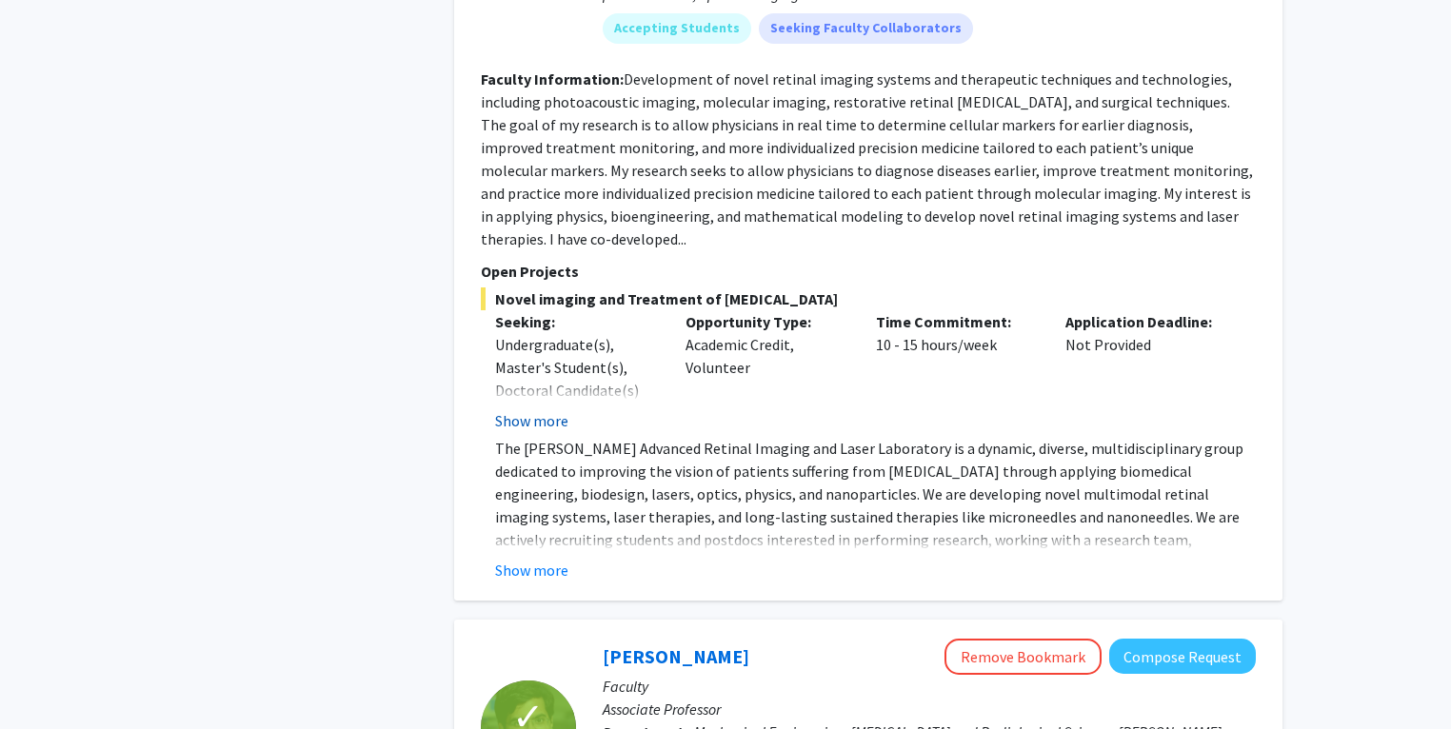
click at [524, 409] on button "Show more" at bounding box center [531, 420] width 73 height 23
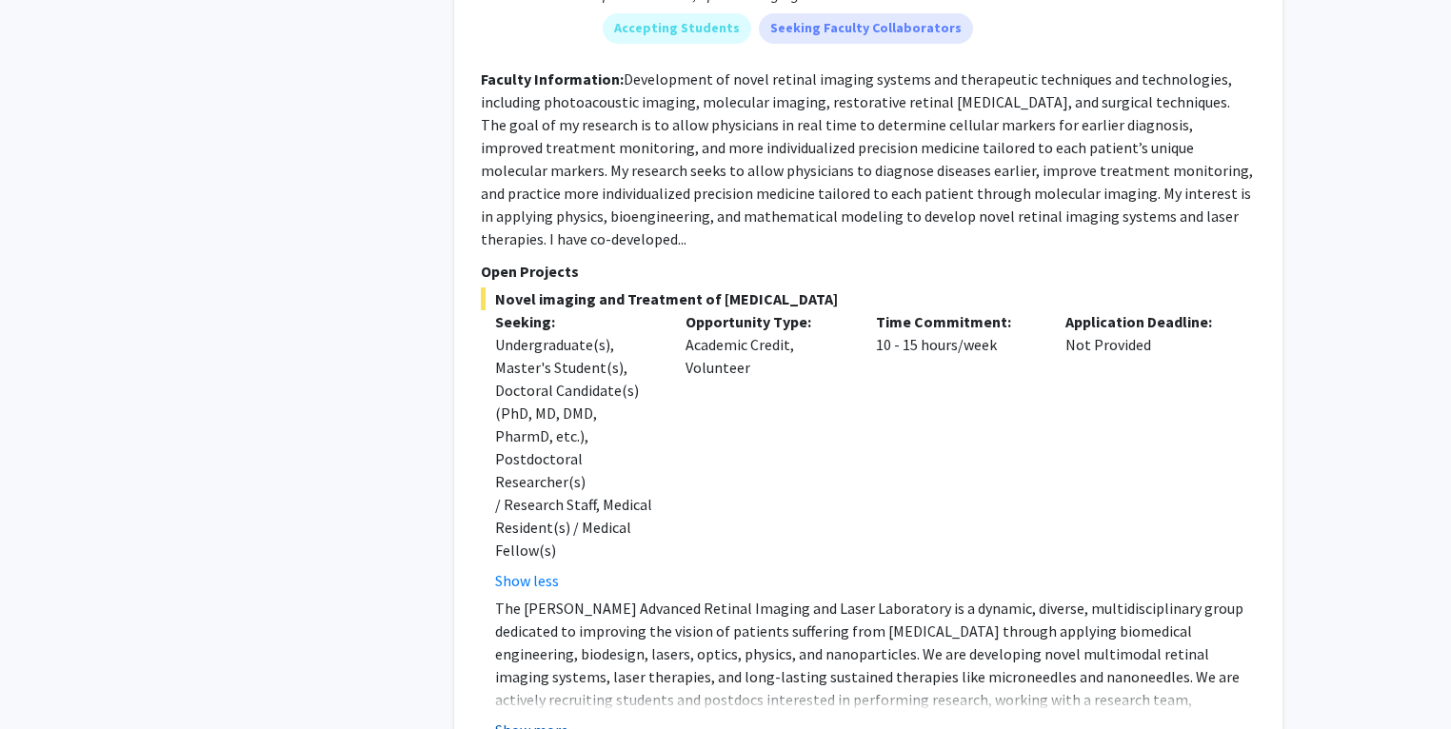
click at [548, 719] on button "Show more" at bounding box center [531, 730] width 73 height 23
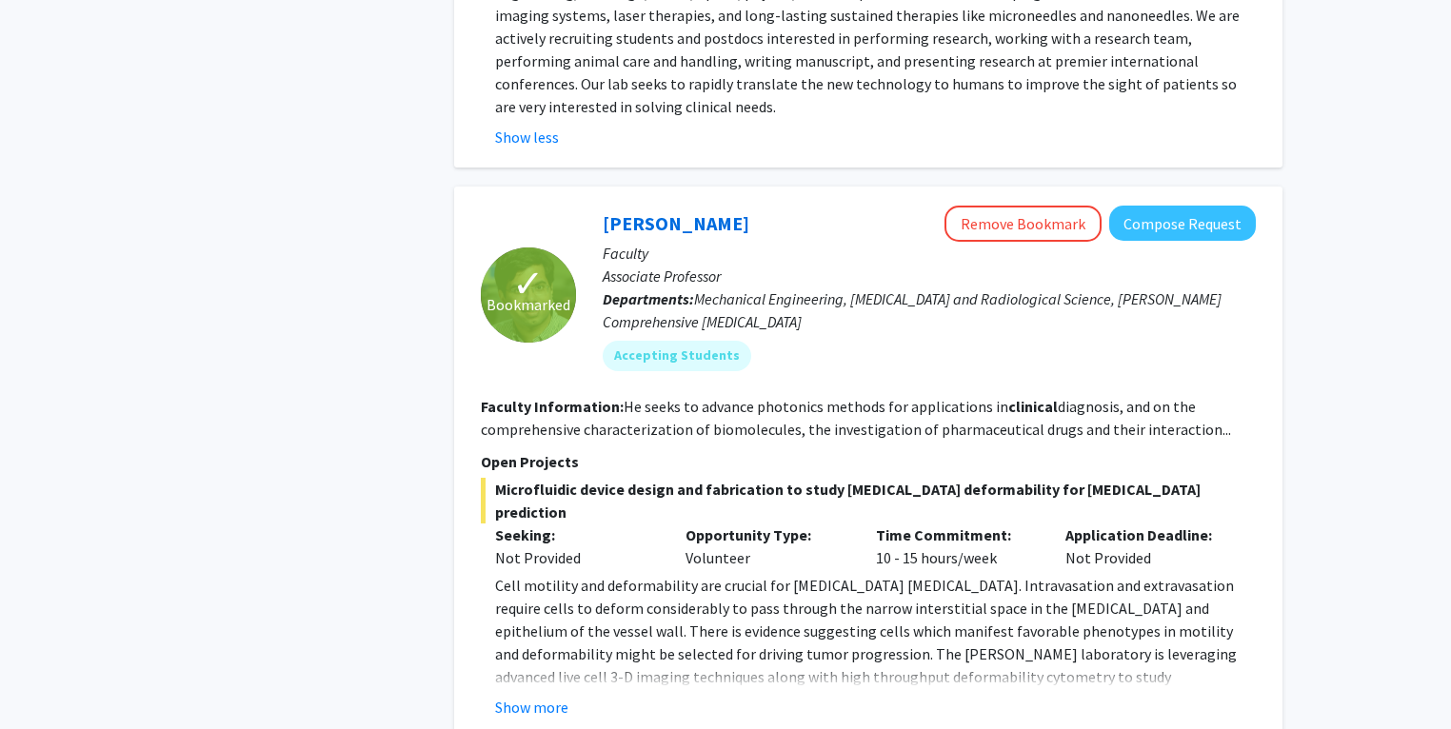
scroll to position [6504, 0]
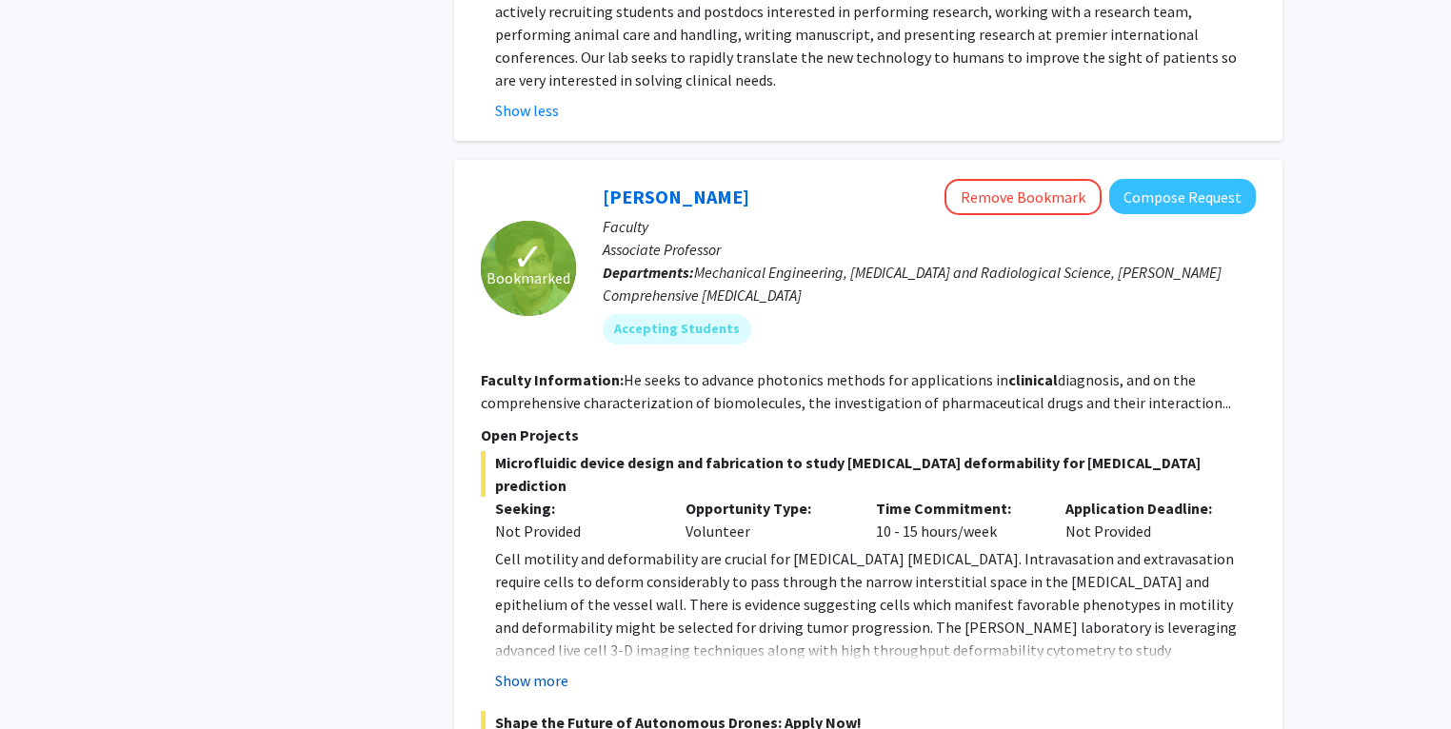
click at [551, 669] on button "Show more" at bounding box center [531, 680] width 73 height 23
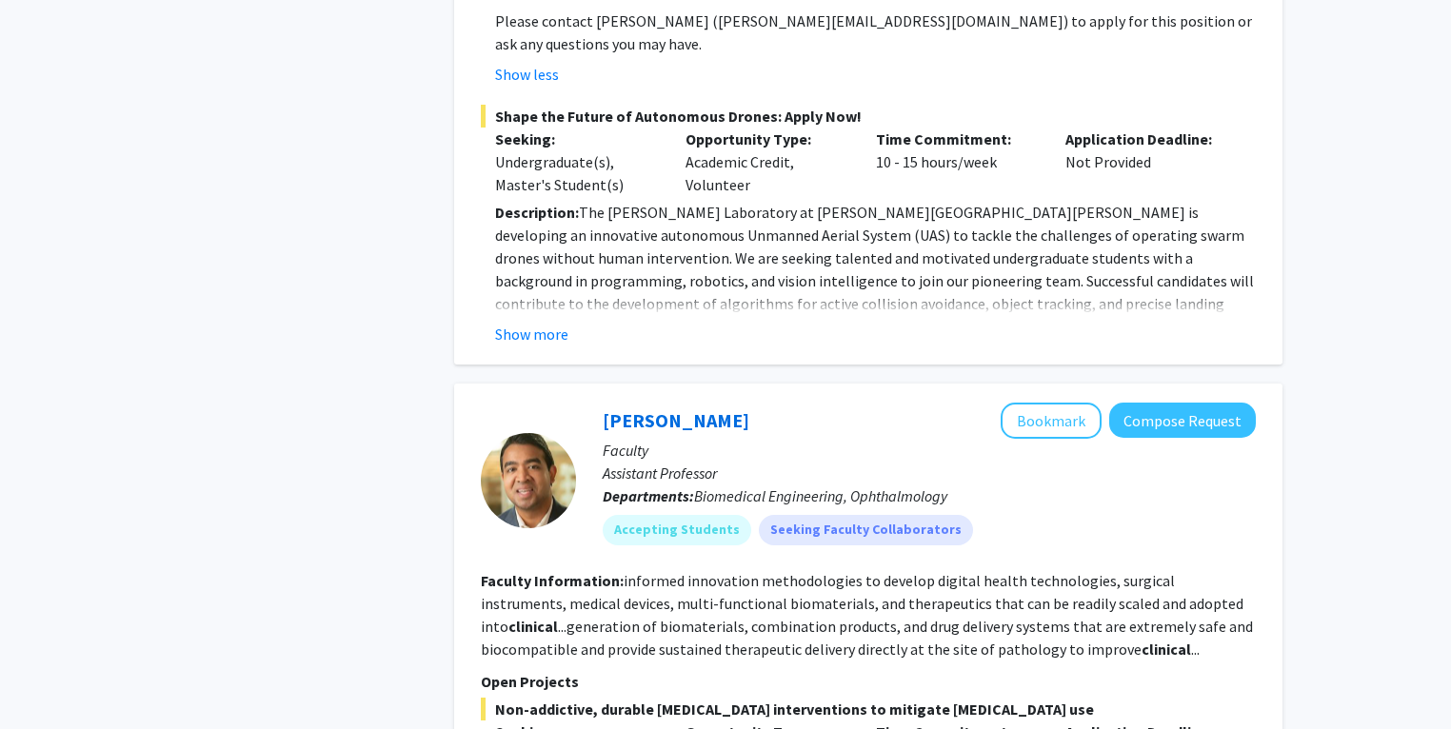
scroll to position [7426, 0]
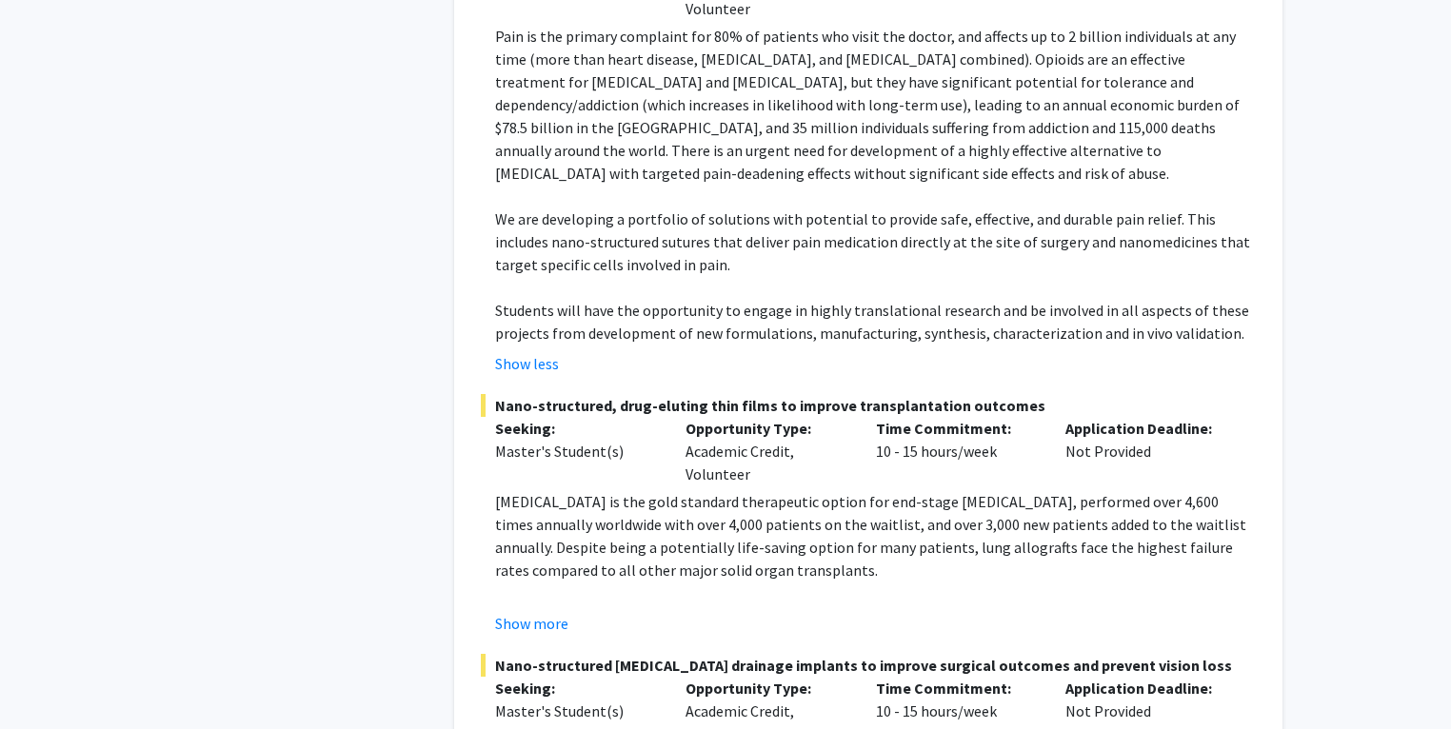
scroll to position [8222, 0]
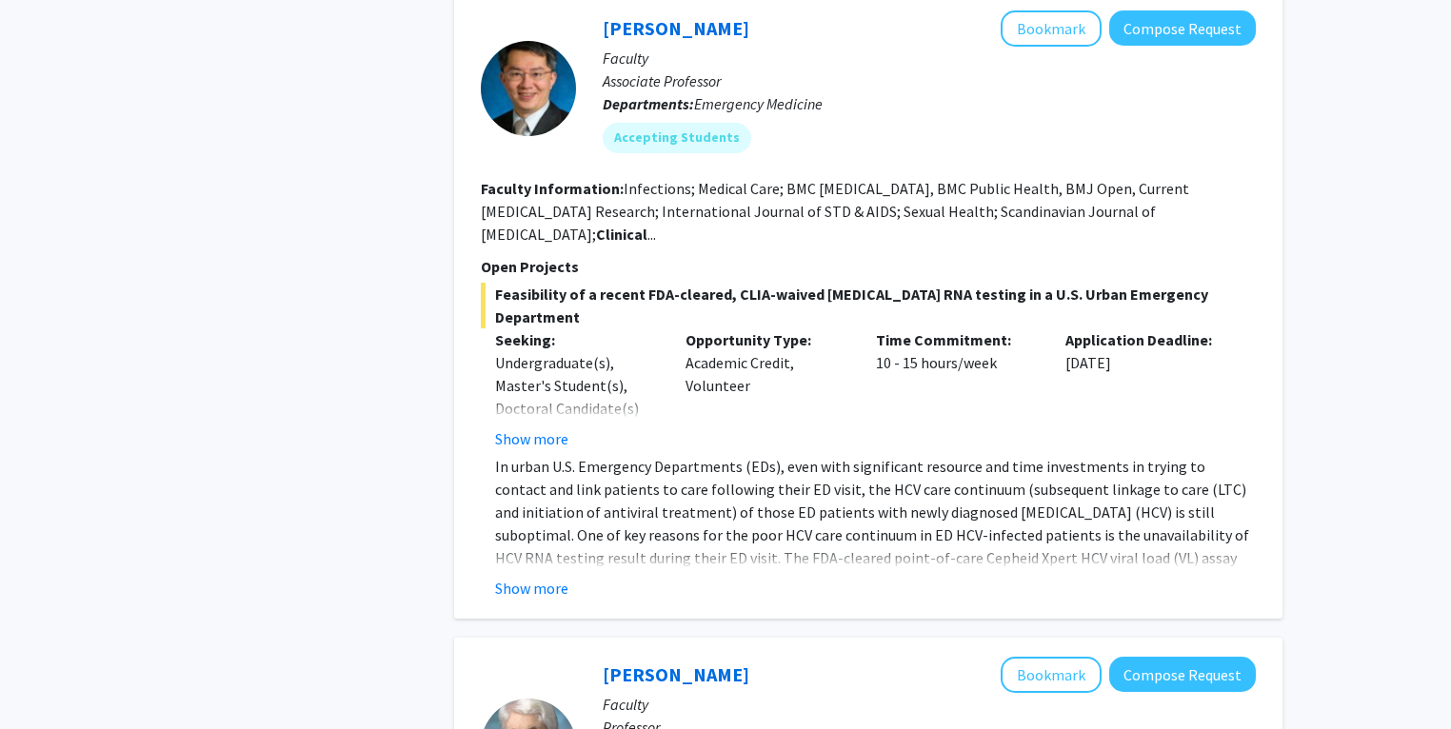
scroll to position [1911, 0]
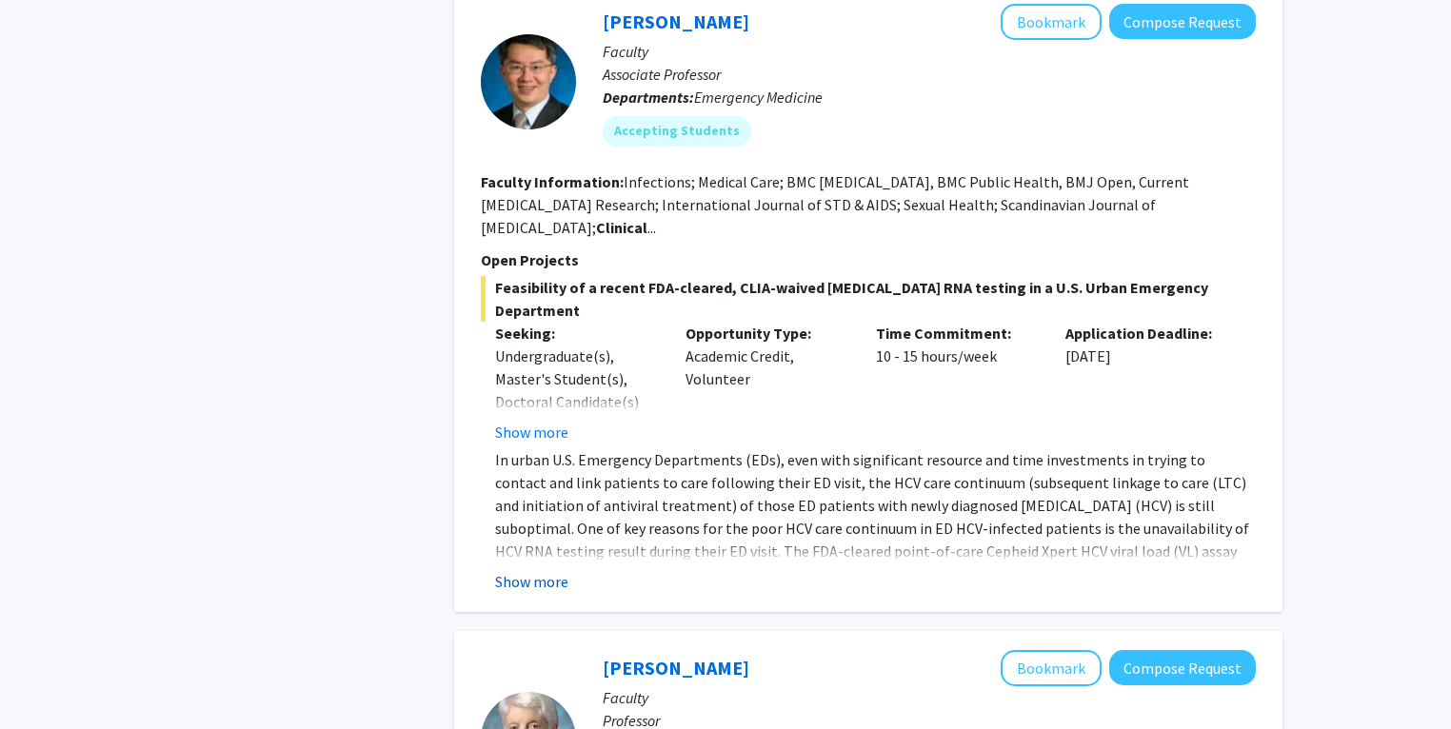
click at [538, 570] on button "Show more" at bounding box center [531, 581] width 73 height 23
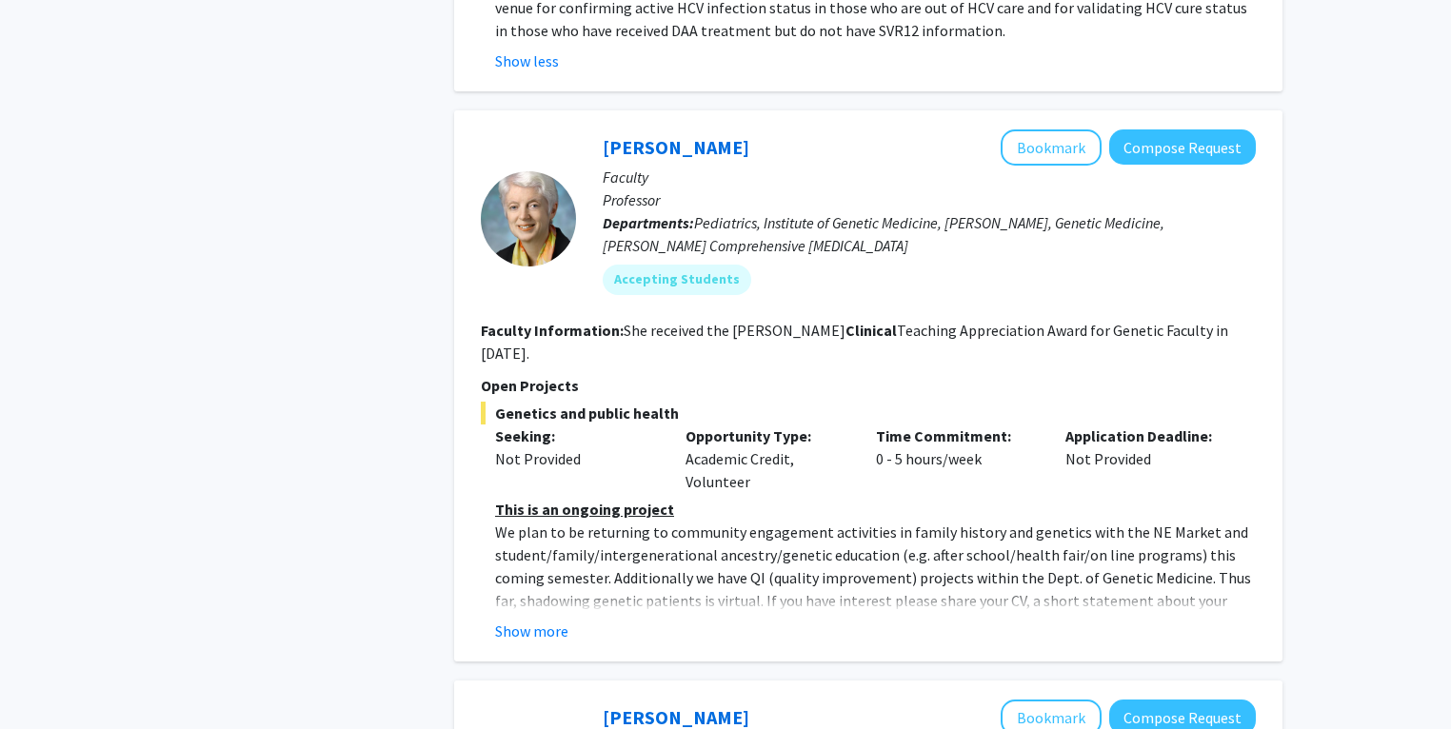
scroll to position [2708, 0]
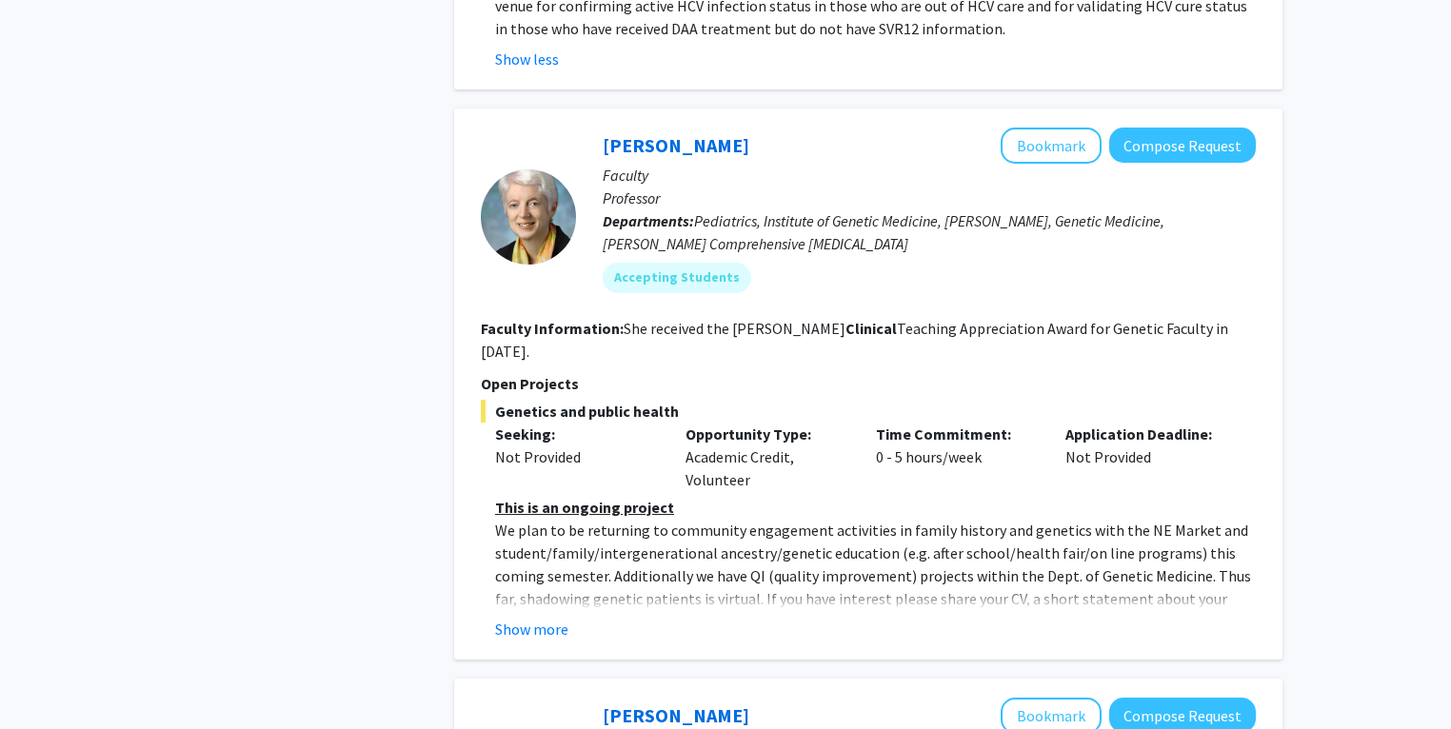
click at [558, 618] on button "Show more" at bounding box center [531, 629] width 73 height 23
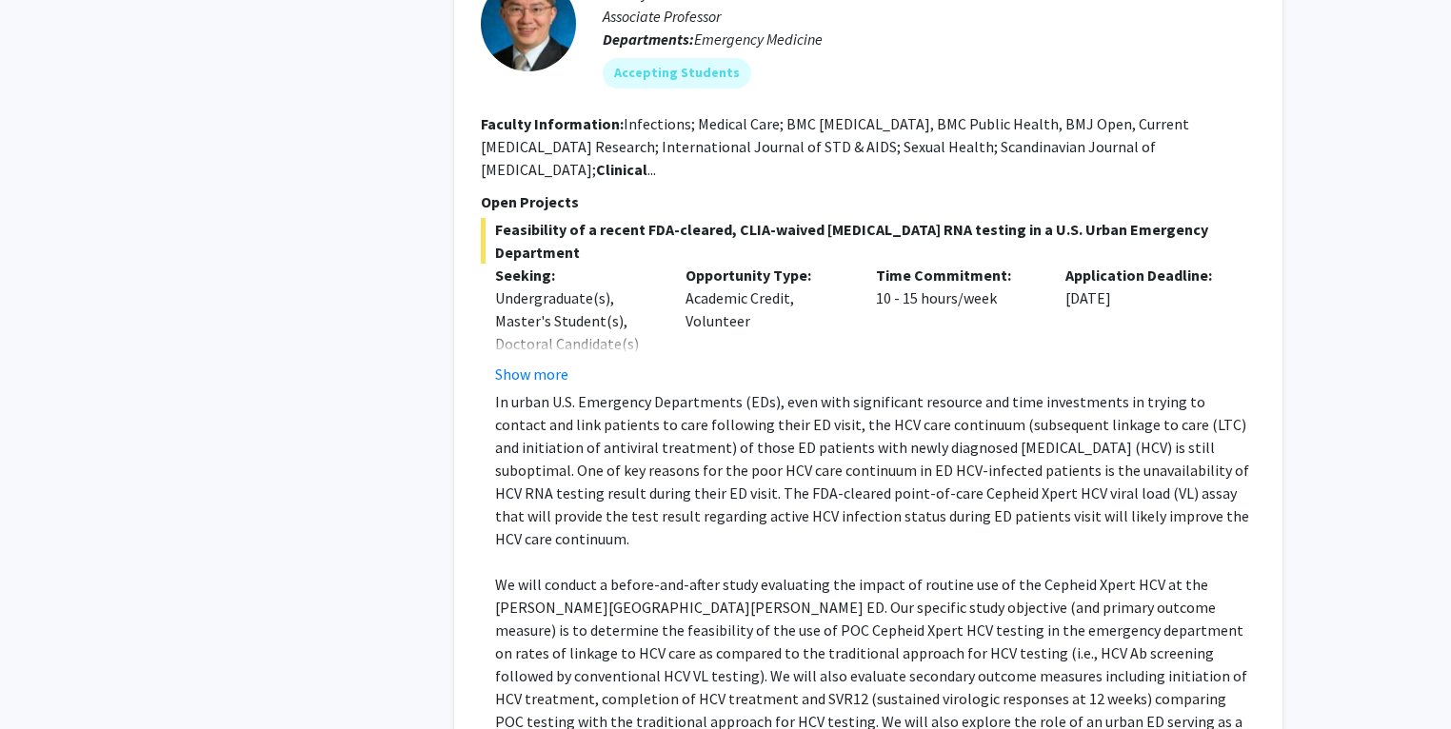
scroll to position [1689, 0]
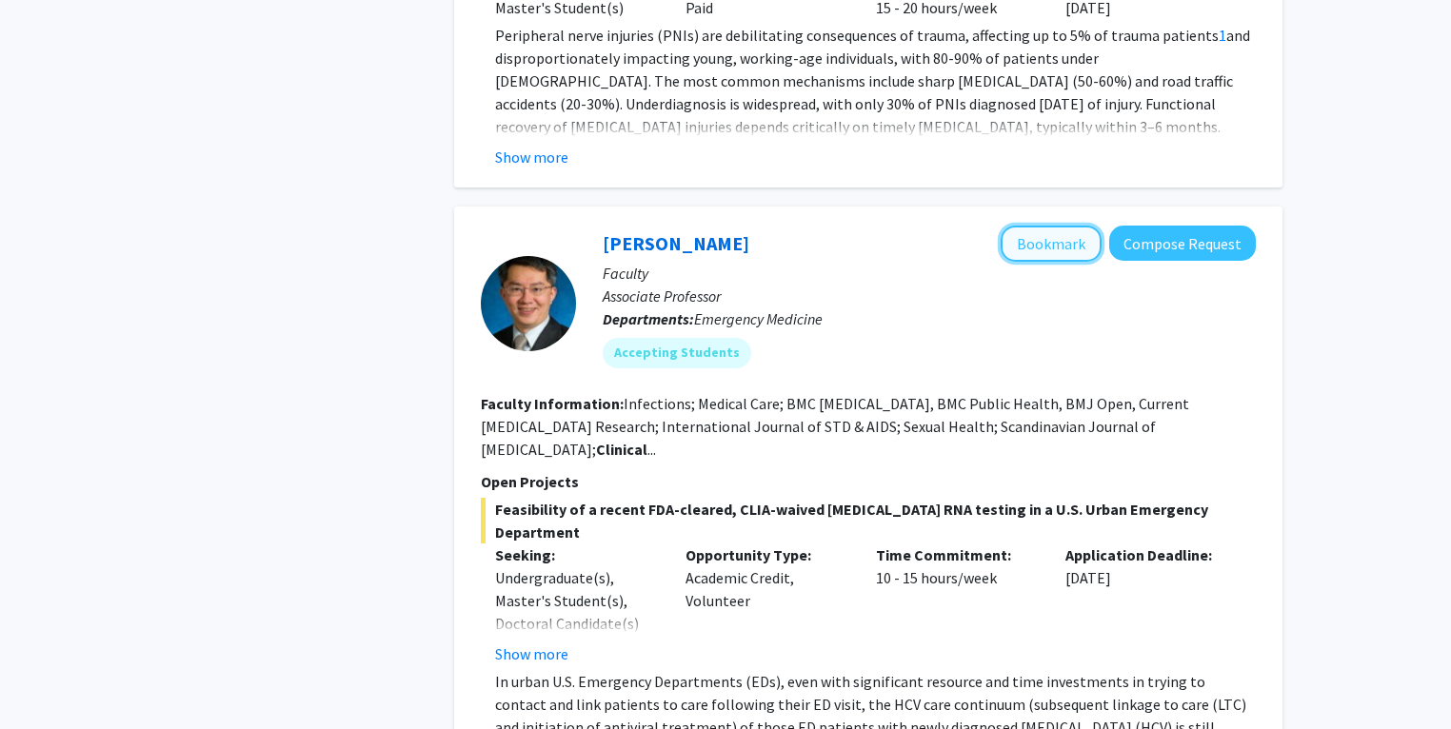
drag, startPoint x: 1094, startPoint y: 222, endPoint x: 1083, endPoint y: 234, distance: 16.8
click at [1094, 226] on button "Bookmark" at bounding box center [1051, 244] width 101 height 36
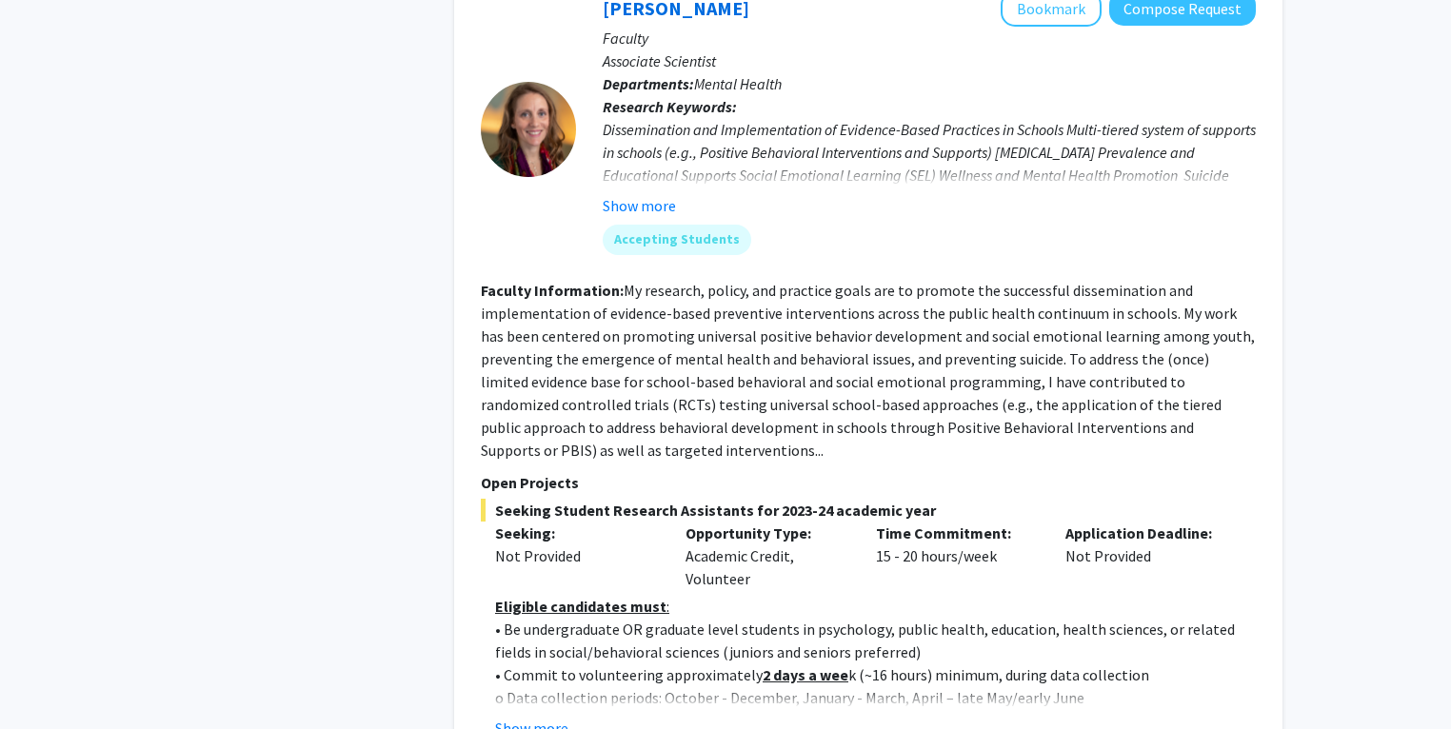
scroll to position [3560, 0]
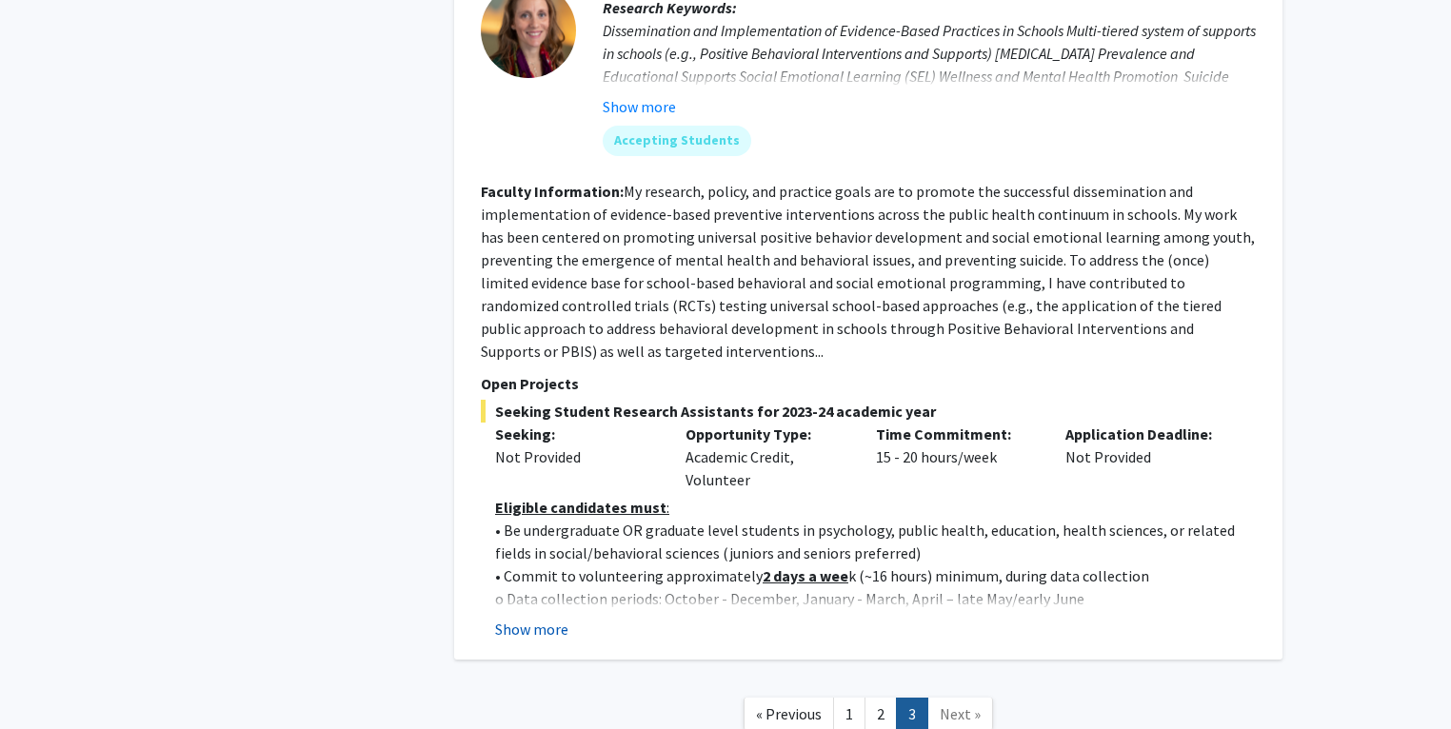
click at [548, 618] on button "Show more" at bounding box center [531, 629] width 73 height 23
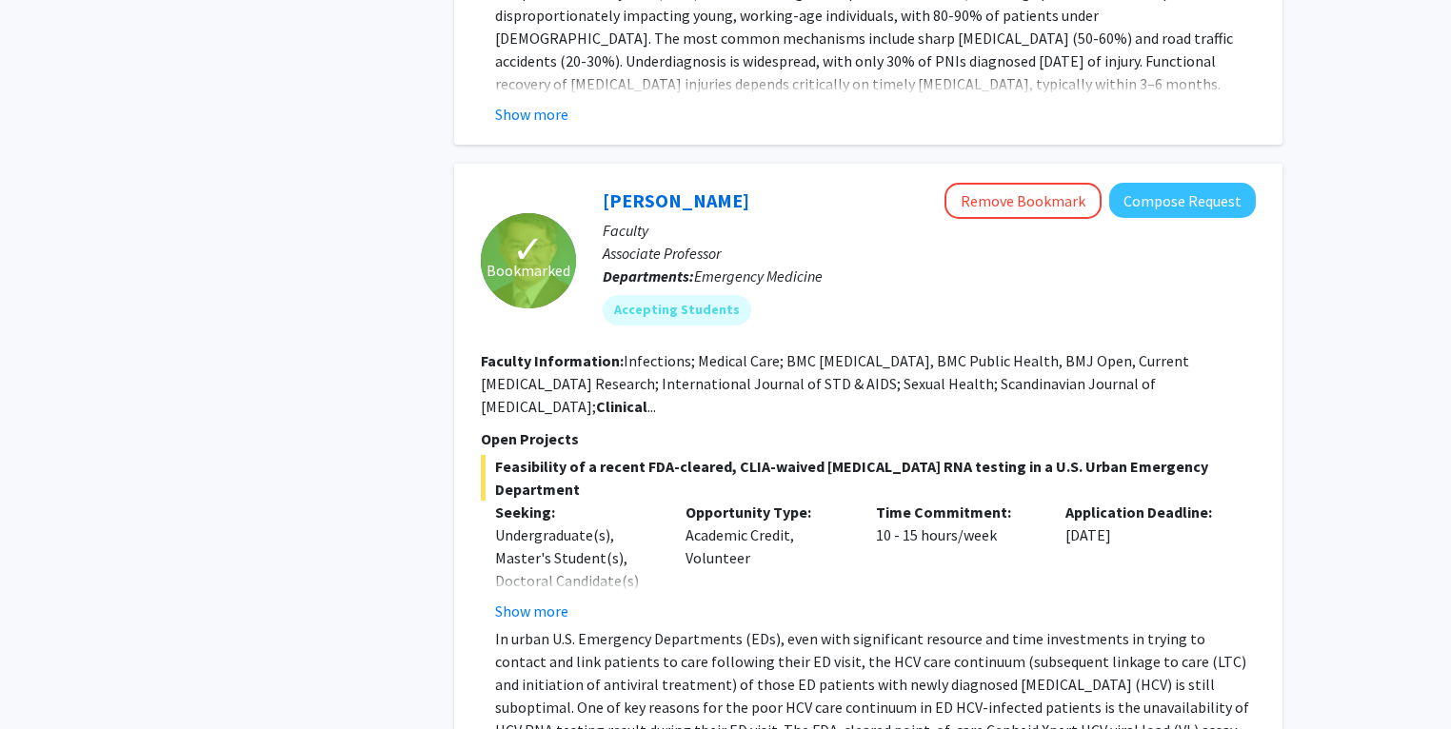
scroll to position [1723, 0]
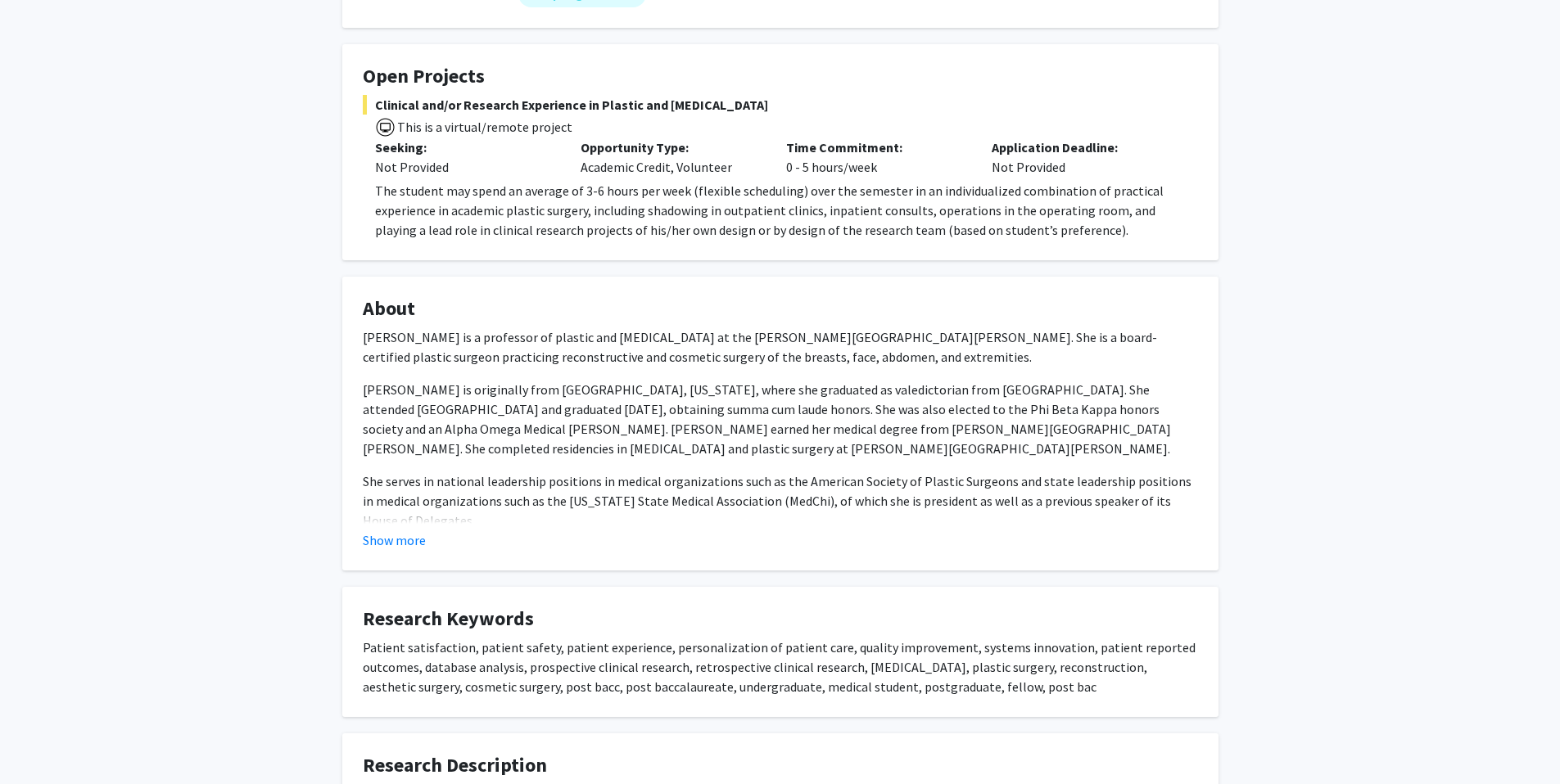
scroll to position [260, 0]
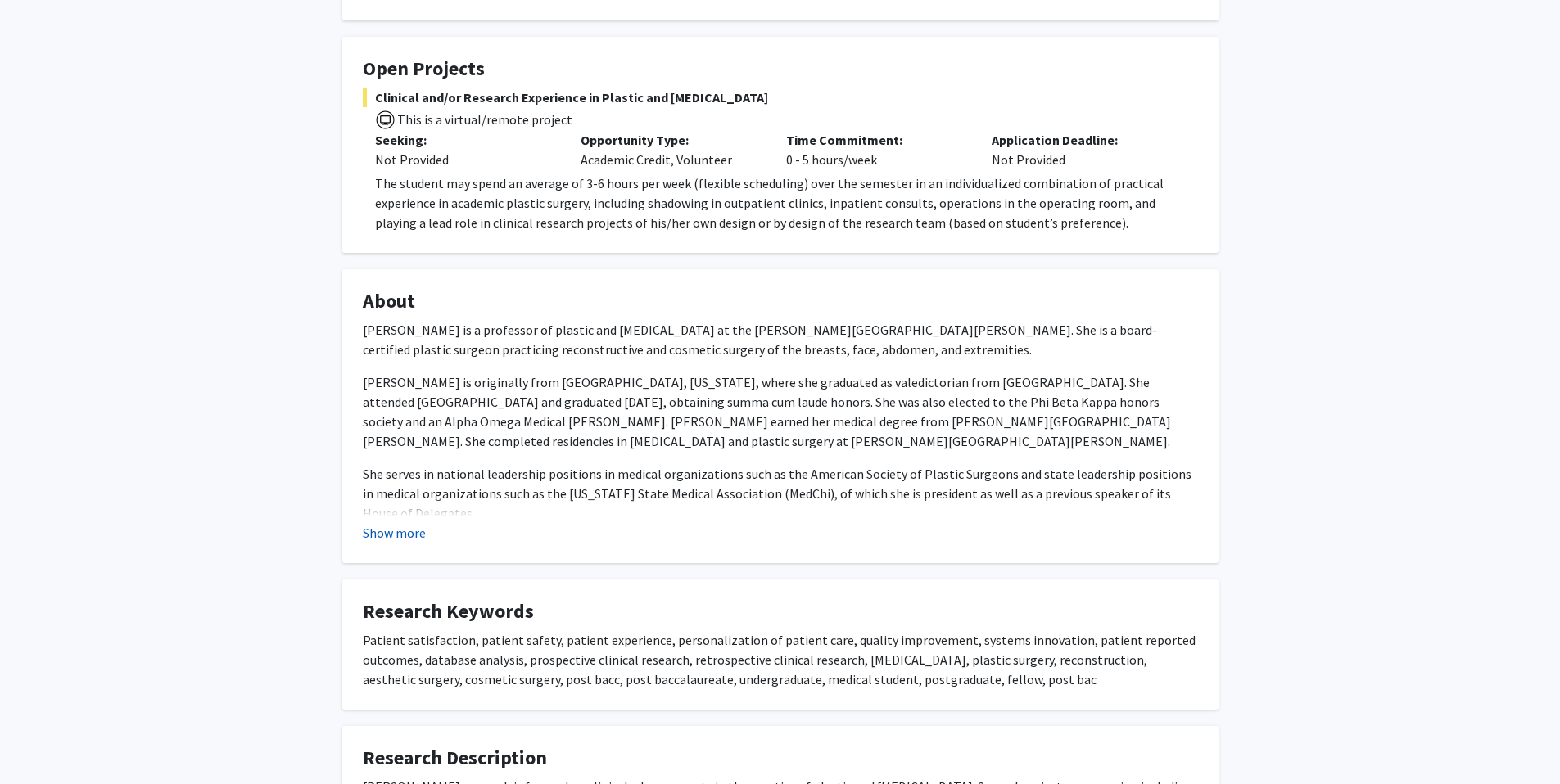
click at [378, 541] on button "Show more" at bounding box center [394, 532] width 63 height 20
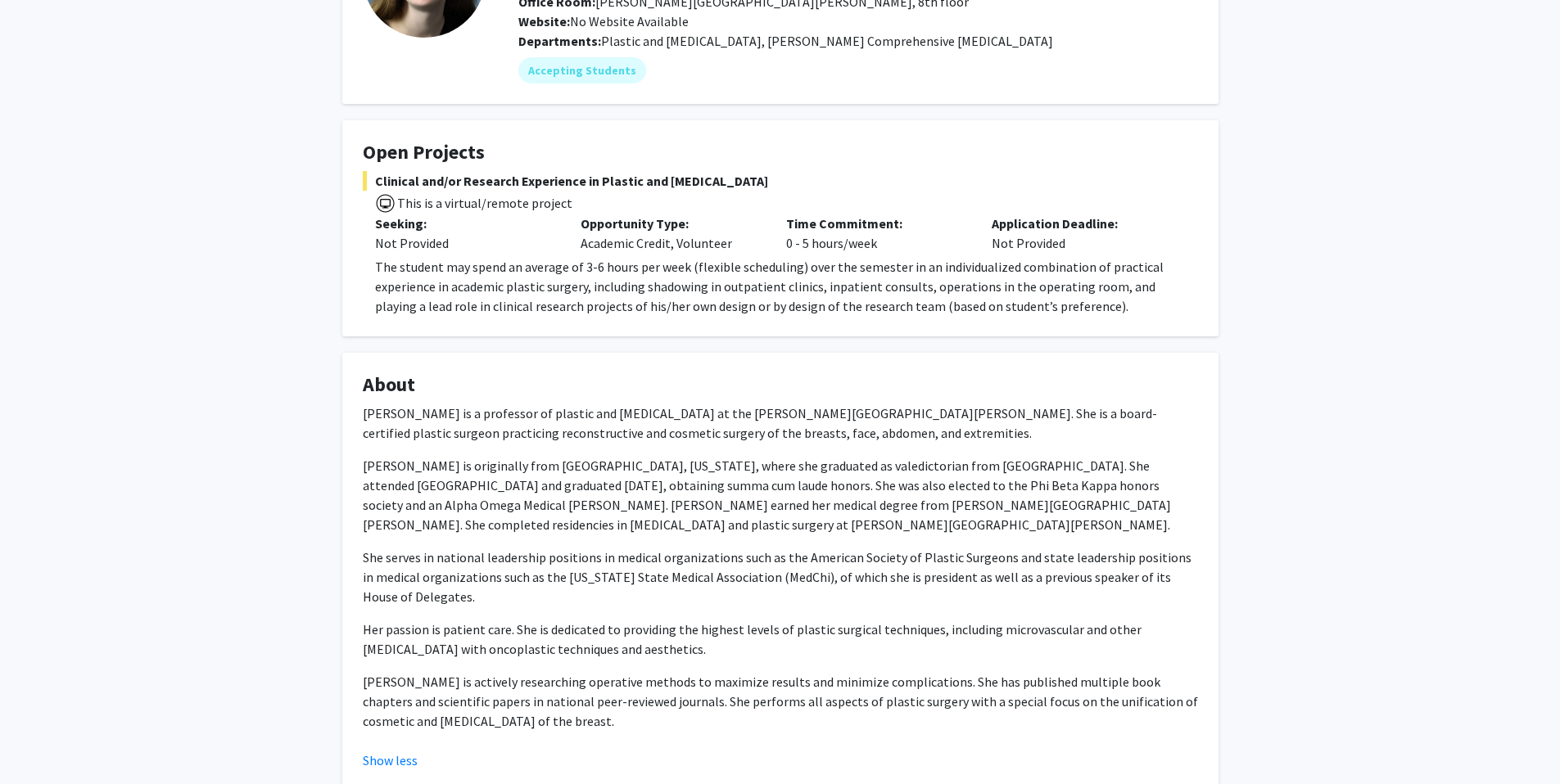
scroll to position [0, 0]
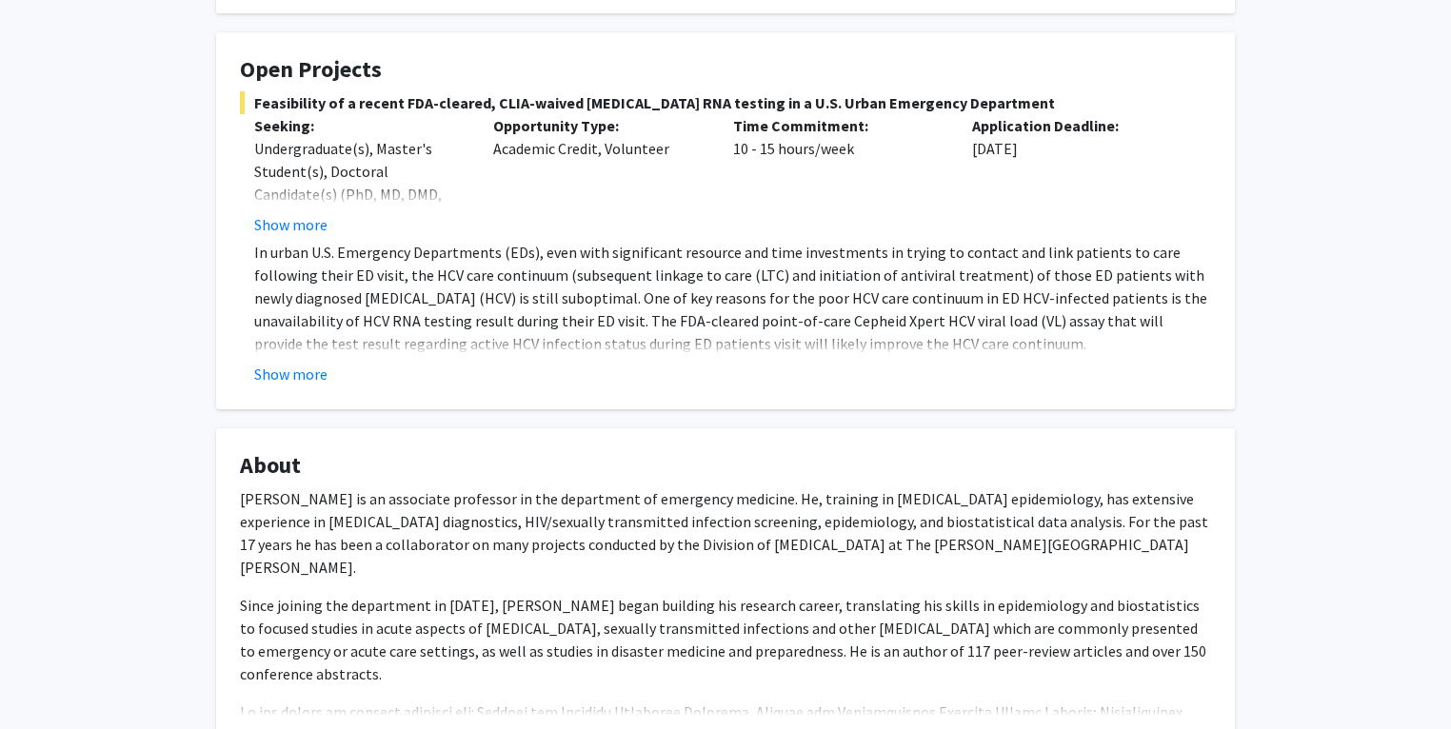
scroll to position [99, 0]
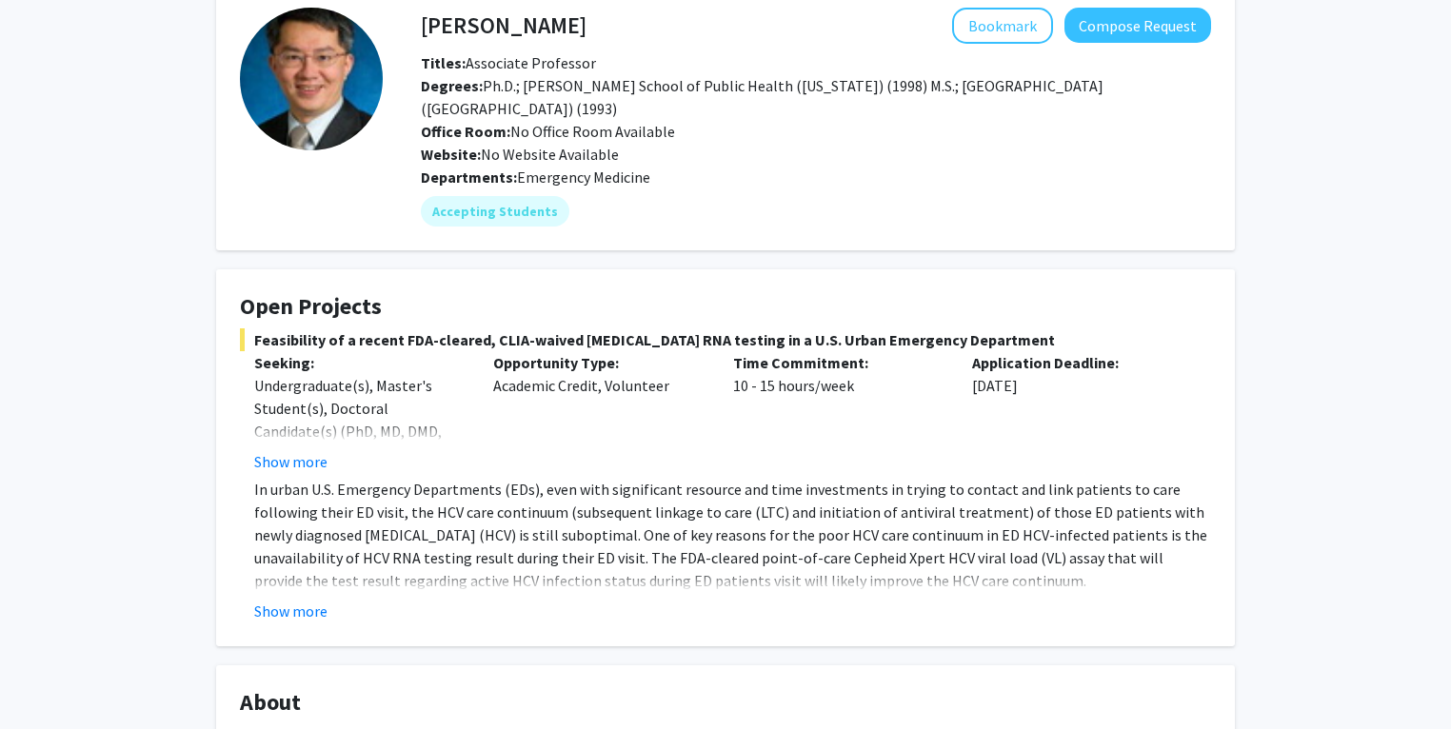
click at [262, 626] on fg-card "Open Projects Feasibility of a recent FDA-cleared, CLIA-waived hepatitis C RNA …" at bounding box center [725, 457] width 1019 height 377
click at [277, 618] on button "Show more" at bounding box center [290, 611] width 73 height 23
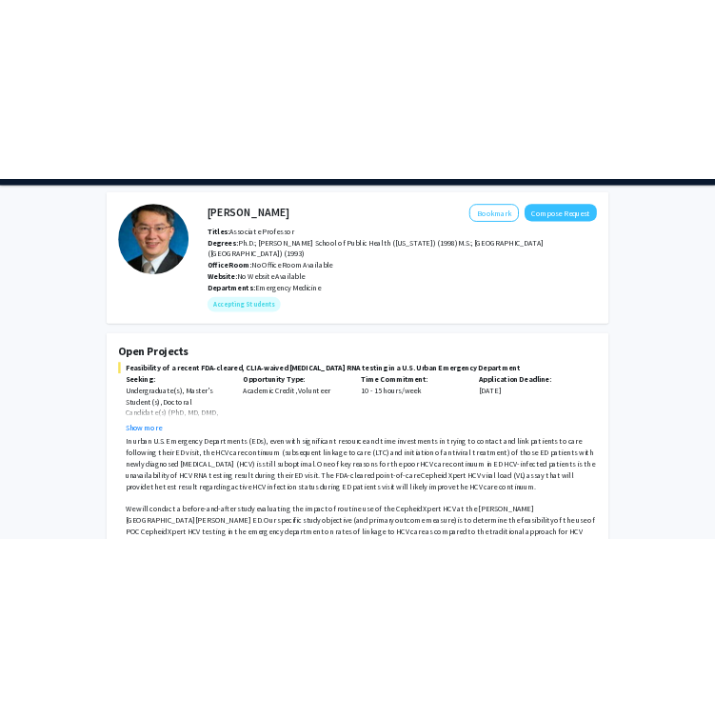
scroll to position [0, 0]
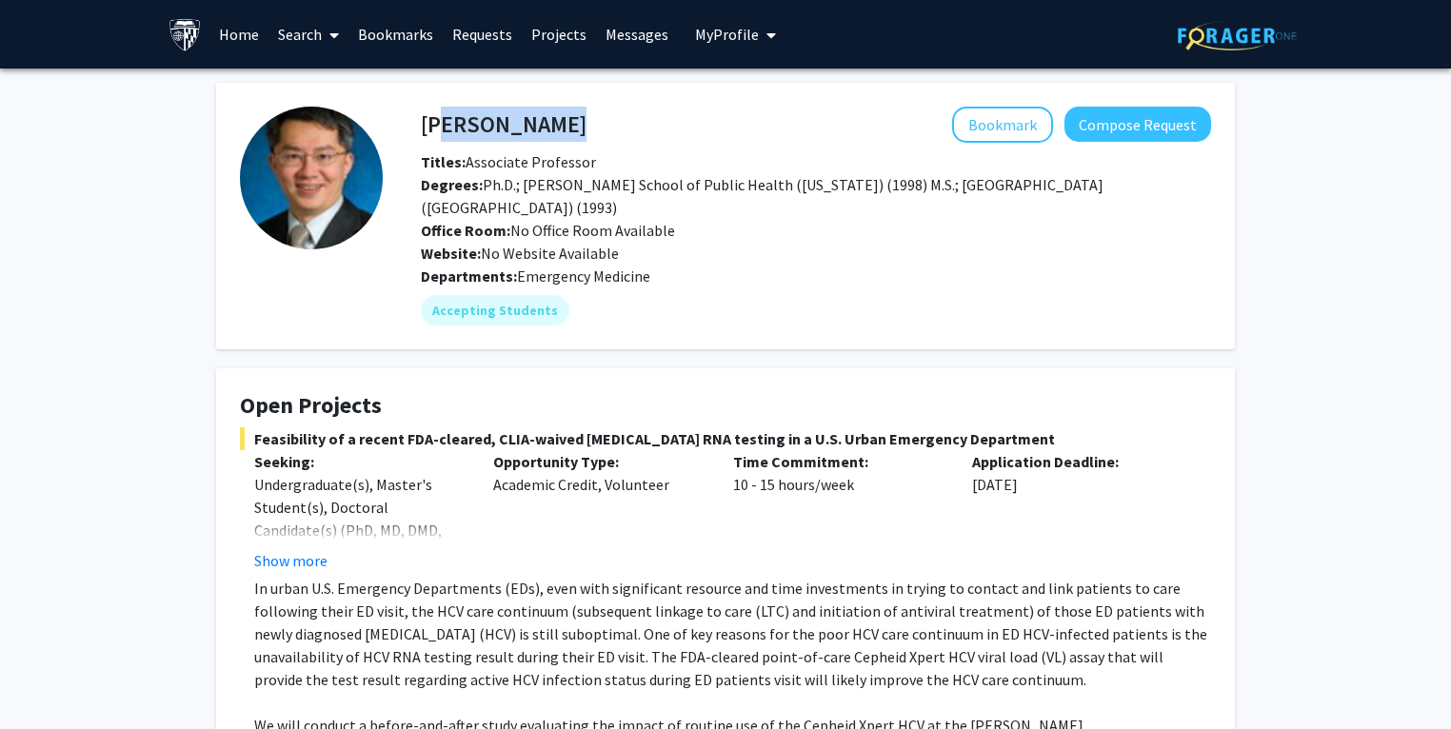
drag, startPoint x: 568, startPoint y: 130, endPoint x: 428, endPoint y: 130, distance: 140.9
click at [428, 130] on div "Yu-Hsiang Hsieh Bookmark Compose Request" at bounding box center [816, 125] width 819 height 36
click at [433, 129] on h4 "[PERSON_NAME]" at bounding box center [504, 124] width 166 height 35
drag, startPoint x: 426, startPoint y: 129, endPoint x: 585, endPoint y: 139, distance: 159.4
click at [585, 139] on div "Yu-Hsiang Hsieh Bookmark Compose Request" at bounding box center [816, 125] width 819 height 36
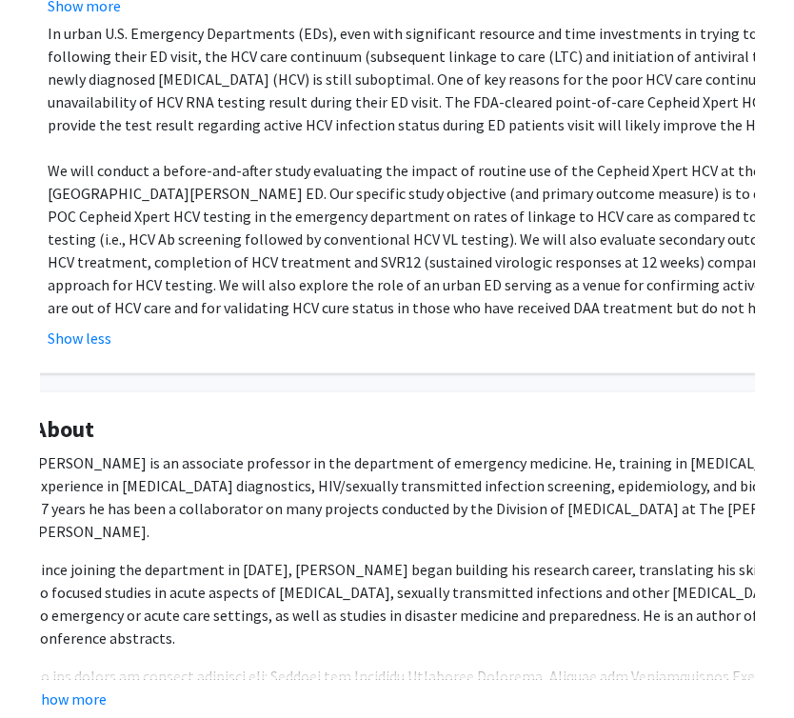
scroll to position [518, 92]
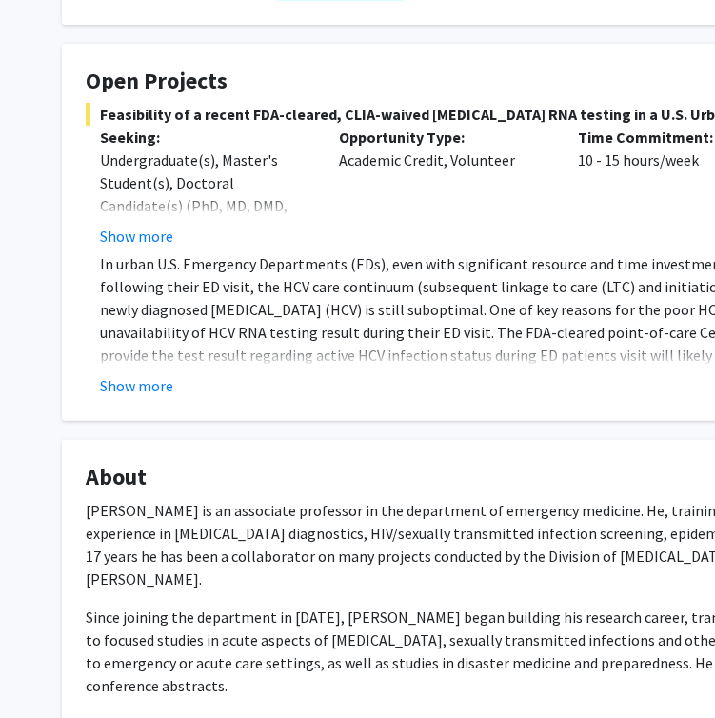
scroll to position [287, 0]
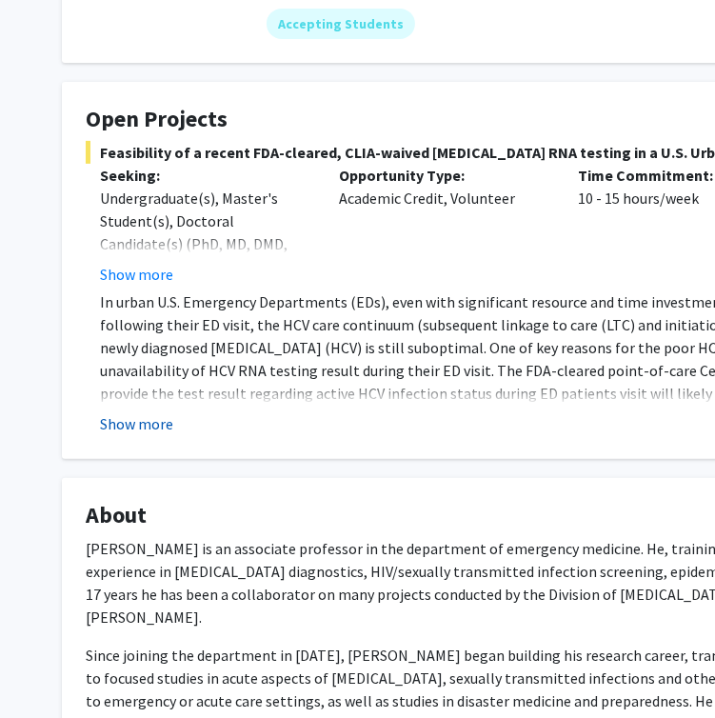
click at [143, 426] on button "Show more" at bounding box center [136, 423] width 73 height 23
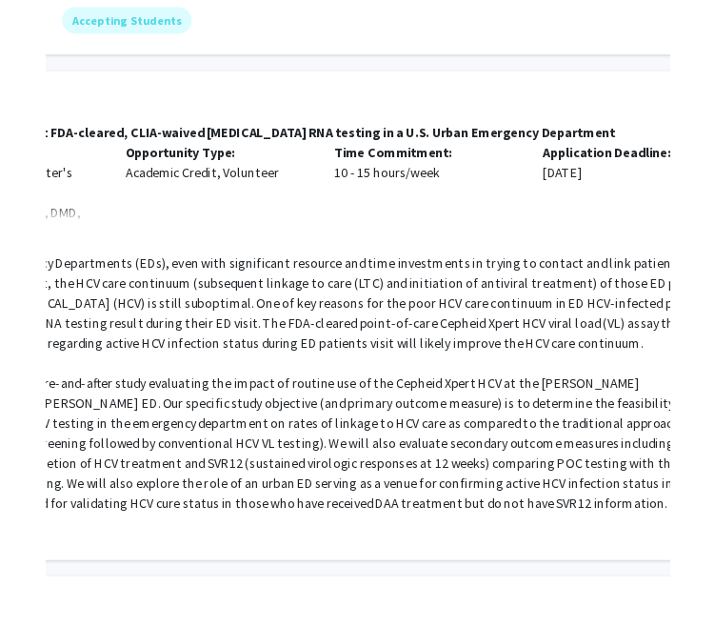
scroll to position [287, 74]
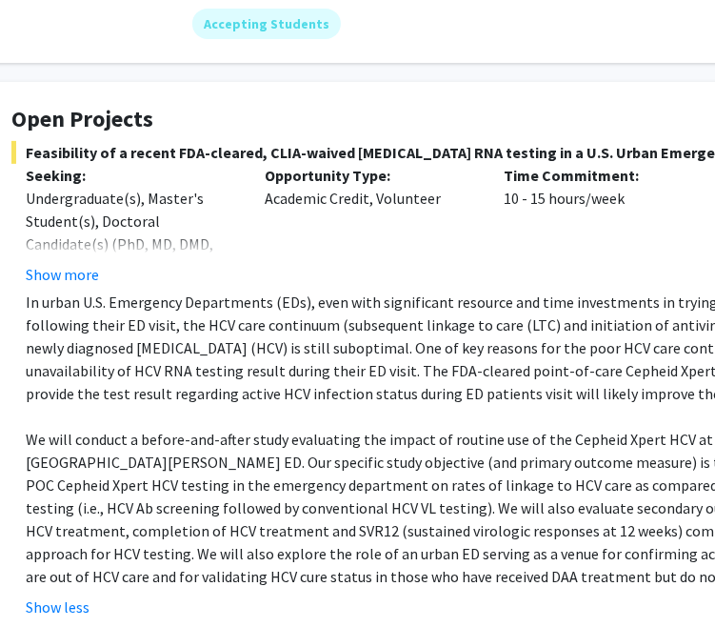
click at [420, 66] on div "[PERSON_NAME] Remove Bookmark Compose Request Titles: Associate Professor Degre…" at bounding box center [496, 607] width 1047 height 1623
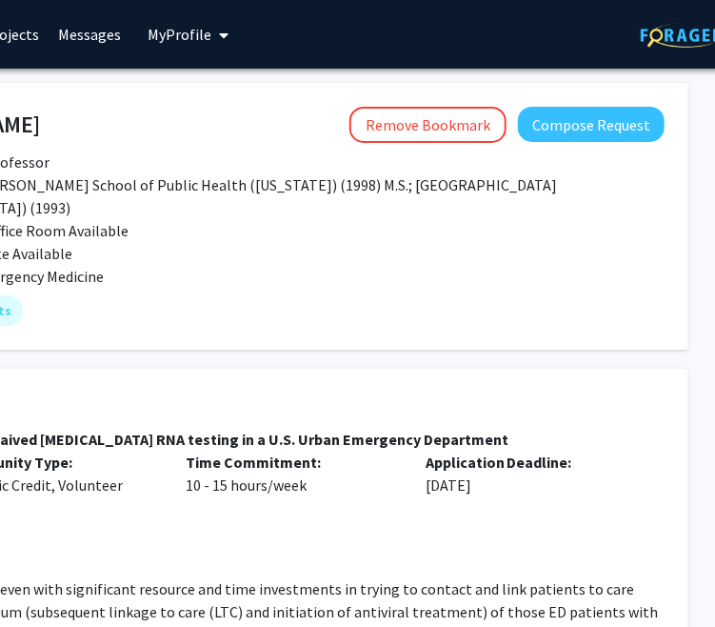
scroll to position [0, 427]
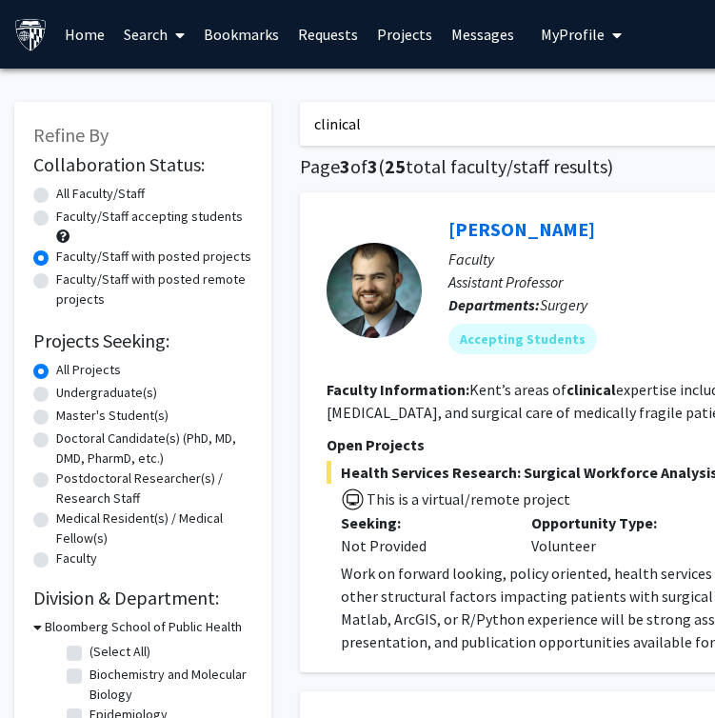
scroll to position [1723, 0]
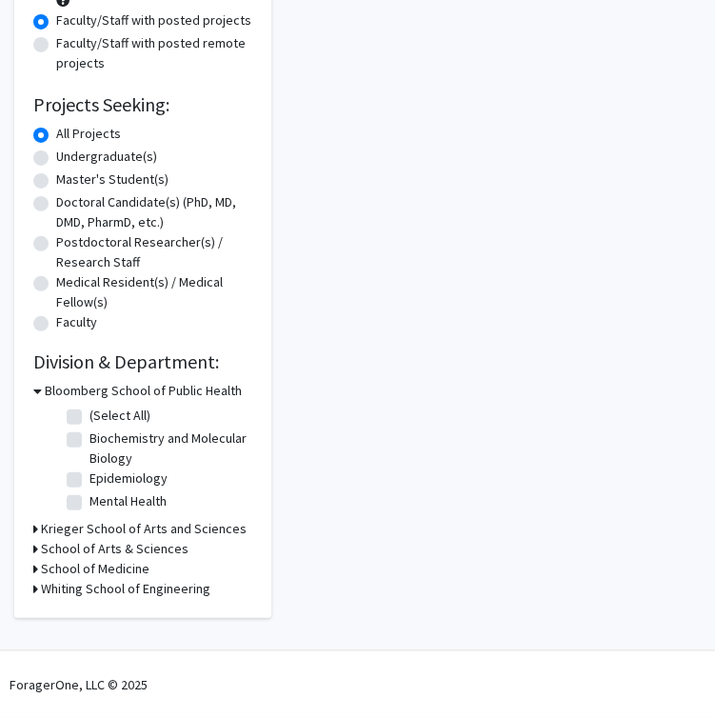
scroll to position [236, 0]
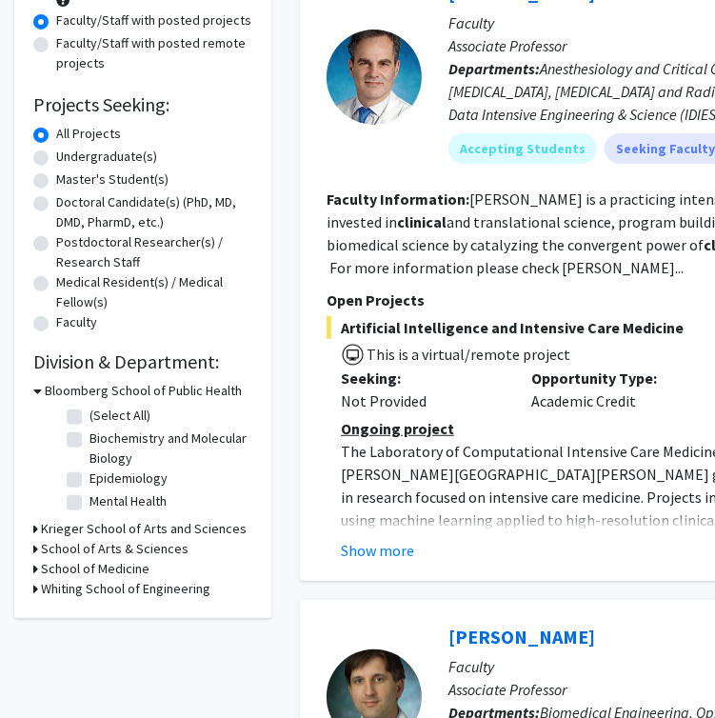
scroll to position [1723, 0]
